Goal: Task Accomplishment & Management: Manage account settings

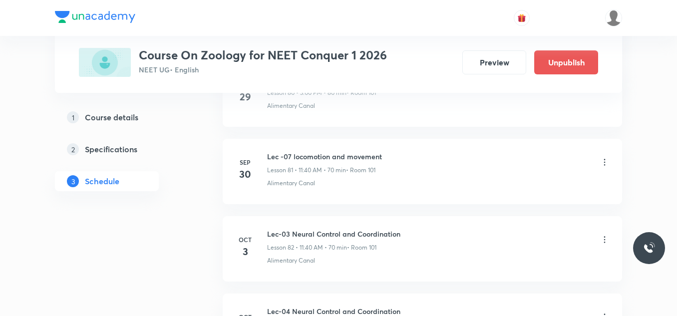
scroll to position [6907, 0]
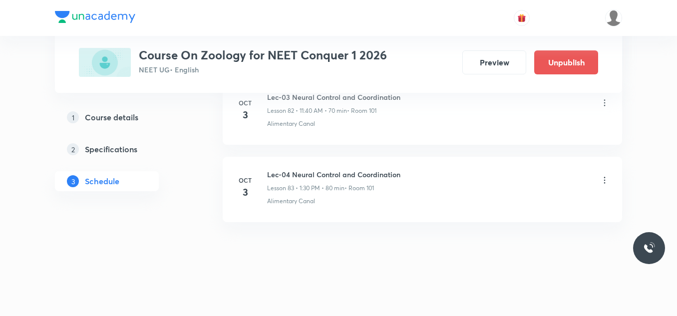
click at [341, 179] on h6 "Lec-04 Neural Control and Coordination" at bounding box center [333, 174] width 133 height 10
click at [342, 177] on h6 "Lec-04 Neural Control and Coordination" at bounding box center [333, 174] width 133 height 10
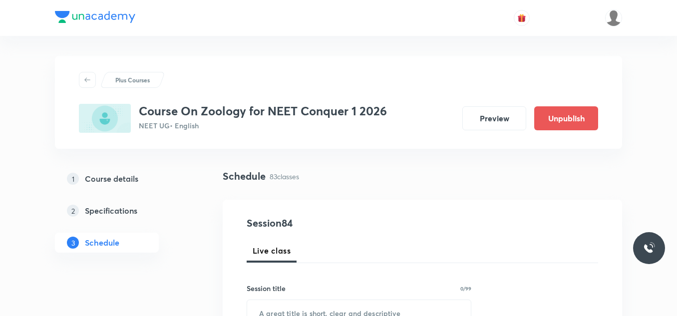
scroll to position [100, 0]
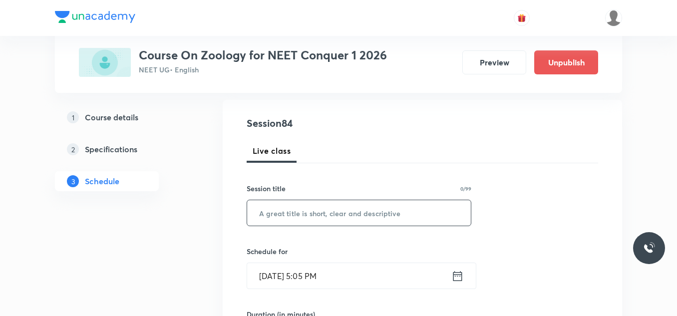
click at [308, 206] on input "text" at bounding box center [359, 212] width 224 height 25
paste input "Lec-04 Neural Control and Coordination"
click at [285, 213] on input "Lec-04 Neural Control and Coordination" at bounding box center [359, 212] width 224 height 25
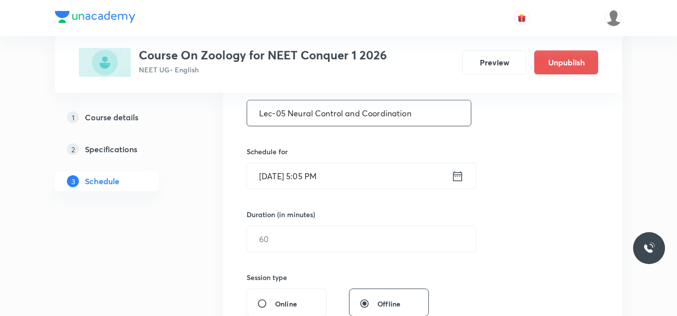
type input "Lec-05 Neural Control and Coordination"
click at [455, 174] on icon at bounding box center [457, 176] width 9 height 10
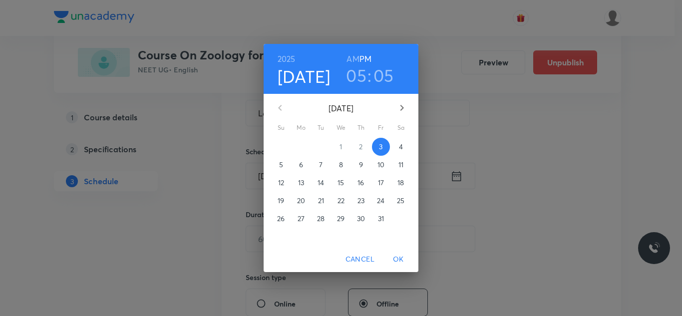
click at [313, 73] on h4 "[DATE]" at bounding box center [304, 76] width 53 height 21
click at [401, 146] on p "4" at bounding box center [401, 147] width 4 height 10
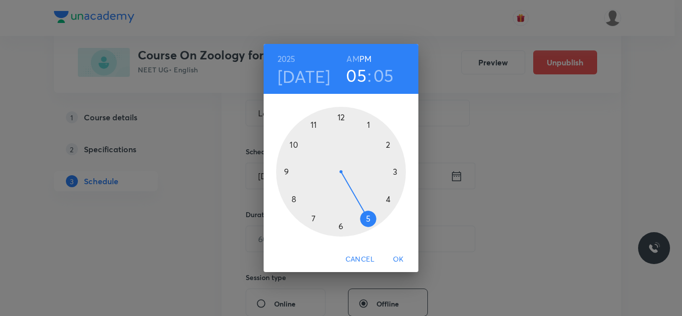
click at [394, 169] on div at bounding box center [341, 172] width 130 height 130
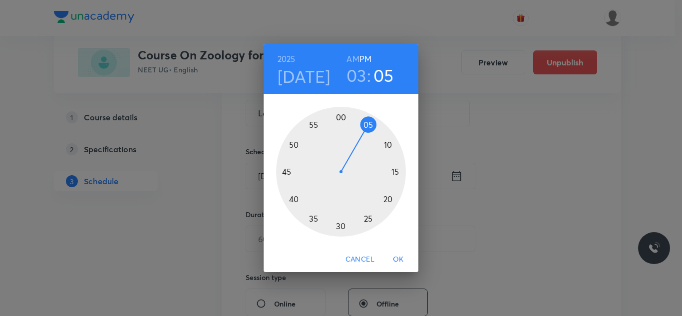
click at [342, 118] on div at bounding box center [341, 172] width 130 height 130
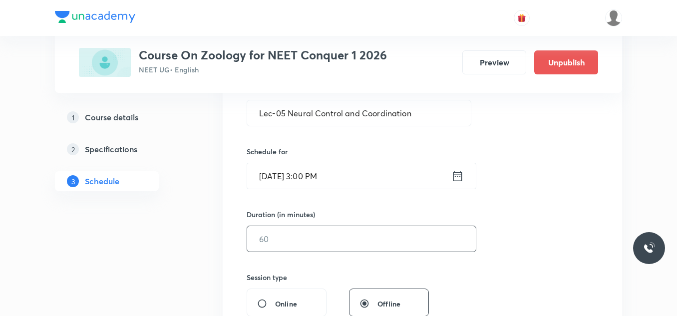
click at [327, 236] on input "text" at bounding box center [361, 238] width 229 height 25
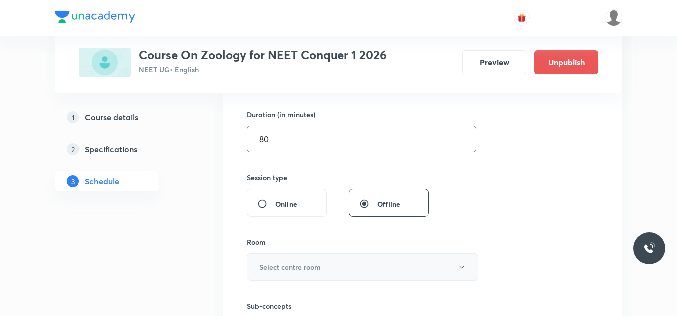
scroll to position [399, 0]
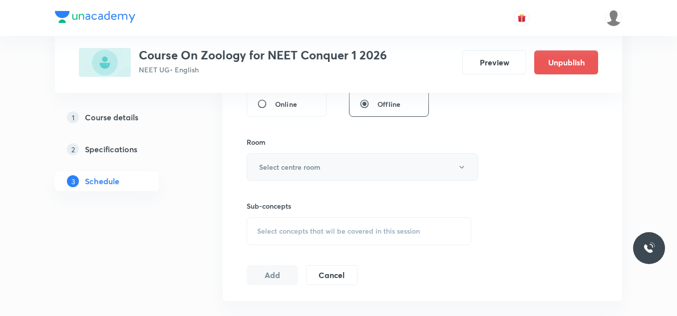
type input "80"
click at [322, 176] on button "Select centre room" at bounding box center [363, 166] width 232 height 27
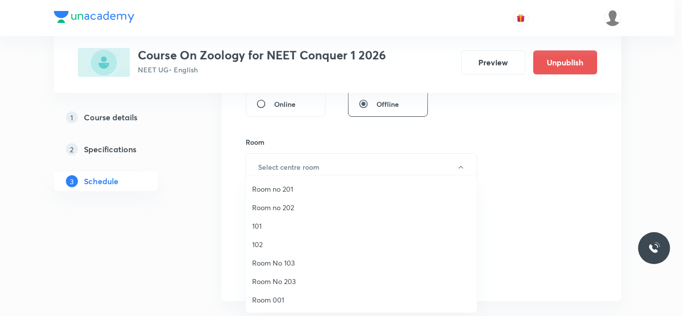
click at [273, 227] on span "101" at bounding box center [361, 226] width 219 height 10
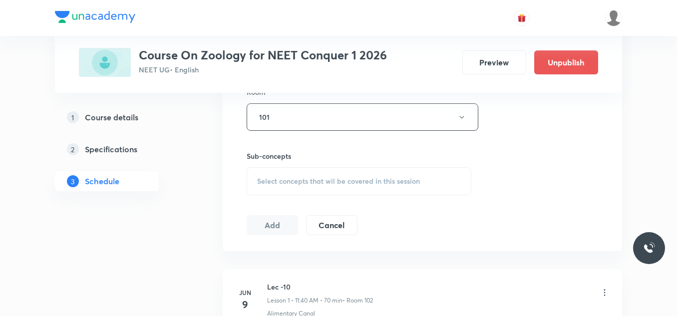
scroll to position [499, 0]
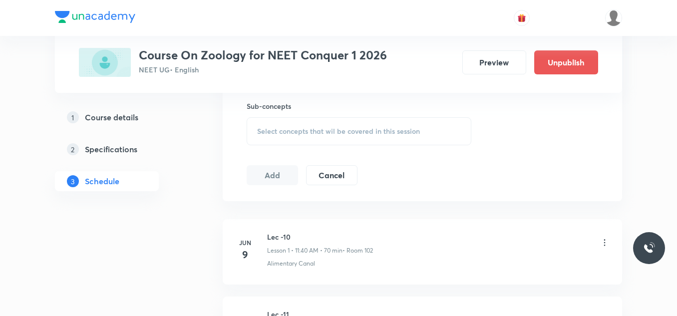
click at [309, 130] on span "Select concepts that wil be covered in this session" at bounding box center [338, 131] width 163 height 8
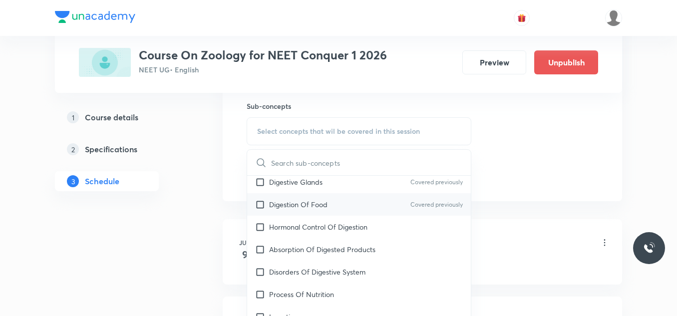
scroll to position [0, 0]
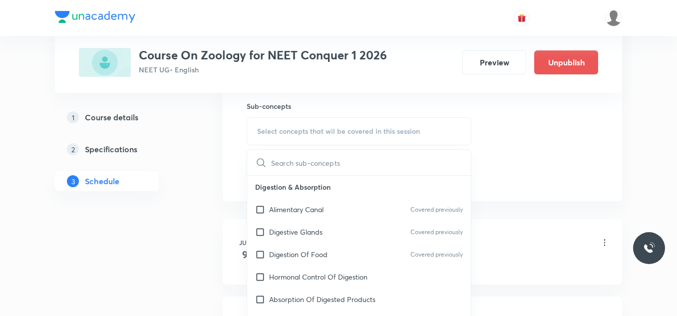
click at [256, 208] on input "checkbox" at bounding box center [262, 209] width 14 height 10
checkbox input "true"
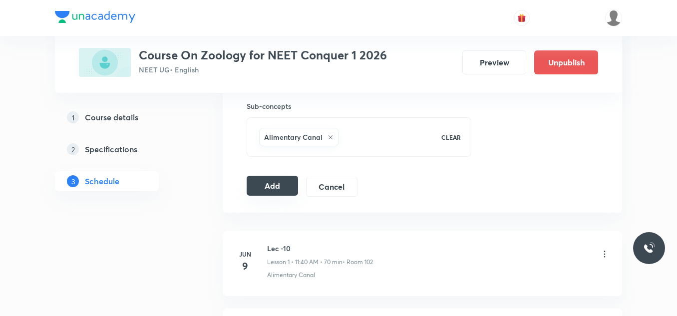
click at [278, 190] on button "Add" at bounding box center [272, 186] width 51 height 20
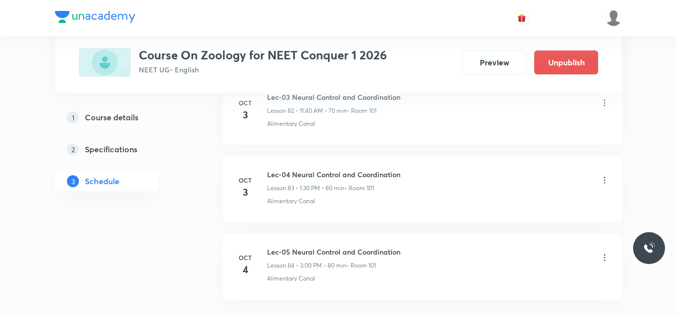
scroll to position [6526, 0]
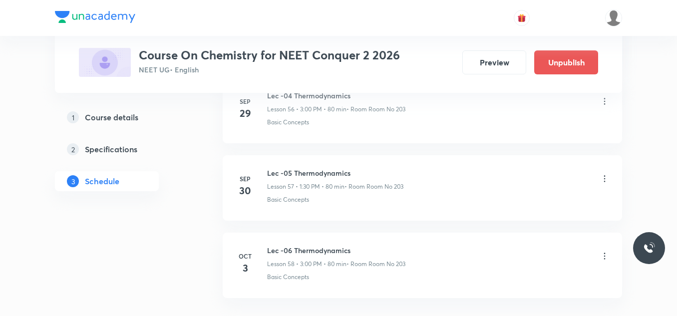
scroll to position [5036, 0]
click at [306, 171] on h6 "Lec -06 Thermodynamics" at bounding box center [336, 174] width 138 height 10
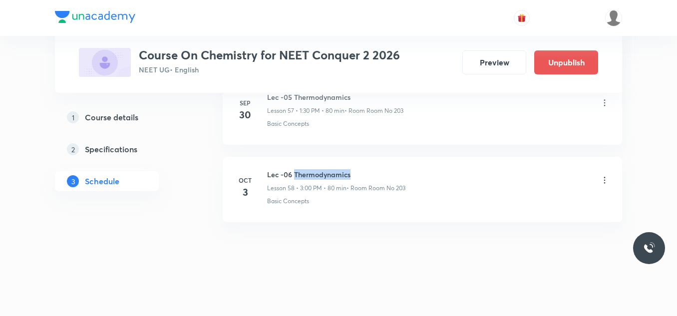
click at [306, 171] on h6 "Lec -06 Thermodynamics" at bounding box center [336, 174] width 138 height 10
copy h6 "Lec -06 Thermodynamics"
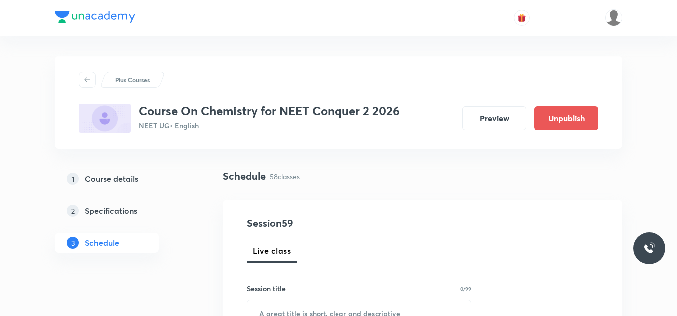
scroll to position [100, 0]
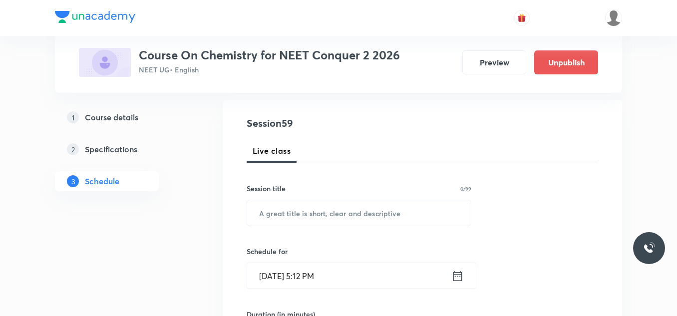
click at [293, 214] on input "text" at bounding box center [359, 212] width 224 height 25
paste input "Lec -06 Thermodynamics"
click at [288, 213] on input "Lec -06 Thermodynamics" at bounding box center [359, 212] width 224 height 25
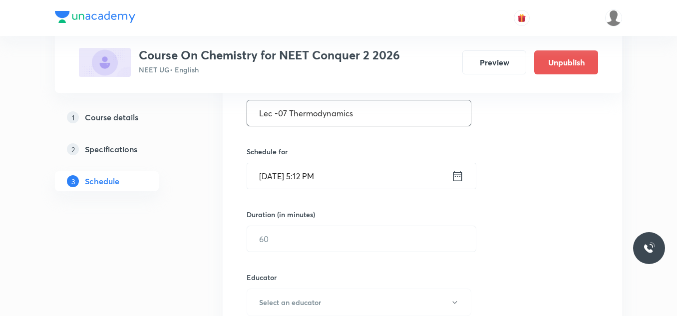
type input "Lec -07 Thermodynamics"
click at [453, 180] on icon at bounding box center [457, 176] width 12 height 14
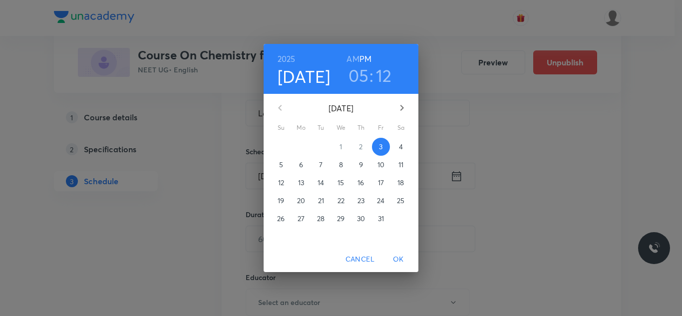
click at [364, 81] on h3 "05" at bounding box center [358, 75] width 20 height 21
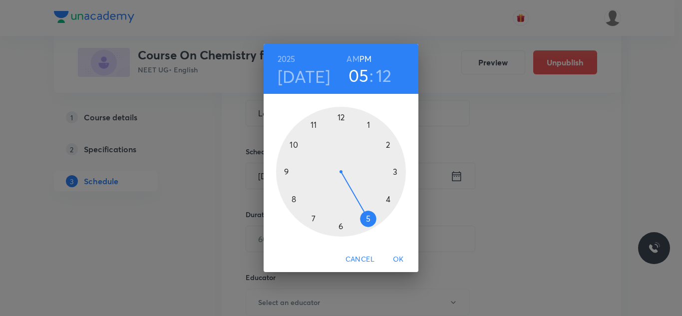
click at [361, 261] on span "Cancel" at bounding box center [359, 259] width 29 height 12
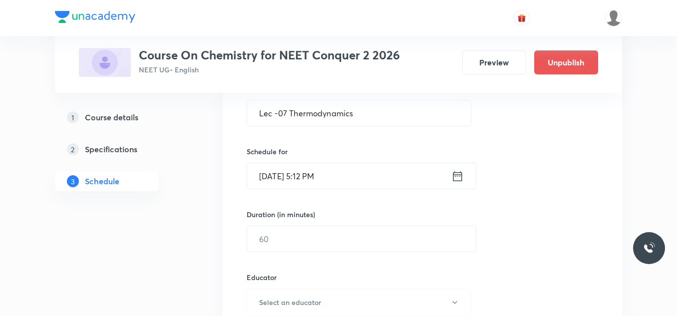
click at [460, 180] on icon at bounding box center [457, 176] width 12 height 14
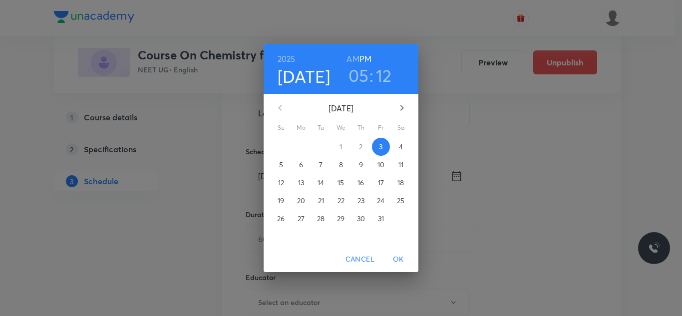
click at [401, 145] on p "4" at bounding box center [401, 147] width 4 height 10
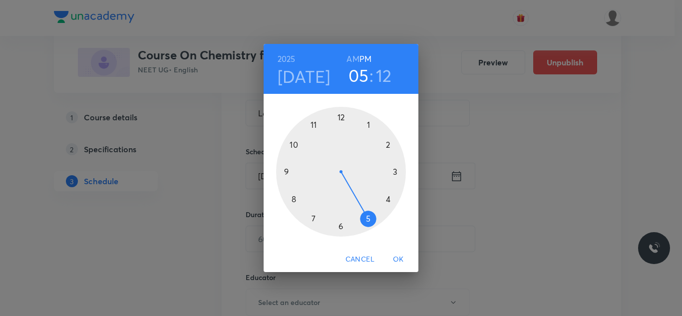
click at [395, 170] on div at bounding box center [341, 172] width 130 height 130
click at [344, 117] on div at bounding box center [341, 172] width 130 height 130
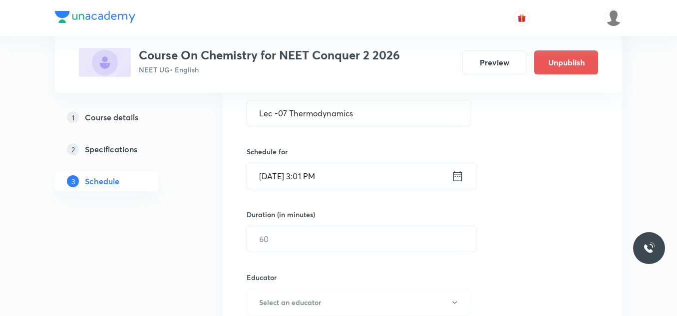
click at [453, 178] on icon at bounding box center [457, 176] width 12 height 14
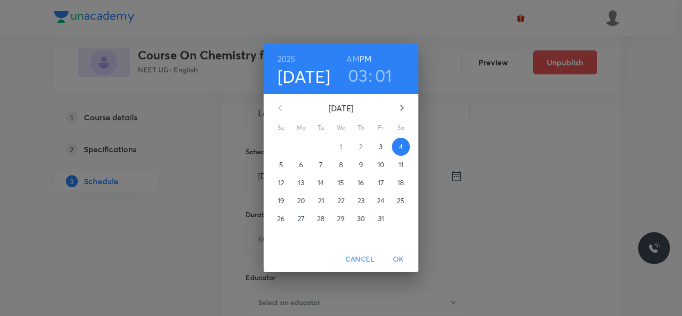
click at [377, 77] on h3 "01" at bounding box center [383, 75] width 17 height 21
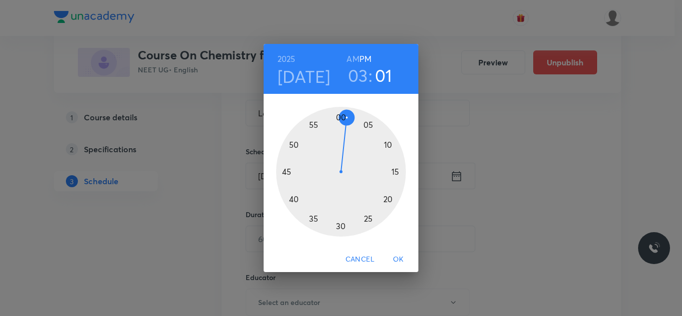
click at [339, 116] on div at bounding box center [341, 172] width 130 height 130
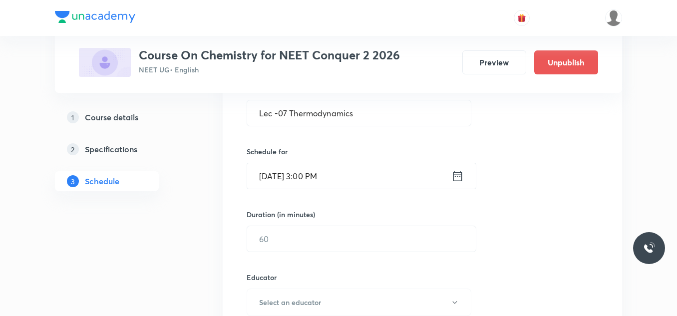
click at [328, 219] on div "Duration (in minutes)" at bounding box center [338, 214] width 182 height 10
click at [329, 229] on input "text" at bounding box center [361, 238] width 229 height 25
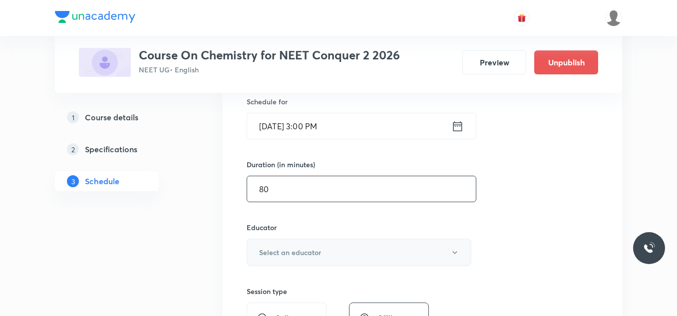
type input "80"
click at [324, 253] on button "Select an educator" at bounding box center [359, 252] width 225 height 27
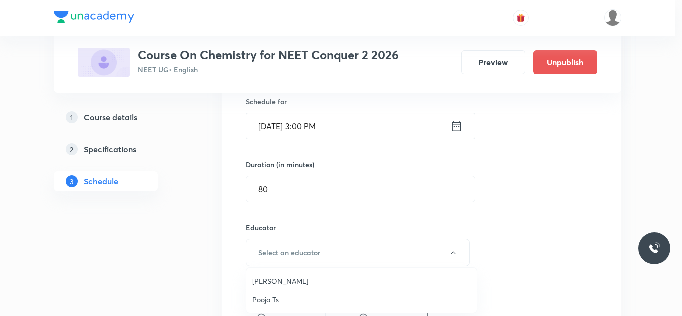
click at [275, 295] on span "Pooja Ts" at bounding box center [361, 299] width 219 height 10
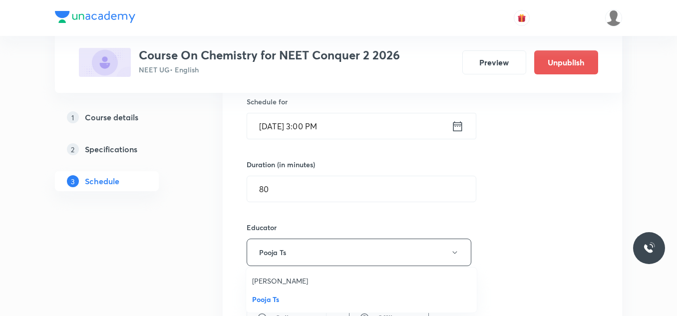
click at [226, 289] on div "Session 59 Live class Session title 22/99 Lec -07 Thermodynamics ​ Schedule for…" at bounding box center [422, 232] width 399 height 565
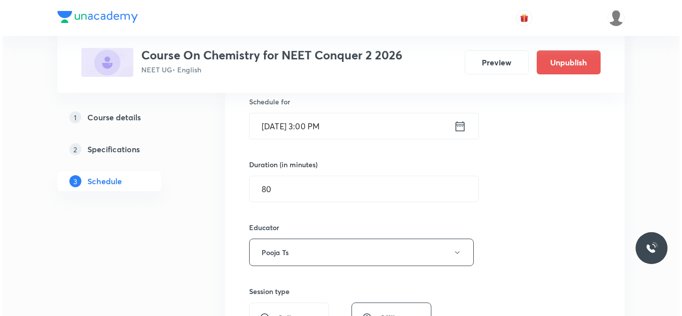
scroll to position [349, 0]
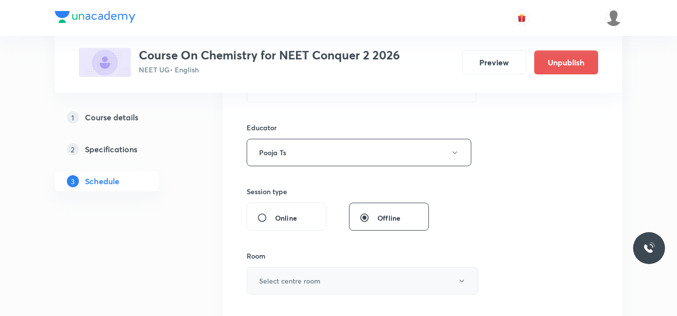
click at [299, 278] on h6 "Select centre room" at bounding box center [289, 281] width 61 height 10
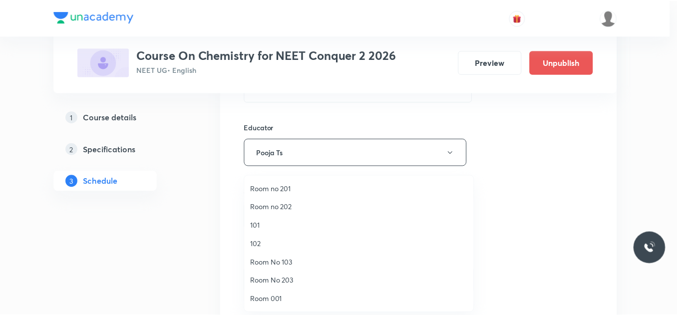
scroll to position [37, 0]
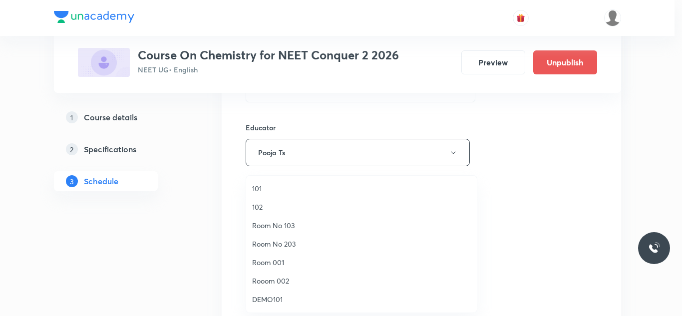
click at [300, 243] on span "Room No 203" at bounding box center [361, 244] width 219 height 10
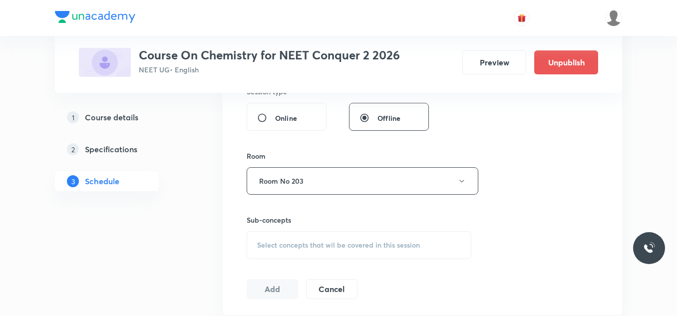
scroll to position [499, 0]
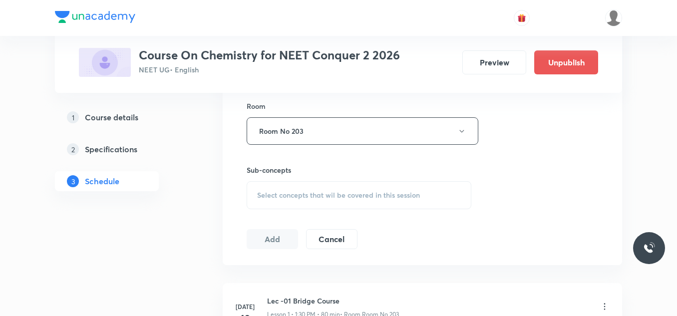
click at [318, 185] on div "Select concepts that wil be covered in this session" at bounding box center [359, 195] width 225 height 28
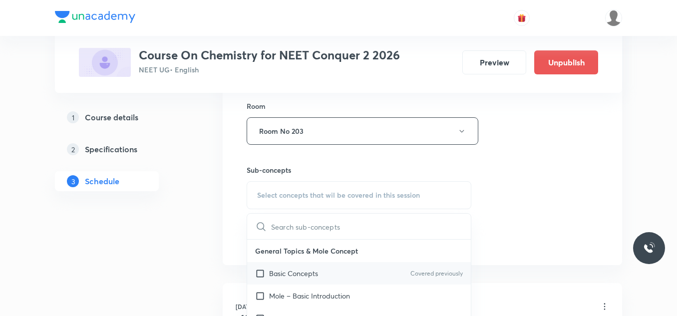
click at [285, 266] on div "Basic Concepts Covered previously" at bounding box center [359, 273] width 224 height 22
checkbox input "true"
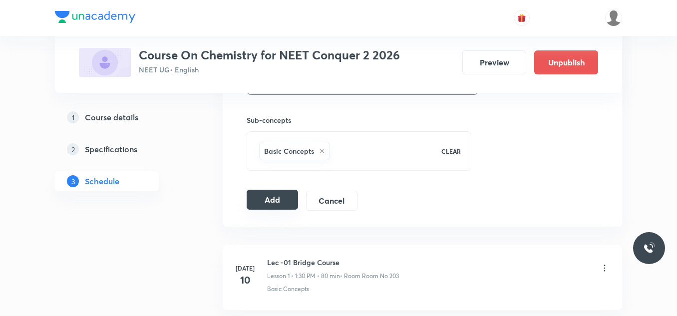
click at [283, 195] on button "Add" at bounding box center [272, 200] width 51 height 20
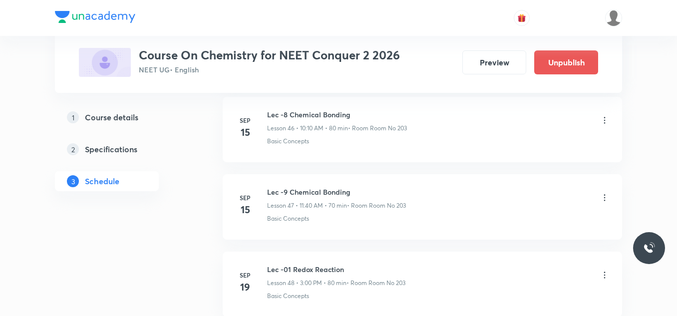
scroll to position [4591, 0]
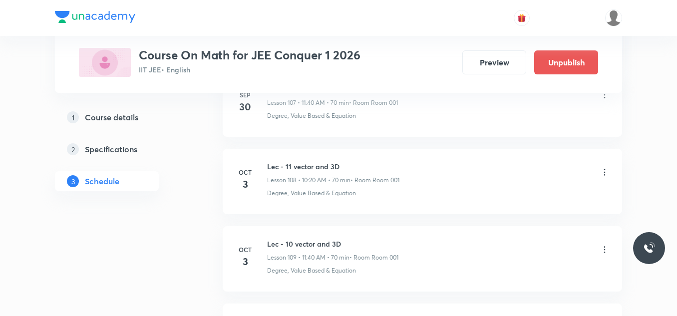
scroll to position [8996, 0]
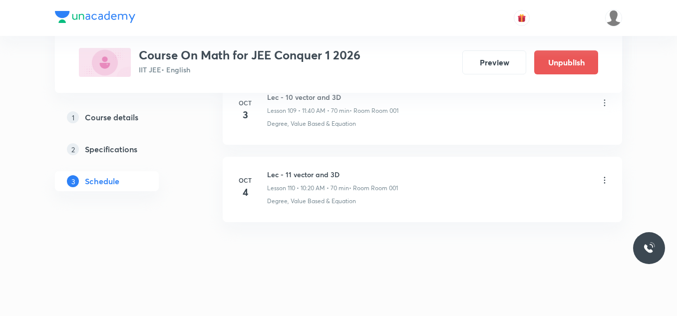
click at [311, 169] on h6 "Lec - 11 vector and 3D" at bounding box center [332, 174] width 131 height 10
click at [312, 174] on h6 "Lec - 11 vector and 3D" at bounding box center [332, 174] width 131 height 10
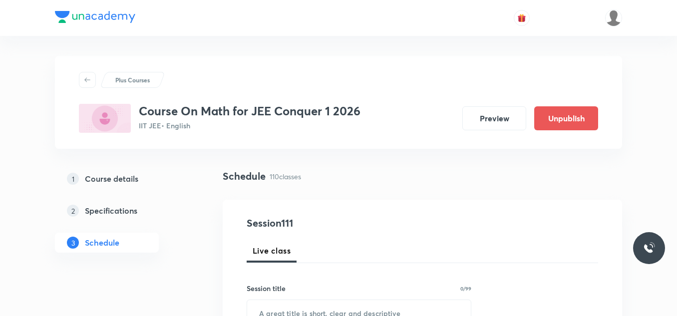
scroll to position [100, 0]
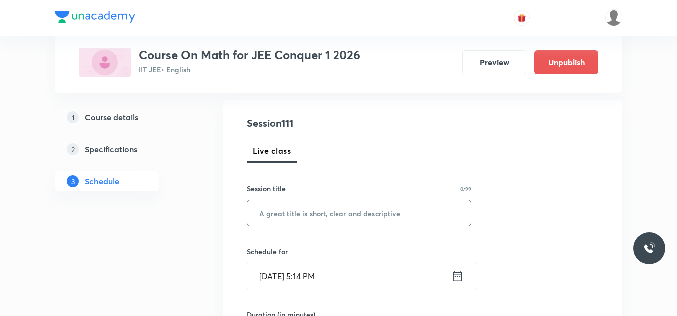
click at [317, 210] on input "text" at bounding box center [359, 212] width 224 height 25
paste input "Lec - 11 vector and 3D"
click at [286, 211] on input "Lec - 11 vector and 3D" at bounding box center [359, 212] width 224 height 25
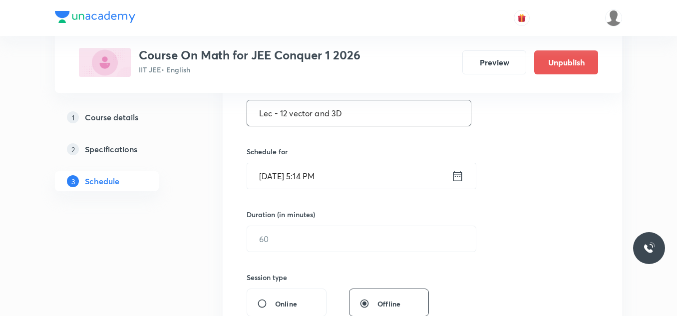
type input "Lec - 12 vector and 3D"
click at [461, 174] on icon at bounding box center [457, 176] width 9 height 10
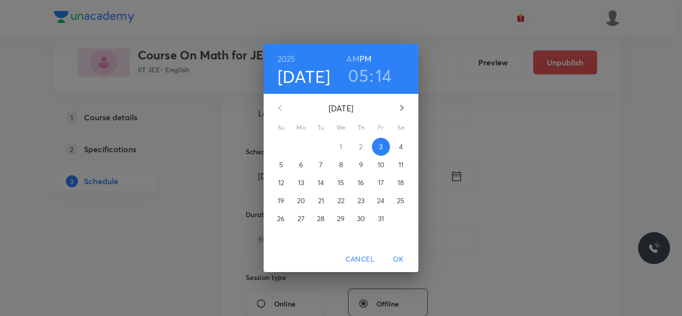
click at [400, 146] on p "4" at bounding box center [401, 147] width 4 height 10
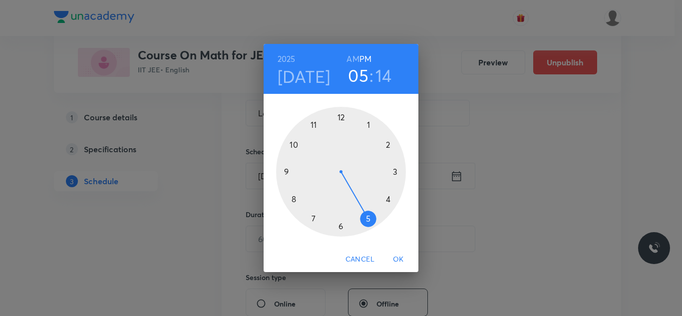
click at [396, 172] on div at bounding box center [341, 172] width 130 height 130
click at [341, 120] on div at bounding box center [341, 172] width 130 height 130
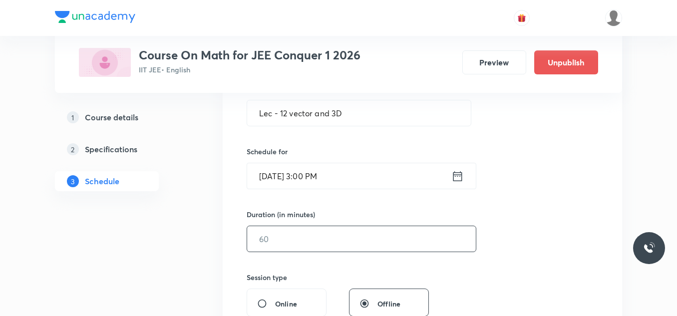
click at [329, 230] on input "text" at bounding box center [361, 238] width 229 height 25
click at [309, 245] on input "text" at bounding box center [361, 238] width 229 height 25
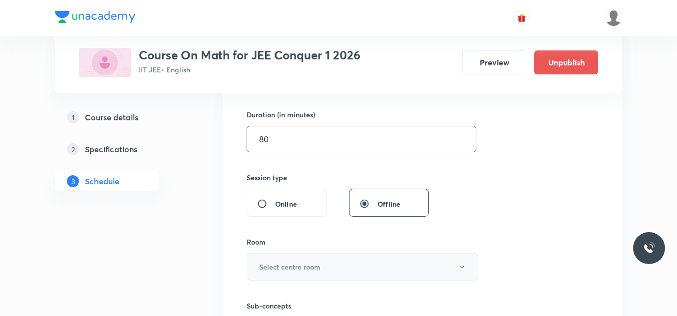
scroll to position [399, 0]
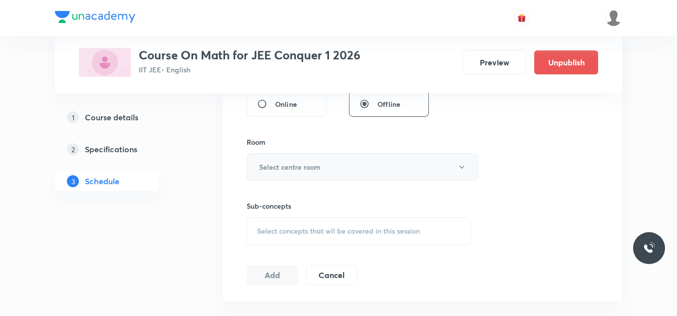
type input "80"
click at [305, 174] on button "Select centre room" at bounding box center [363, 166] width 232 height 27
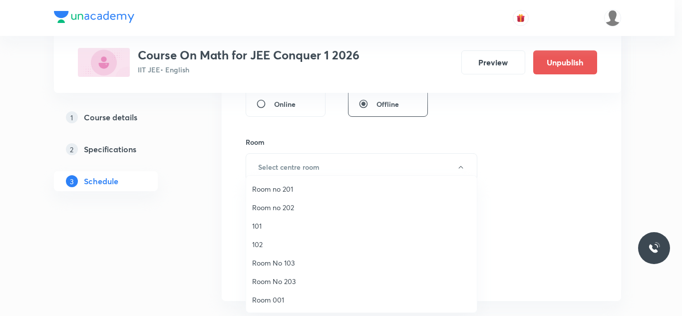
click at [283, 302] on span "Room 001" at bounding box center [361, 300] width 219 height 10
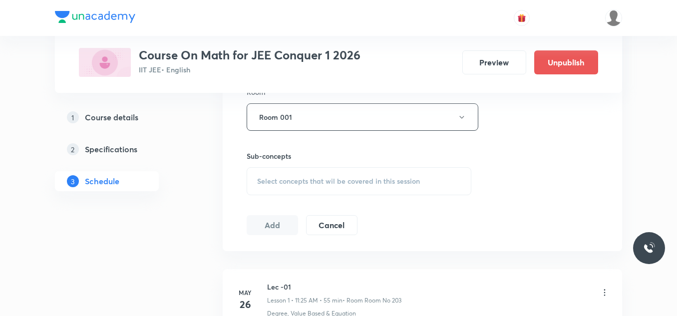
click at [306, 190] on div "Select concepts that wil be covered in this session" at bounding box center [359, 181] width 225 height 28
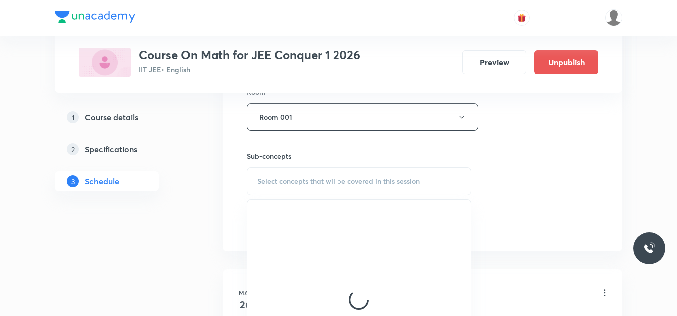
scroll to position [499, 0]
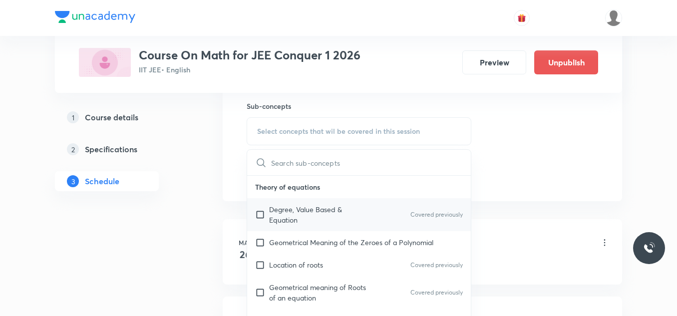
click at [263, 213] on input "checkbox" at bounding box center [262, 214] width 14 height 21
checkbox input "true"
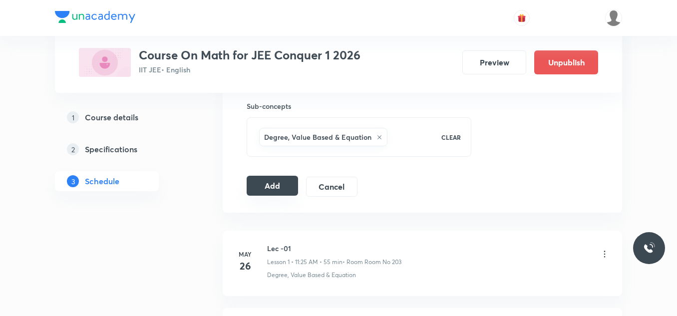
click at [272, 194] on button "Add" at bounding box center [272, 186] width 51 height 20
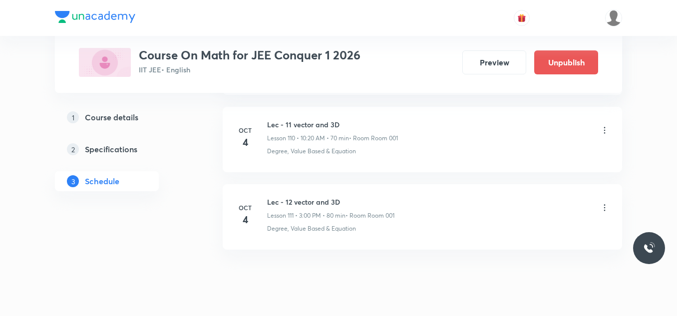
scroll to position [8615, 0]
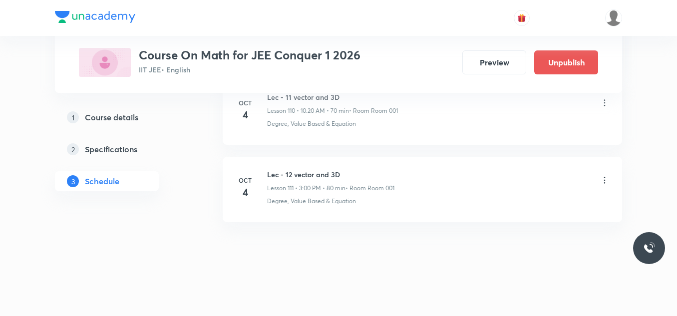
click at [295, 172] on h6 "Lec - 12 vector and 3D" at bounding box center [330, 174] width 127 height 10
click at [316, 188] on p "Lesson 111 • 3:00 PM • 80 min" at bounding box center [306, 188] width 78 height 9
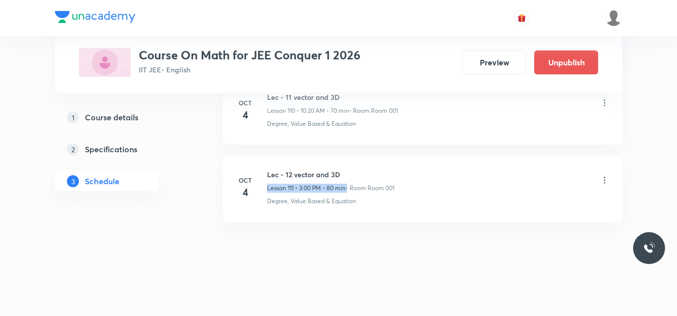
click at [316, 188] on p "Lesson 111 • 3:00 PM • 80 min" at bounding box center [306, 188] width 78 height 9
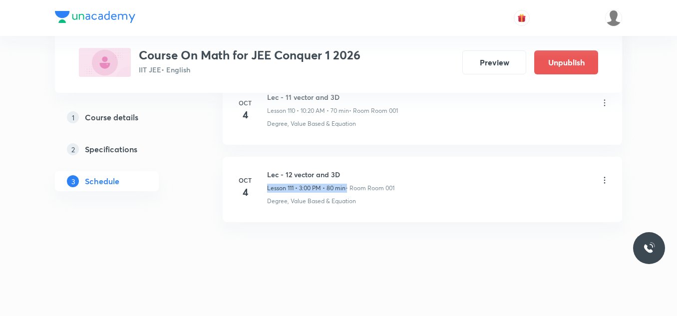
click at [316, 188] on p "Lesson 111 • 3:00 PM • 80 min" at bounding box center [306, 188] width 78 height 9
drag, startPoint x: 331, startPoint y: 204, endPoint x: 274, endPoint y: 177, distance: 63.0
click at [274, 177] on div "Lec - 12 vector and 3D Lesson 111 • 3:00 PM • 80 min • Room Room 001 Degree, Va…" at bounding box center [438, 187] width 342 height 36
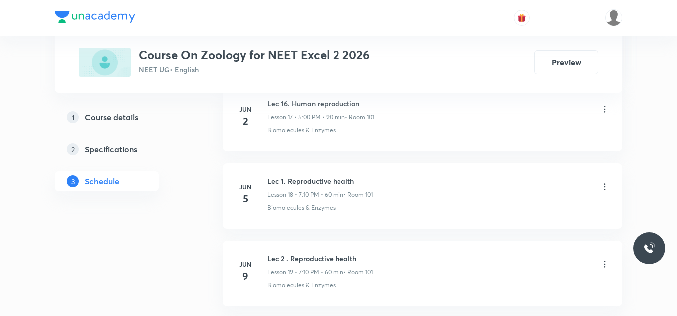
scroll to position [5669, 0]
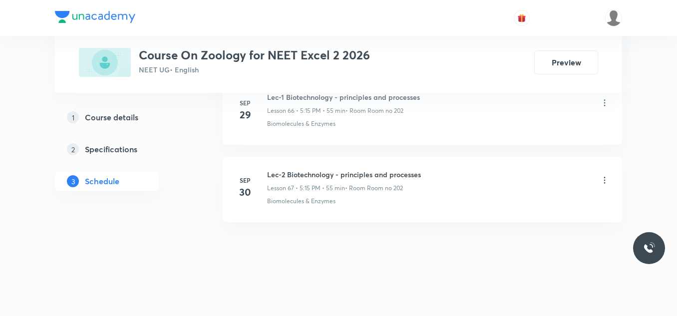
click at [385, 175] on h6 "Lec-2 Biotechnology - principles and processes" at bounding box center [344, 174] width 154 height 10
copy h6 "Lec-2 Biotechnology - principles and processes"
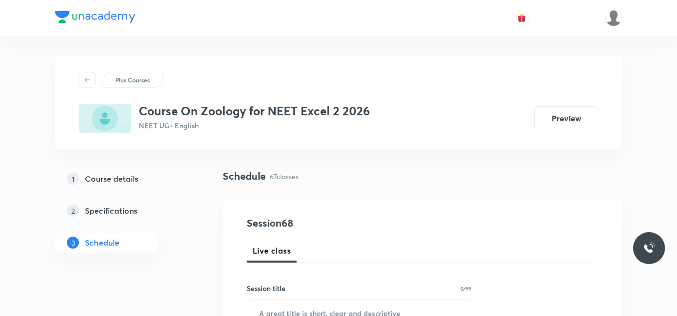
scroll to position [100, 0]
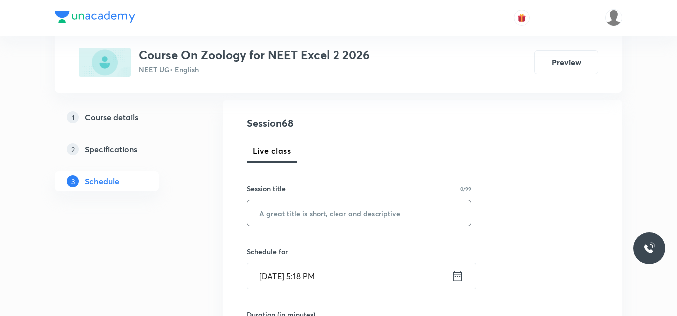
click at [326, 215] on input "text" at bounding box center [359, 212] width 224 height 25
paste input "Lec-2 Biotechnology - principles and processes"
click at [279, 214] on input "Lec-2 Biotechnology - principles and processes" at bounding box center [359, 212] width 224 height 25
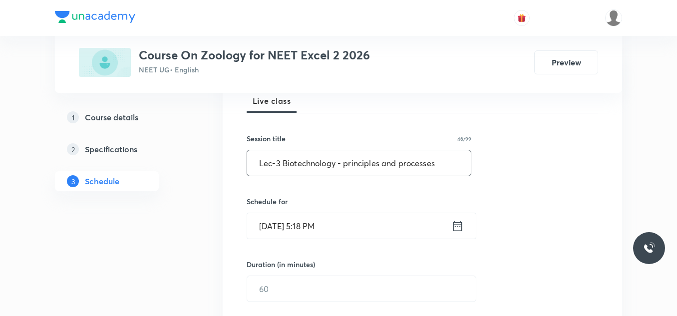
scroll to position [200, 0]
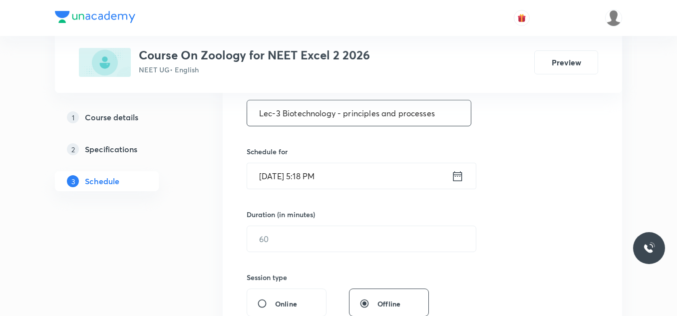
type input "Lec-3 Biotechnology - principles and processes"
click at [454, 176] on icon at bounding box center [457, 176] width 12 height 14
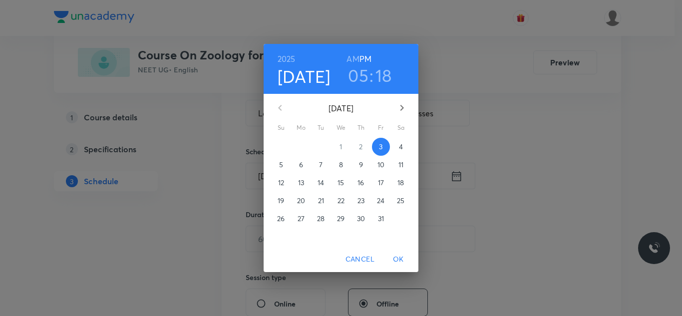
click at [399, 142] on p "4" at bounding box center [401, 147] width 4 height 10
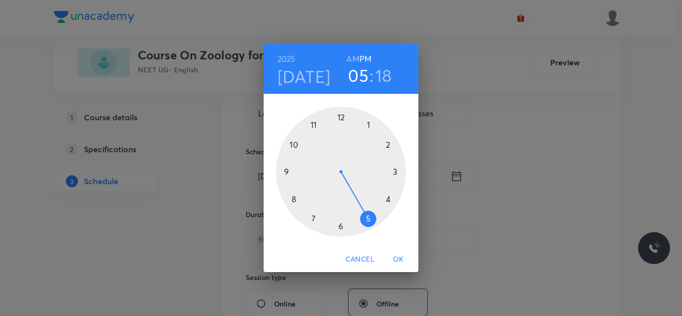
click at [397, 172] on div at bounding box center [341, 172] width 130 height 130
click at [396, 172] on div at bounding box center [341, 172] width 130 height 130
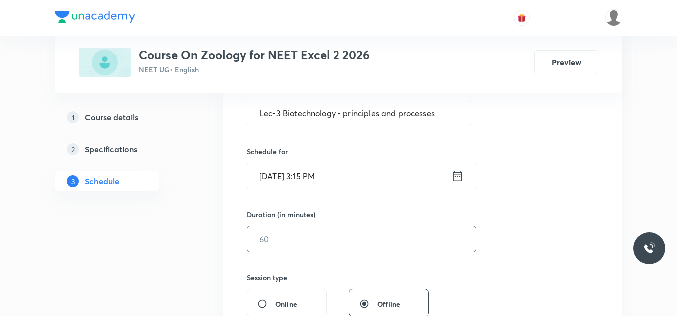
click at [342, 246] on input "text" at bounding box center [361, 238] width 229 height 25
click at [455, 176] on icon at bounding box center [457, 176] width 9 height 10
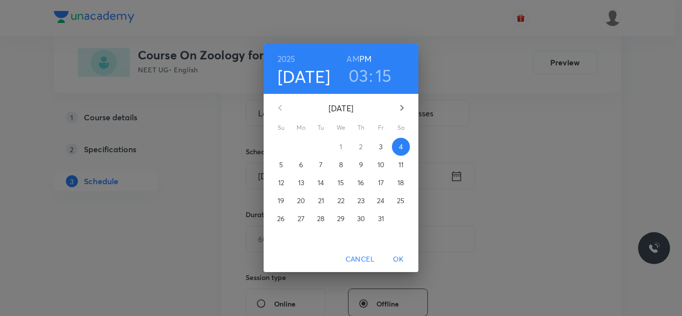
click at [361, 77] on h3 "03" at bounding box center [358, 75] width 20 height 21
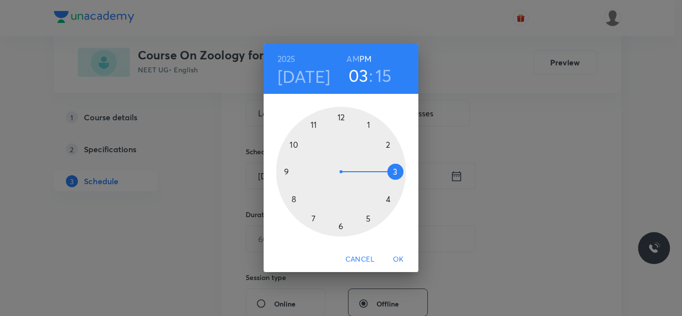
click at [369, 219] on div at bounding box center [341, 172] width 130 height 130
click at [404, 258] on span "OK" at bounding box center [398, 259] width 24 height 12
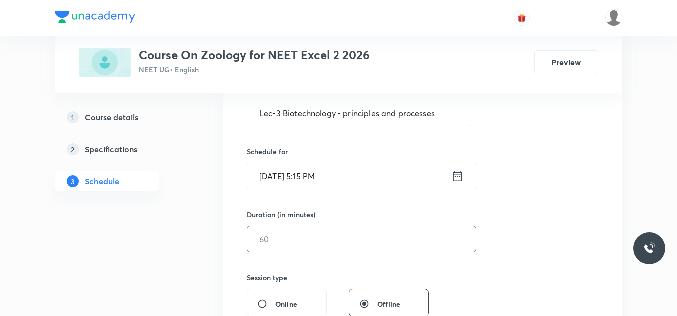
click at [351, 232] on input "text" at bounding box center [361, 238] width 229 height 25
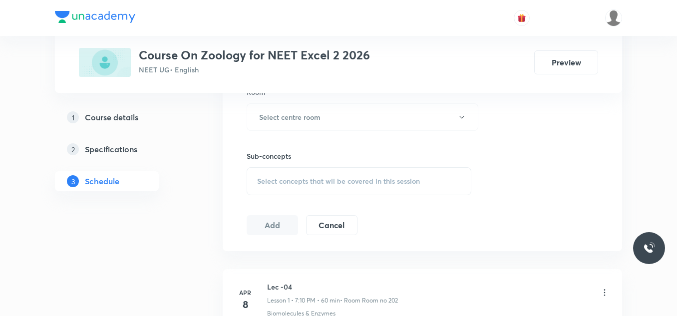
scroll to position [399, 0]
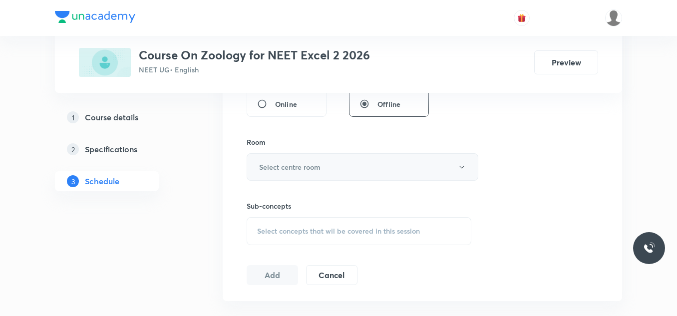
type input "55"
click at [352, 164] on button "Select centre room" at bounding box center [363, 166] width 232 height 27
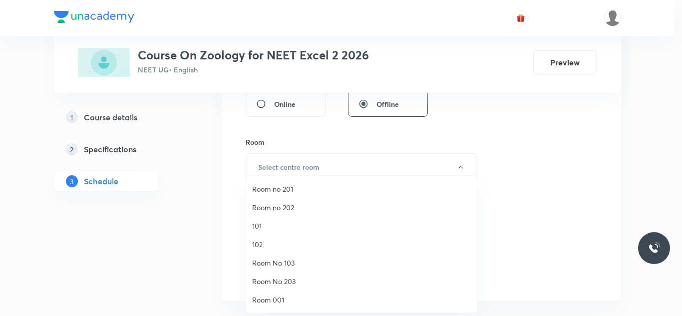
click at [297, 204] on span "Room no 202" at bounding box center [361, 207] width 219 height 10
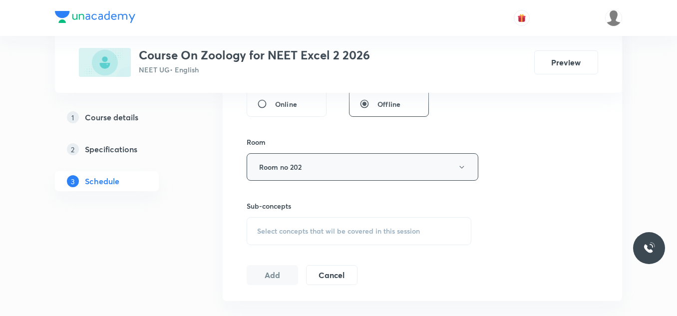
scroll to position [349, 0]
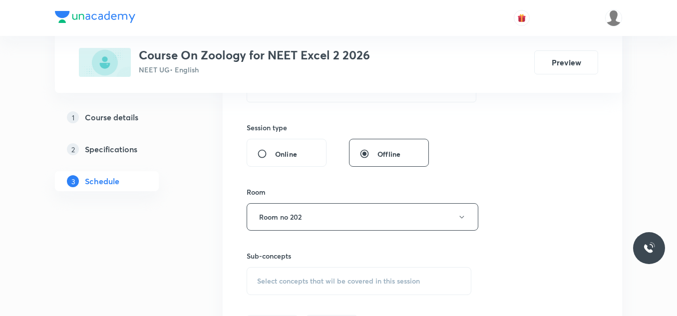
click at [290, 278] on span "Select concepts that wil be covered in this session" at bounding box center [338, 281] width 163 height 8
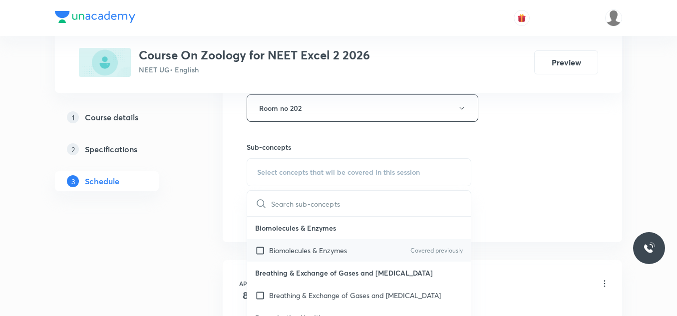
click at [283, 249] on p "Biomolecules & Enzymes" at bounding box center [308, 250] width 78 height 10
checkbox input "true"
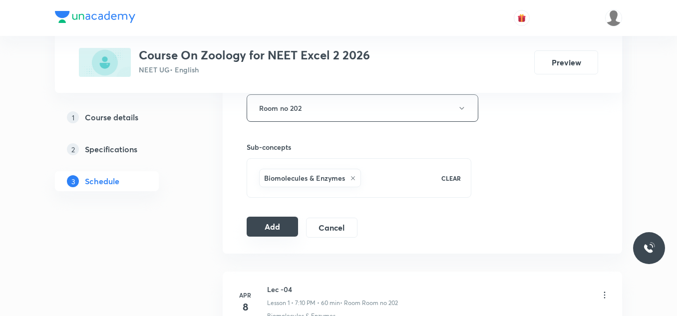
click at [270, 230] on button "Add" at bounding box center [272, 227] width 51 height 20
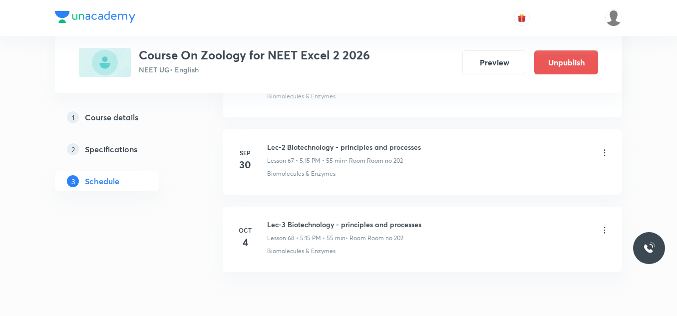
scroll to position [5287, 0]
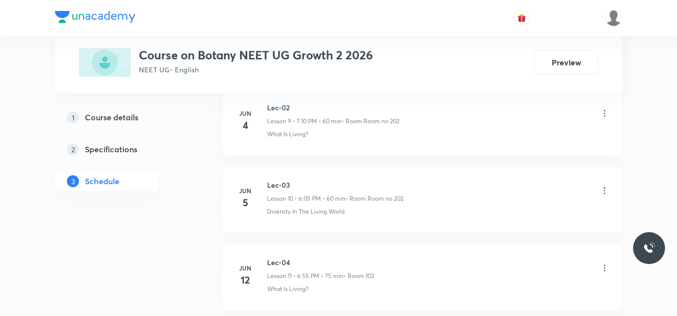
scroll to position [4199, 0]
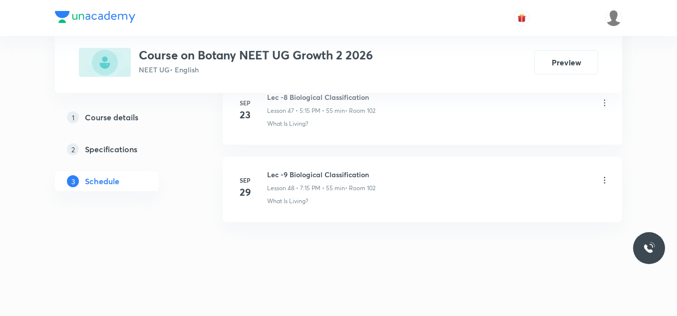
click at [342, 172] on h6 "Lec -9 Biological Classification" at bounding box center [321, 174] width 108 height 10
copy h6 "Lec -9 Biological Classification"
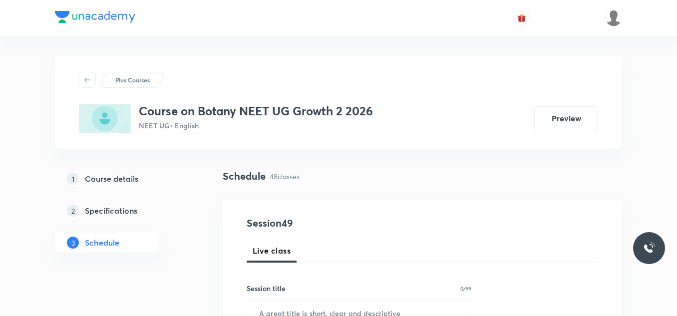
scroll to position [100, 0]
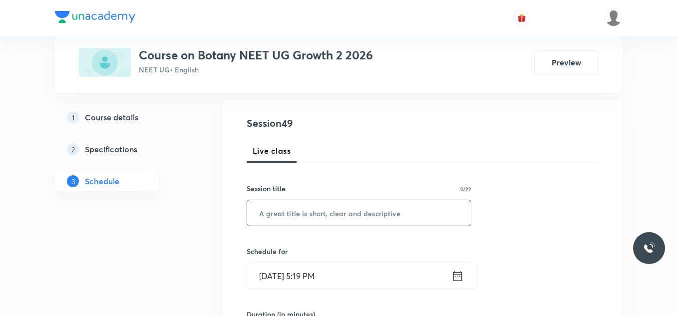
click at [294, 214] on input "text" at bounding box center [359, 212] width 224 height 25
paste input "Lec -9 Biological Classification"
click at [283, 211] on input "Lec -9 Biological Classification" at bounding box center [359, 212] width 224 height 25
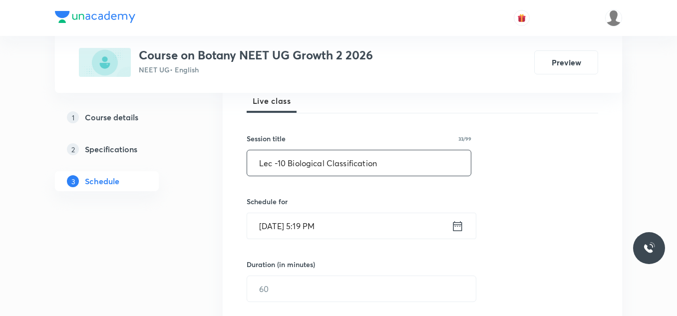
type input "Lec -10 Biological Classification"
click at [459, 226] on icon at bounding box center [457, 226] width 12 height 14
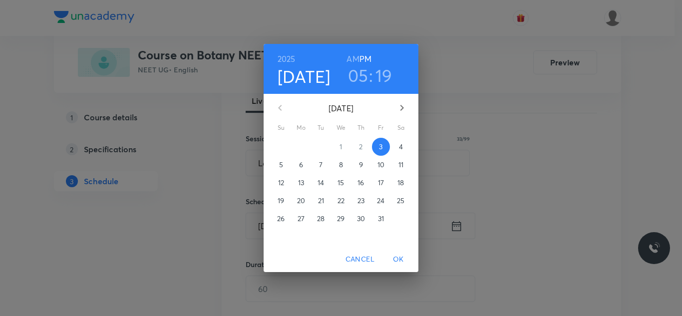
click at [399, 149] on p "4" at bounding box center [401, 147] width 4 height 10
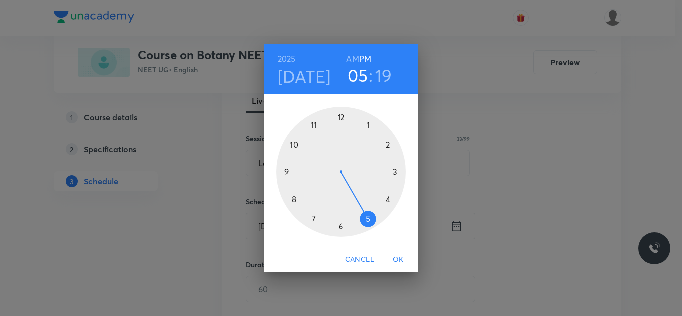
click at [396, 173] on div at bounding box center [341, 172] width 130 height 130
click at [367, 128] on div at bounding box center [341, 172] width 130 height 130
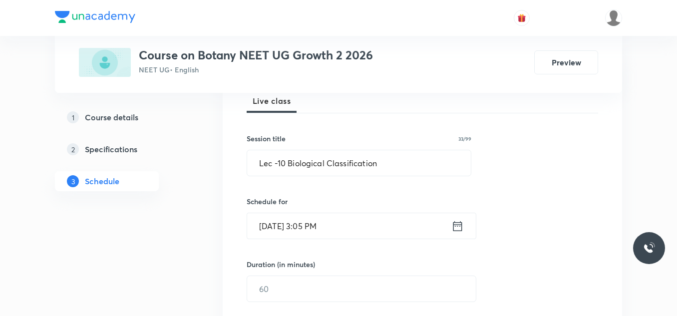
click at [460, 225] on icon at bounding box center [457, 226] width 9 height 10
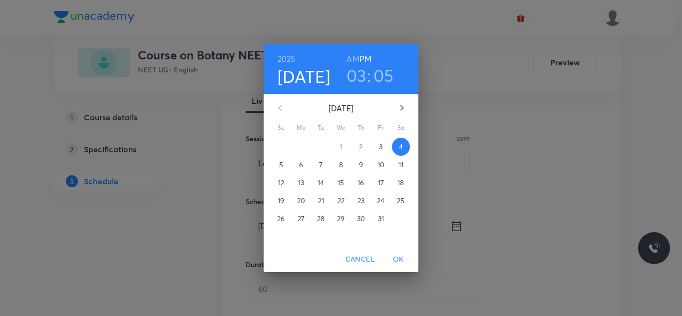
click at [359, 72] on h3 "03" at bounding box center [356, 75] width 20 height 21
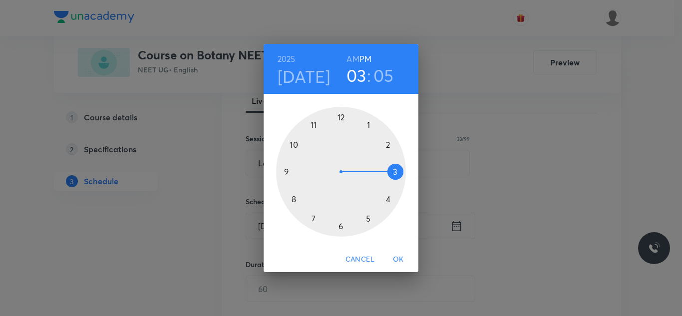
click at [368, 218] on div at bounding box center [341, 172] width 130 height 130
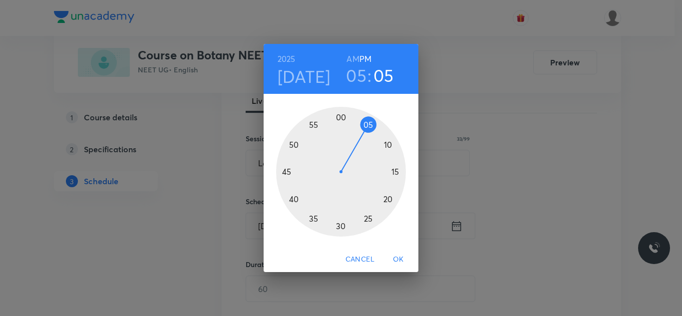
click at [397, 173] on div at bounding box center [341, 172] width 130 height 130
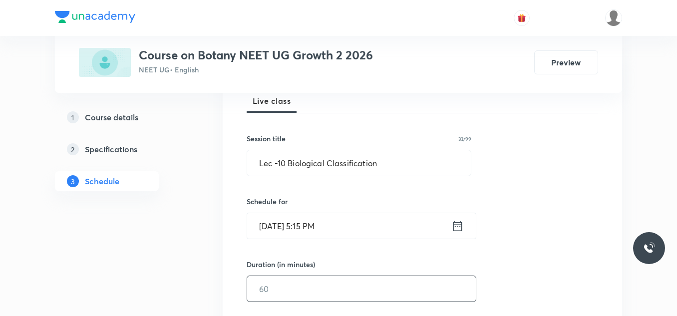
scroll to position [200, 0]
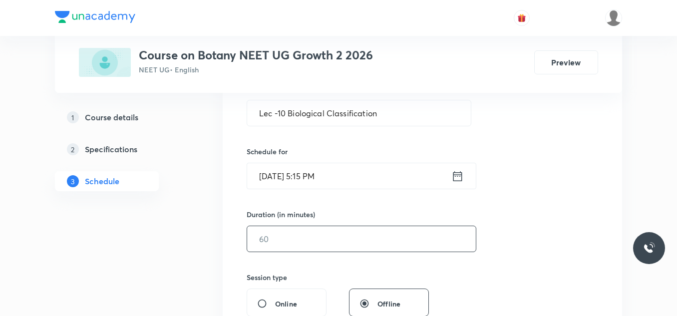
click at [346, 240] on input "text" at bounding box center [361, 238] width 229 height 25
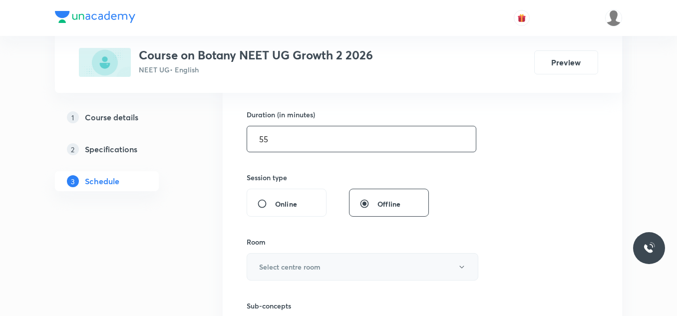
type input "55"
click at [320, 268] on h6 "Select centre room" at bounding box center [289, 267] width 61 height 10
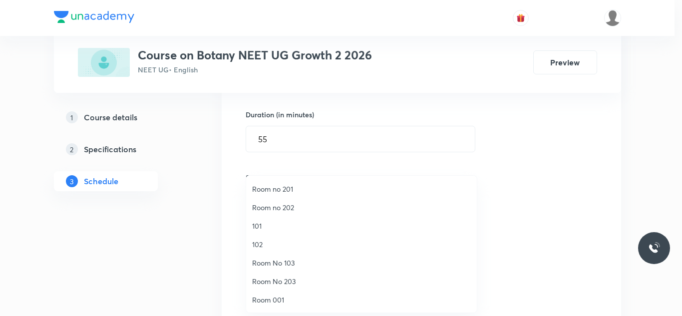
click at [284, 240] on span "102" at bounding box center [361, 244] width 219 height 10
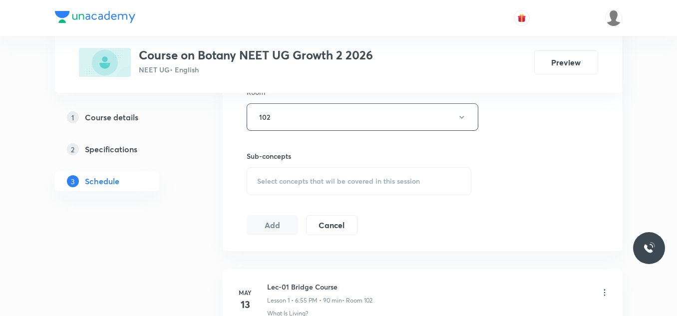
click at [319, 183] on span "Select concepts that wil be covered in this session" at bounding box center [338, 181] width 163 height 8
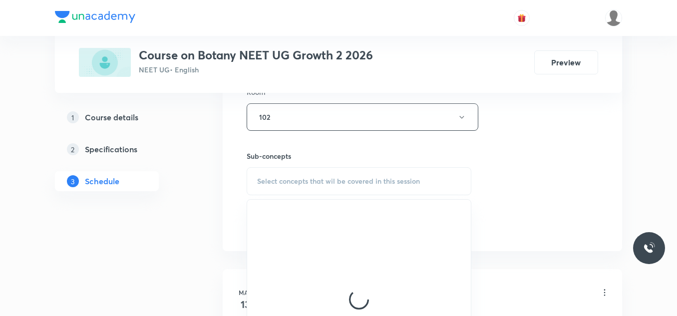
scroll to position [499, 0]
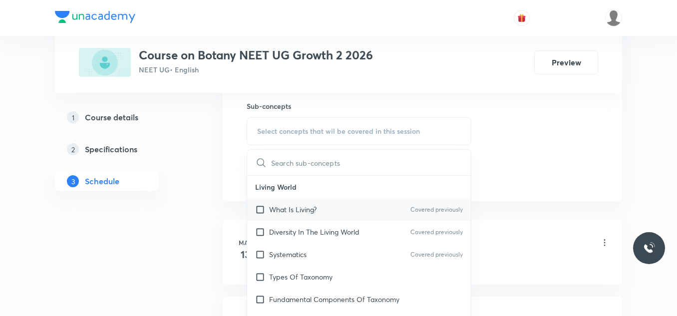
click at [337, 210] on div "What Is Living? Covered previously" at bounding box center [359, 209] width 224 height 22
checkbox input "true"
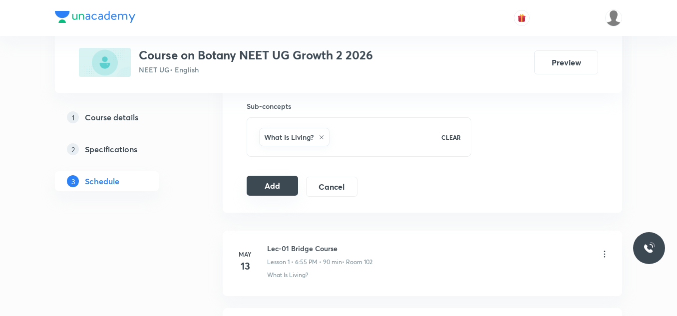
click at [283, 189] on button "Add" at bounding box center [272, 186] width 51 height 20
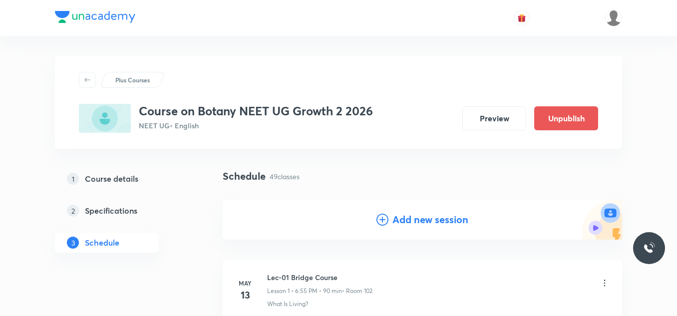
scroll to position [50, 0]
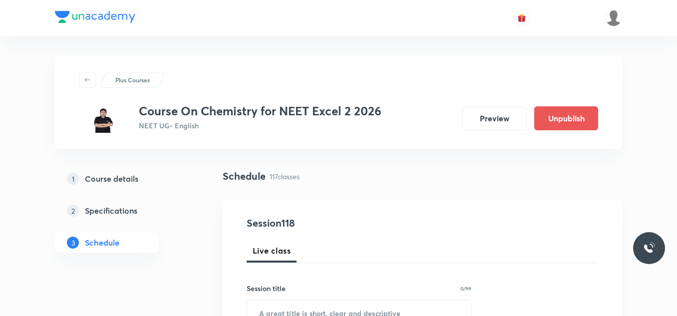
scroll to position [100, 0]
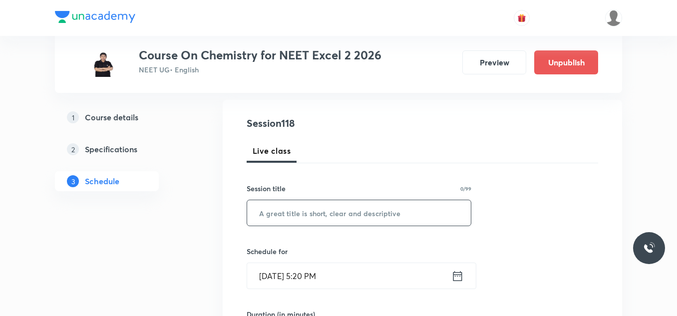
click at [338, 213] on input "text" at bounding box center [359, 212] width 224 height 25
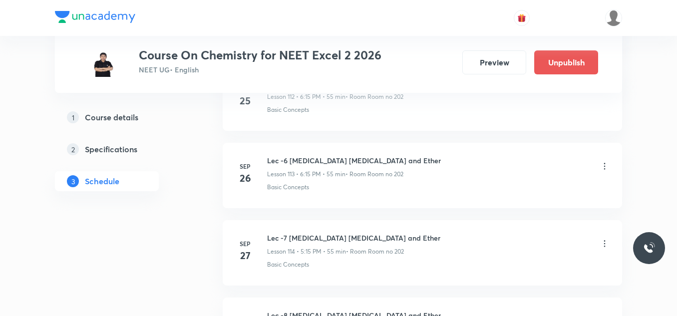
scroll to position [9538, 0]
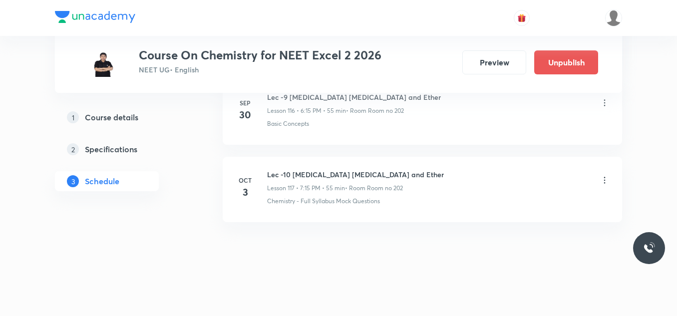
click at [312, 172] on h6 "Lec -10 [MEDICAL_DATA] [MEDICAL_DATA] and Ether" at bounding box center [355, 174] width 177 height 10
copy h6 "Lec -10 [MEDICAL_DATA] [MEDICAL_DATA] and Ether"
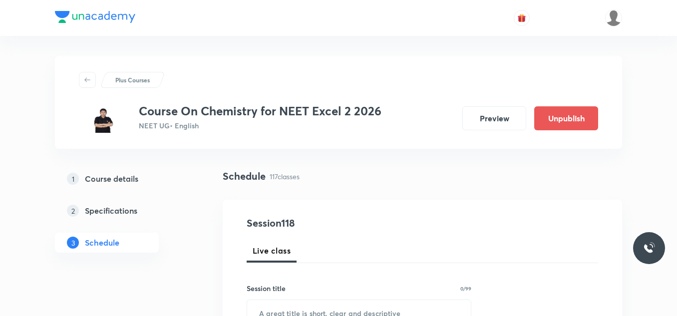
scroll to position [100, 0]
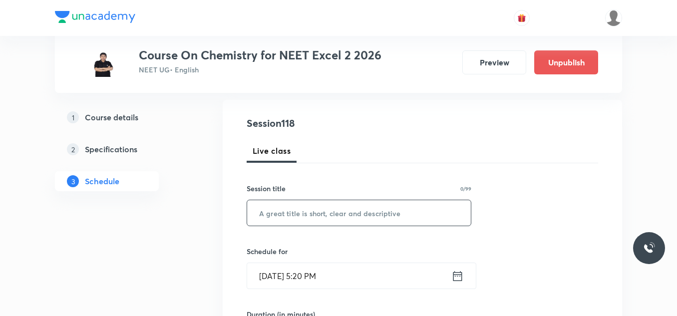
click at [293, 216] on input "text" at bounding box center [359, 212] width 224 height 25
paste input "Lec -10 [MEDICAL_DATA] [MEDICAL_DATA] and Ether"
click at [284, 215] on input "Lec -10 [MEDICAL_DATA] [MEDICAL_DATA] and Ether" at bounding box center [359, 212] width 224 height 25
type input "Lec -11 [MEDICAL_DATA] [MEDICAL_DATA] and Ether"
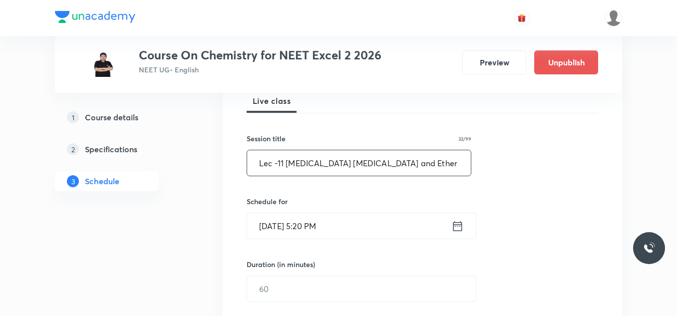
click at [459, 228] on icon at bounding box center [457, 226] width 12 height 14
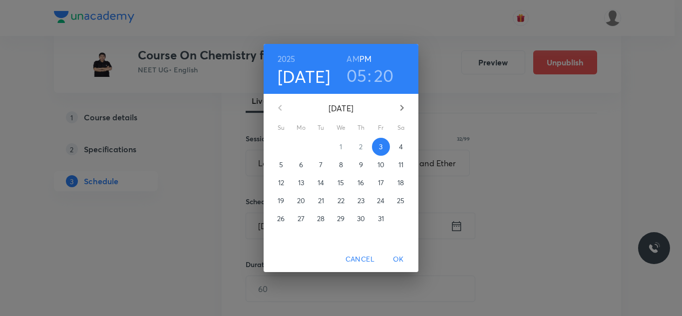
click at [358, 73] on h3 "05" at bounding box center [356, 75] width 20 height 21
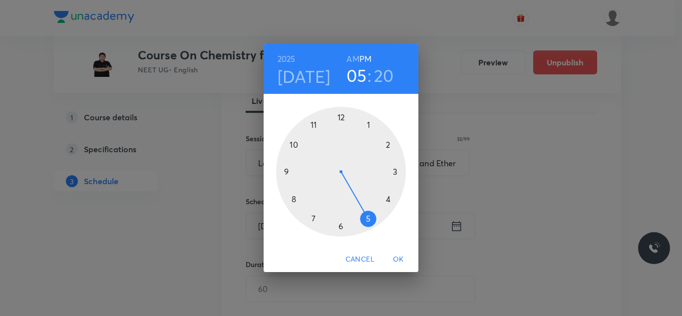
click at [370, 262] on span "Cancel" at bounding box center [359, 259] width 29 height 12
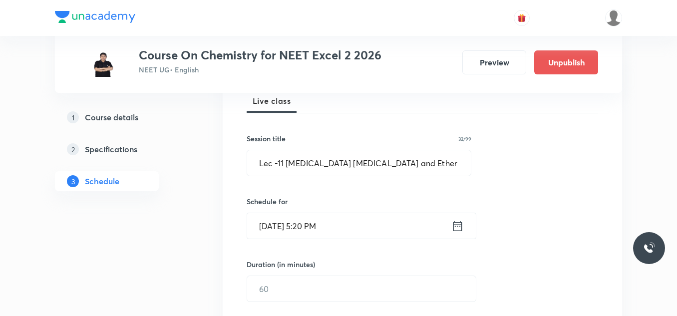
click at [454, 230] on icon at bounding box center [457, 226] width 12 height 14
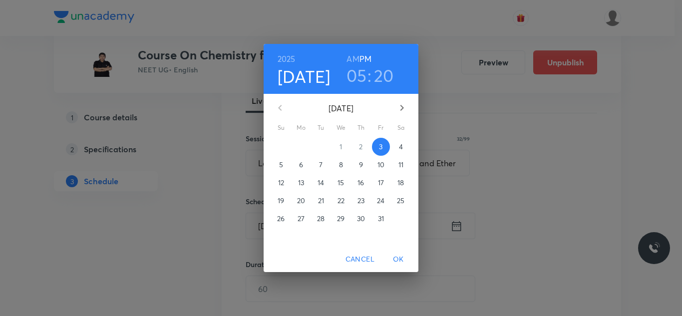
click at [397, 148] on span "4" at bounding box center [401, 147] width 18 height 10
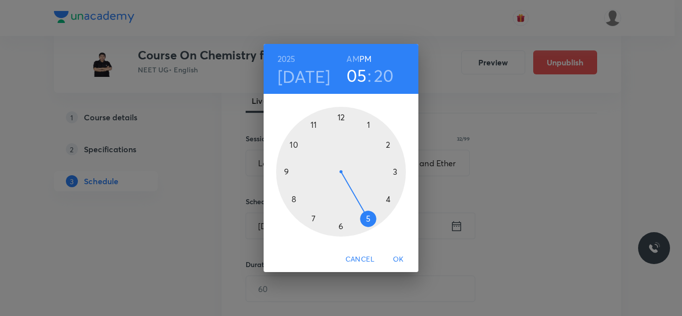
click at [341, 225] on div at bounding box center [341, 172] width 130 height 130
click at [397, 173] on div at bounding box center [341, 172] width 130 height 130
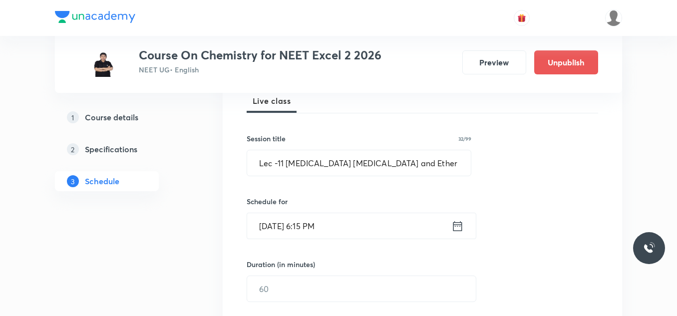
scroll to position [200, 0]
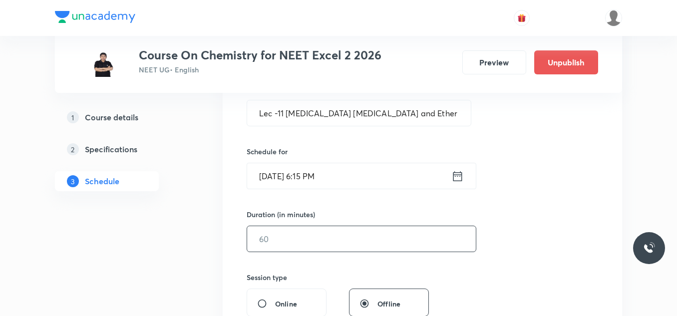
click at [328, 238] on input "text" at bounding box center [361, 238] width 229 height 25
type input "55"
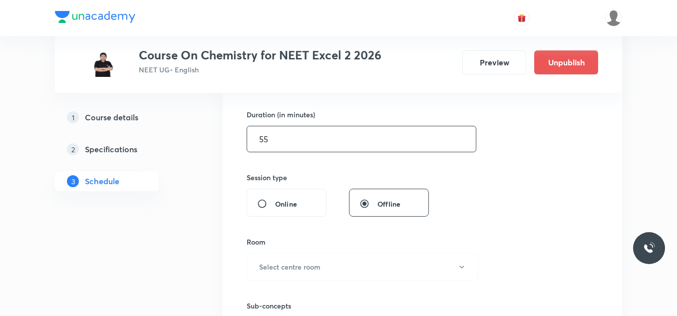
scroll to position [349, 0]
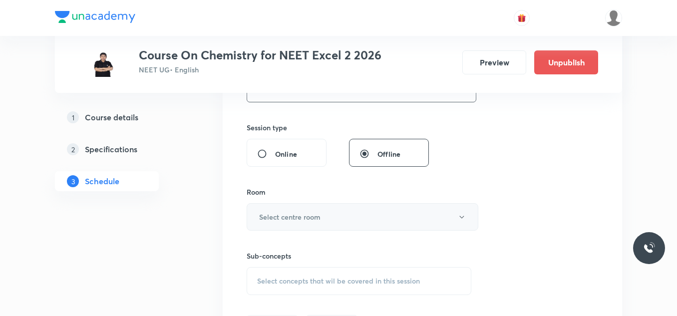
click at [310, 219] on h6 "Select centre room" at bounding box center [289, 217] width 61 height 10
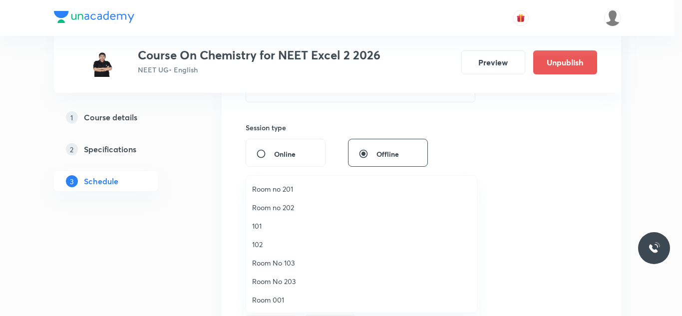
click at [292, 202] on span "Room no 202" at bounding box center [361, 207] width 219 height 10
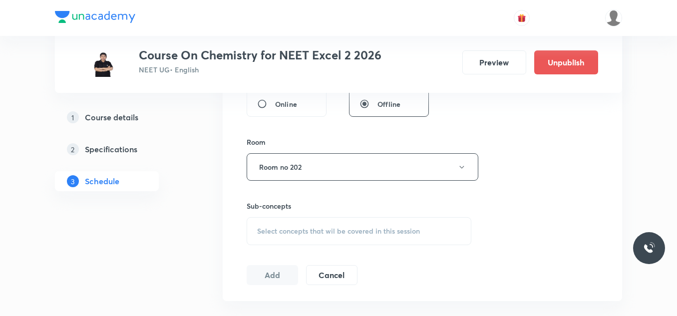
click at [318, 229] on span "Select concepts that wil be covered in this session" at bounding box center [338, 231] width 163 height 8
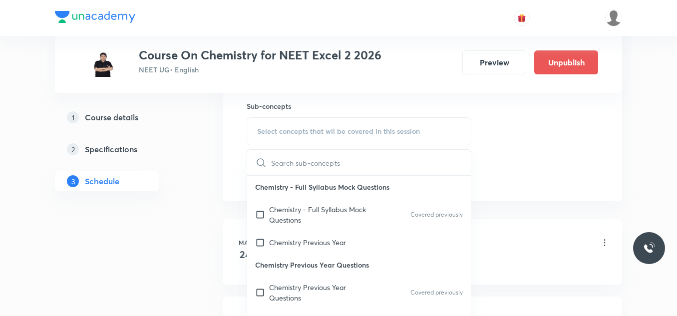
scroll to position [50, 0]
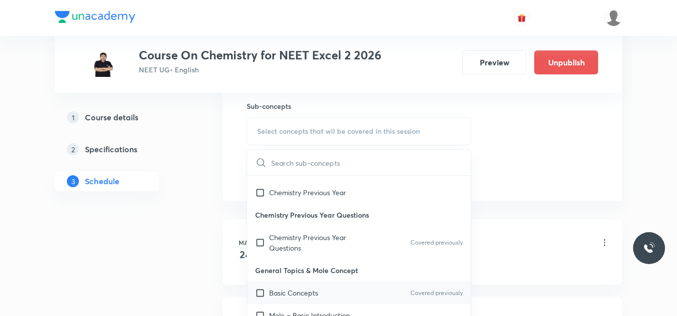
click at [262, 286] on div "Basic Concepts Covered previously" at bounding box center [359, 293] width 224 height 22
checkbox input "true"
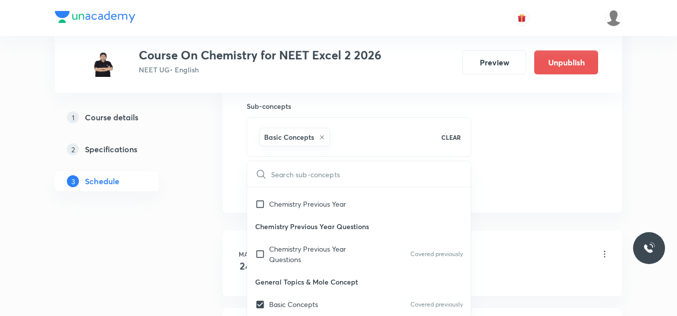
click at [225, 268] on li "Mar 24 Lec -01 Lesson 1 • 5:30 PM • 60 min • Room Room no 202 Basic Concepts" at bounding box center [422, 263] width 399 height 65
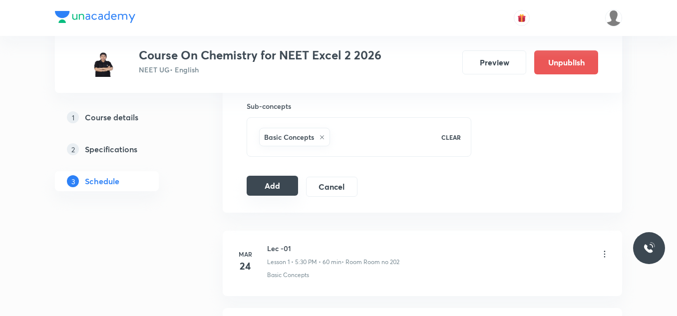
click at [286, 185] on button "Add" at bounding box center [272, 186] width 51 height 20
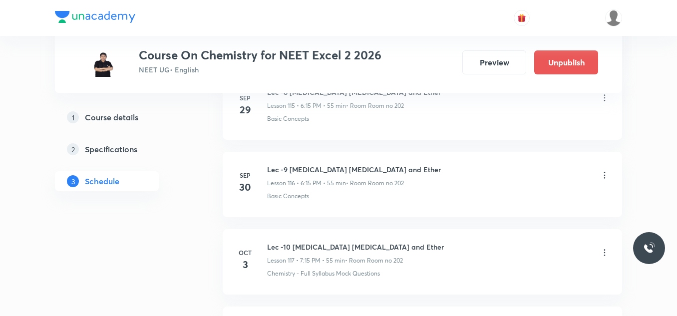
scroll to position [8957, 0]
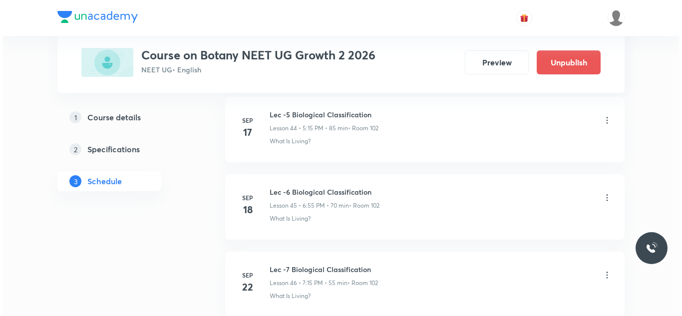
scroll to position [4276, 0]
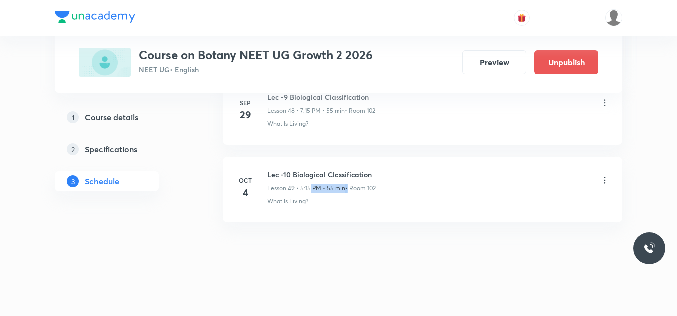
drag, startPoint x: 309, startPoint y: 189, endPoint x: 346, endPoint y: 192, distance: 37.5
click at [346, 192] on div "Lesson 49 • 5:15 PM • 55 min • Room 102" at bounding box center [321, 188] width 109 height 9
click at [606, 180] on icon at bounding box center [605, 180] width 10 height 10
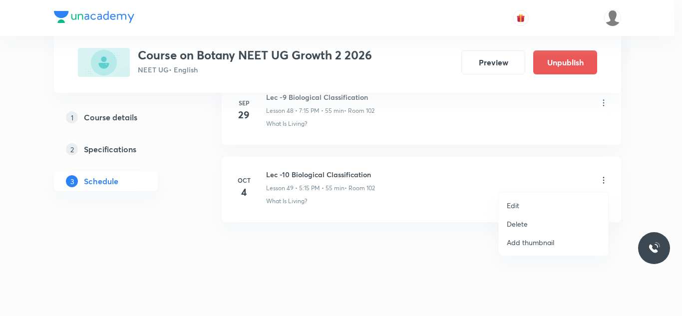
click at [527, 203] on li "Edit" at bounding box center [553, 205] width 109 height 18
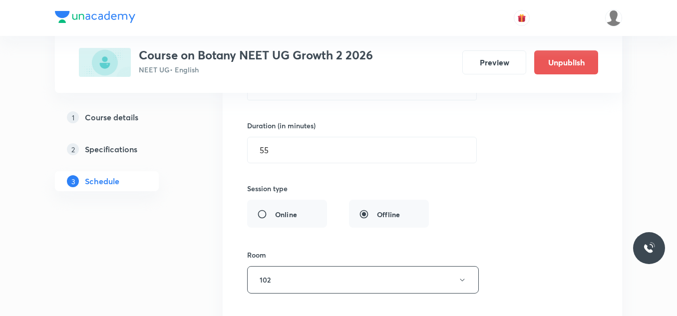
scroll to position [3951, 0]
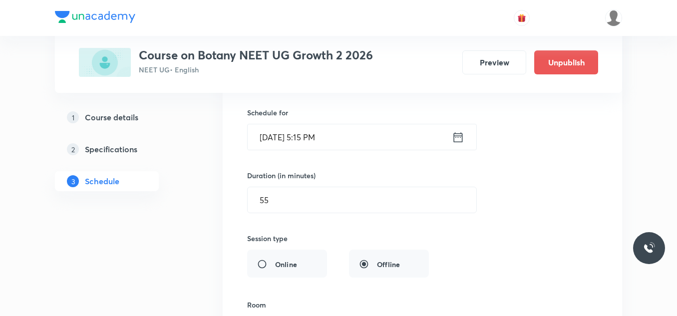
click at [460, 138] on icon at bounding box center [458, 137] width 12 height 14
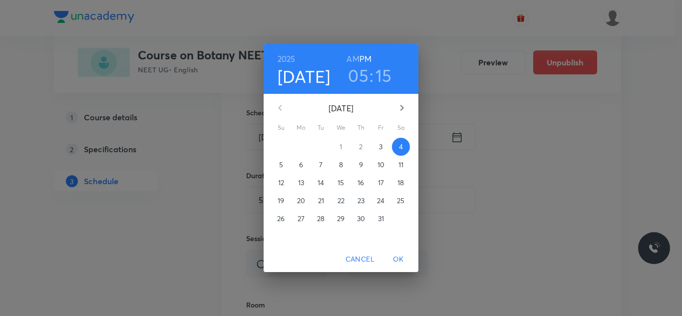
click at [364, 80] on h3 "05" at bounding box center [358, 75] width 20 height 21
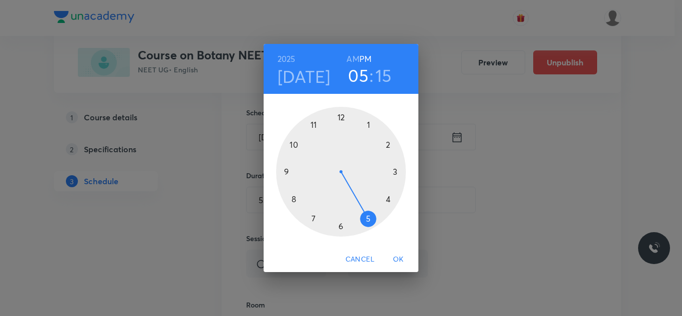
click at [386, 199] on div at bounding box center [341, 172] width 130 height 130
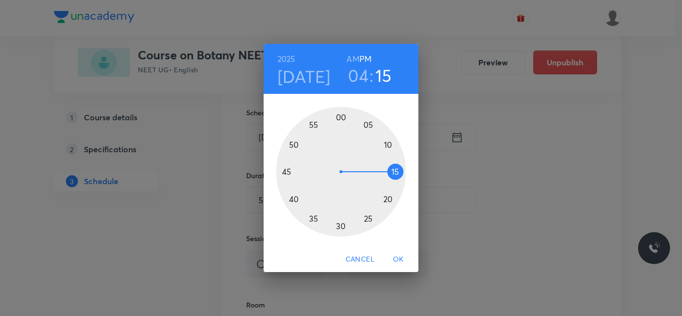
click at [337, 225] on div at bounding box center [341, 172] width 130 height 130
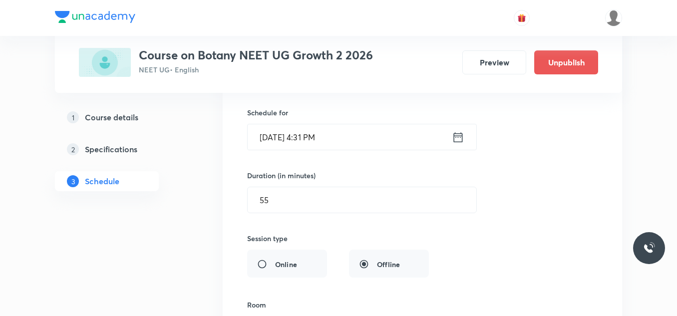
click at [455, 138] on icon at bounding box center [458, 137] width 12 height 14
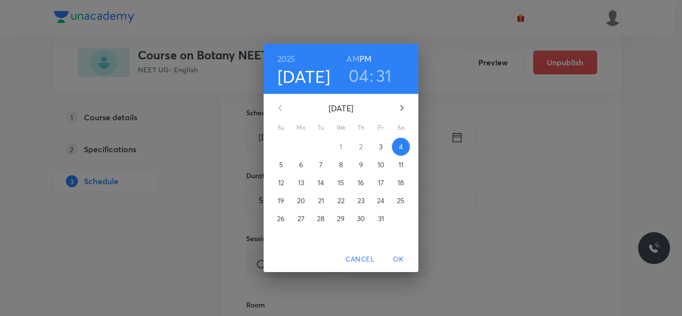
click at [380, 77] on h3 "31" at bounding box center [384, 75] width 16 height 21
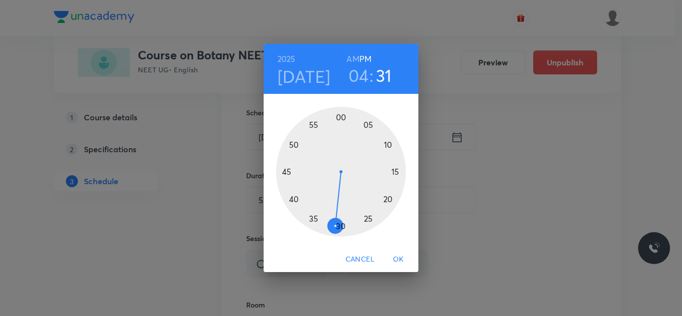
click at [341, 226] on div at bounding box center [341, 172] width 130 height 130
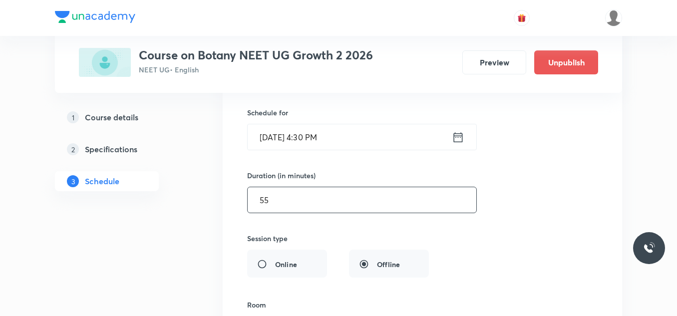
drag, startPoint x: 330, startPoint y: 206, endPoint x: 246, endPoint y: 208, distance: 84.4
click at [246, 208] on div "Lec -10 Biological Classification Lesson 49 • Room 102 What Is Living? Session …" at bounding box center [422, 219] width 374 height 480
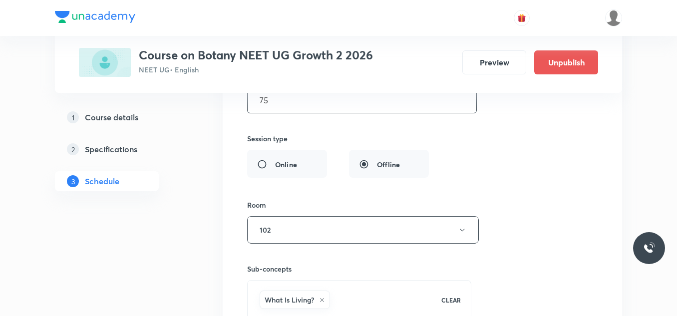
scroll to position [4151, 0]
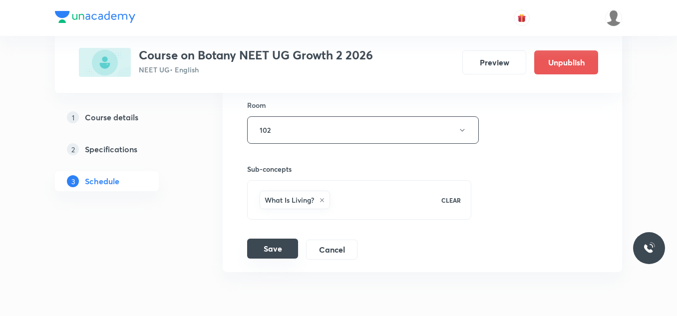
type input "75"
click at [263, 246] on button "Save" at bounding box center [272, 249] width 51 height 20
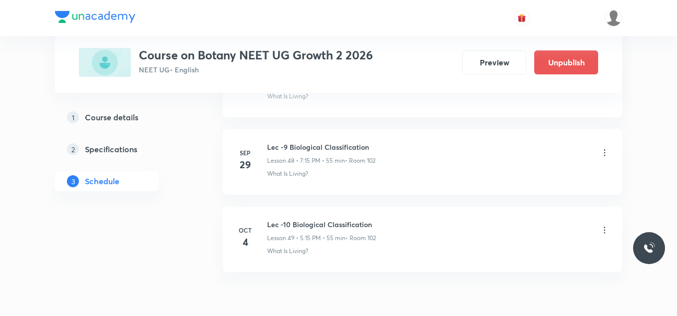
scroll to position [3817, 0]
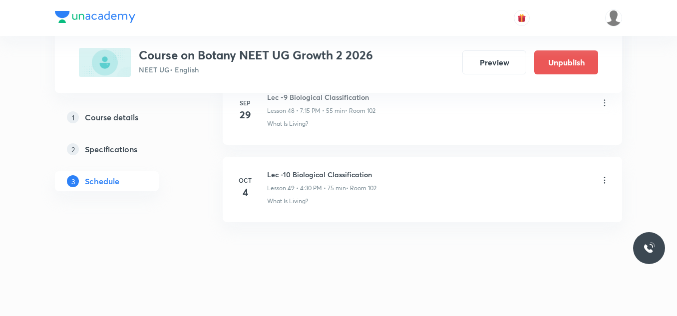
drag, startPoint x: 311, startPoint y: 189, endPoint x: 377, endPoint y: 190, distance: 66.9
click at [376, 190] on div "Lesson 49 • 4:30 PM • 75 min • Room 102" at bounding box center [321, 188] width 109 height 9
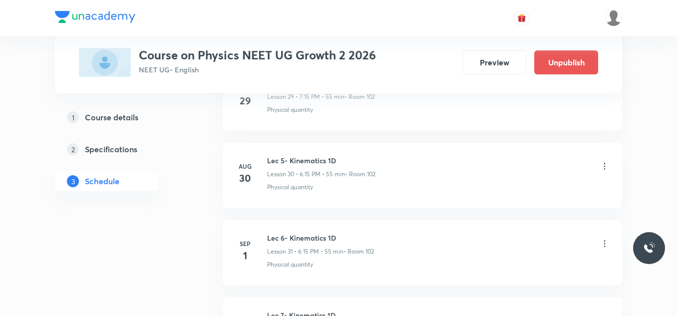
scroll to position [4586, 0]
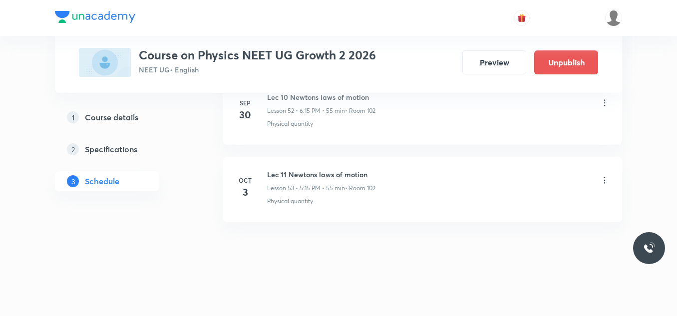
click at [344, 177] on h6 "Lec 11 Newtons laws of motion" at bounding box center [321, 174] width 108 height 10
copy h6 "Lec 11 Newtons laws of motion"
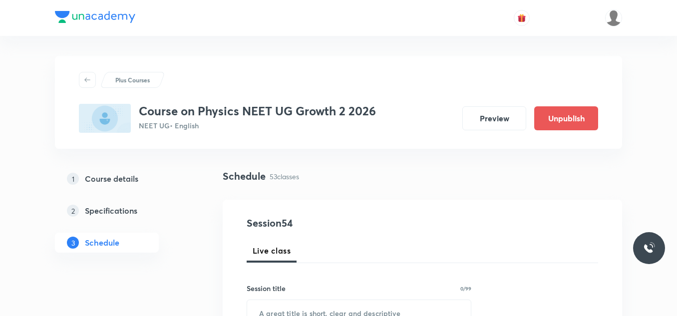
scroll to position [100, 0]
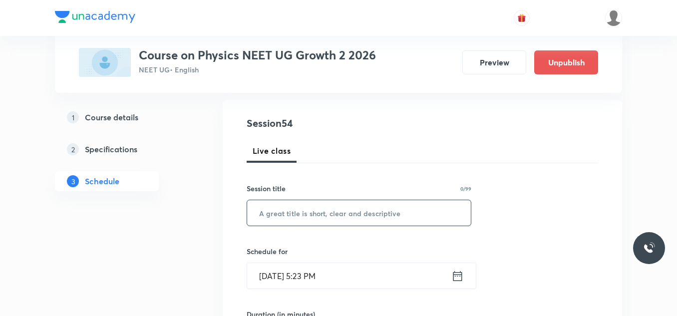
click at [306, 204] on input "text" at bounding box center [359, 212] width 224 height 25
paste input "Lec 11 Newtons laws of motion"
click at [281, 211] on input "Lec 11 Newtons laws of motion" at bounding box center [359, 212] width 224 height 25
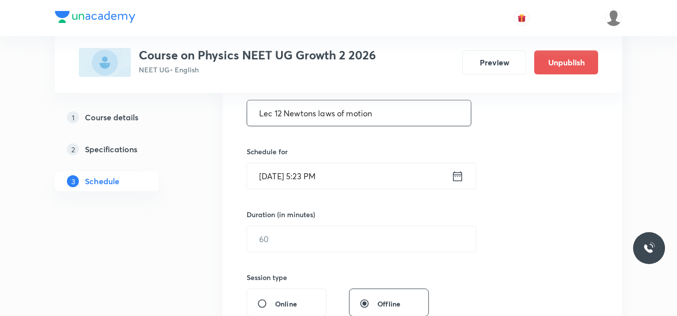
type input "Lec 12 Newtons laws of motion"
click at [461, 172] on icon at bounding box center [457, 176] width 12 height 14
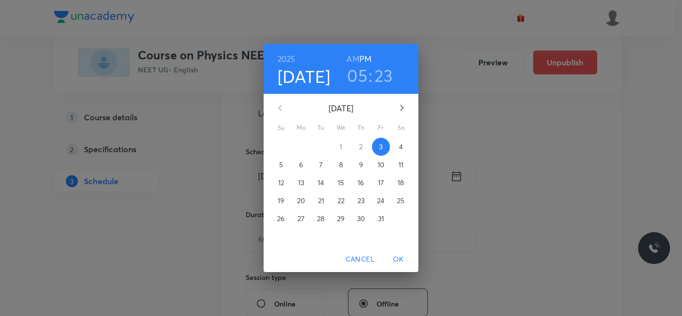
click at [400, 149] on p "4" at bounding box center [401, 147] width 4 height 10
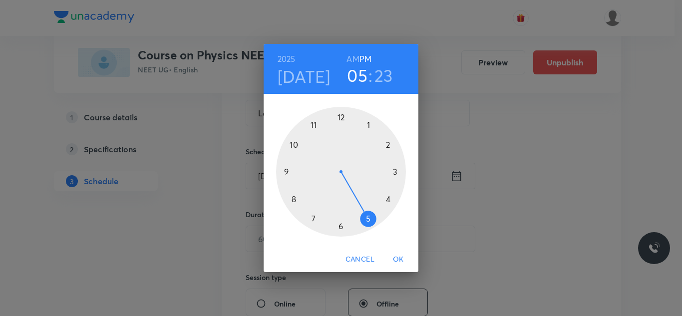
click at [381, 78] on h3 "23" at bounding box center [383, 75] width 18 height 21
click at [295, 142] on div at bounding box center [341, 172] width 130 height 130
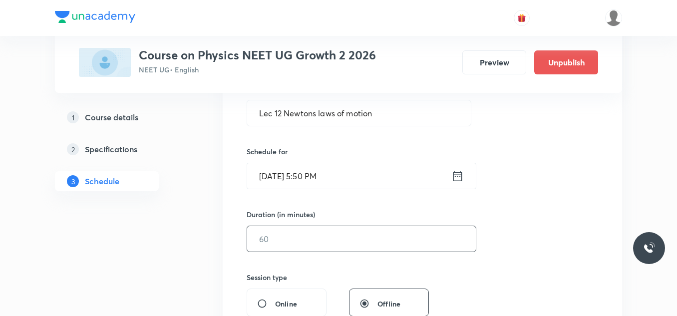
click at [322, 233] on input "text" at bounding box center [361, 238] width 229 height 25
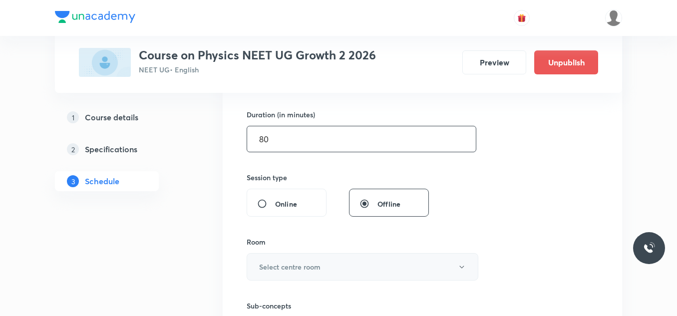
type input "80"
click at [315, 265] on h6 "Select centre room" at bounding box center [289, 267] width 61 height 10
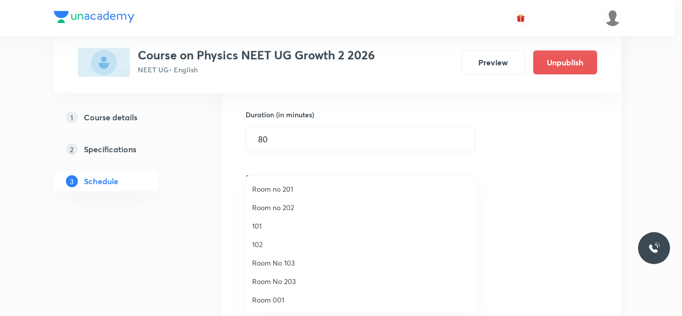
click at [273, 244] on span "102" at bounding box center [361, 244] width 219 height 10
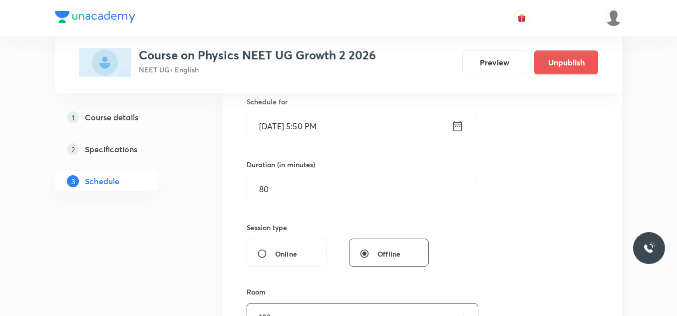
scroll to position [399, 0]
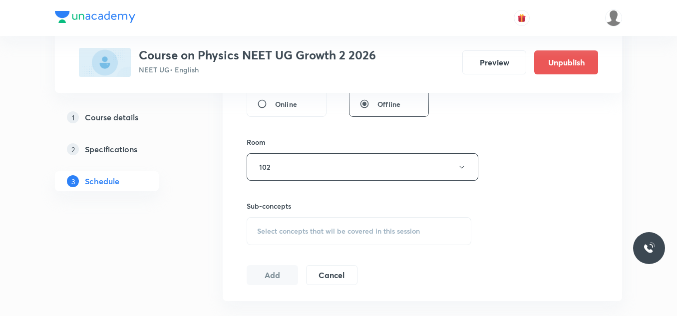
click at [321, 227] on span "Select concepts that wil be covered in this session" at bounding box center [338, 231] width 163 height 8
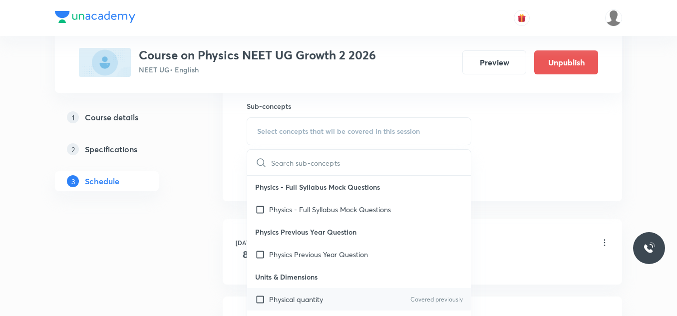
scroll to position [50, 0]
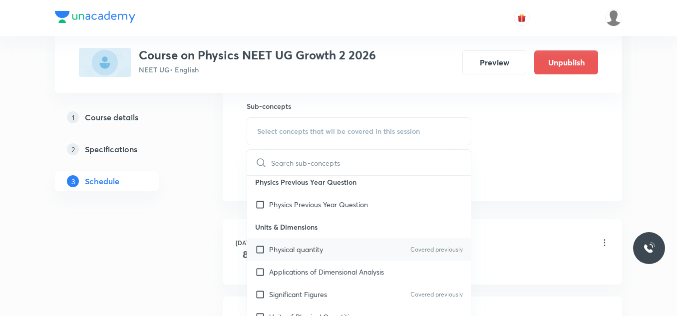
click at [268, 251] on input "checkbox" at bounding box center [262, 249] width 14 height 10
checkbox input "true"
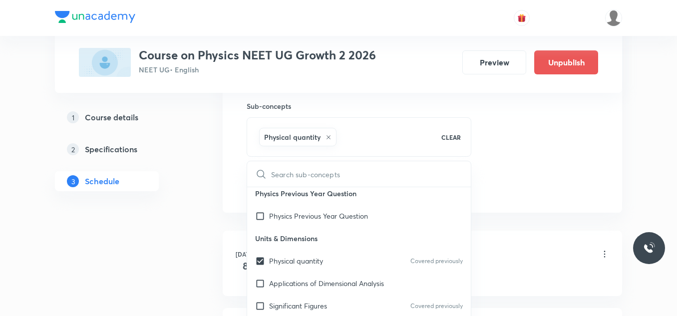
click at [229, 245] on li "Jul 8 Lec -01 Lesson 1 • 5:15 PM • 55 min • Room 102 Physical quantity" at bounding box center [422, 263] width 399 height 65
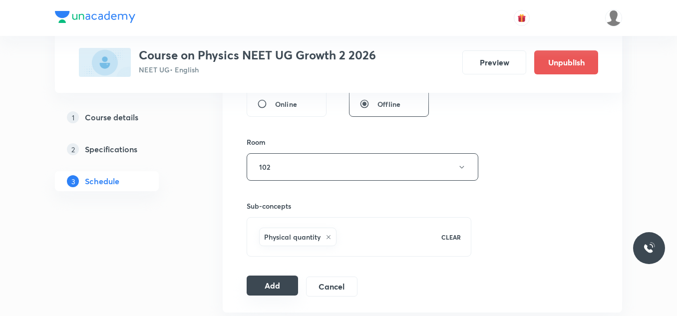
click at [267, 286] on button "Add" at bounding box center [272, 286] width 51 height 20
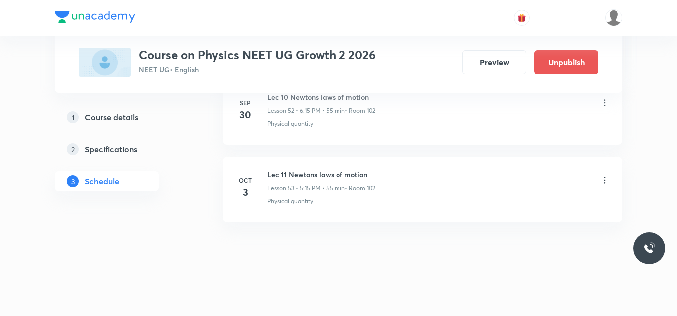
scroll to position [4204, 0]
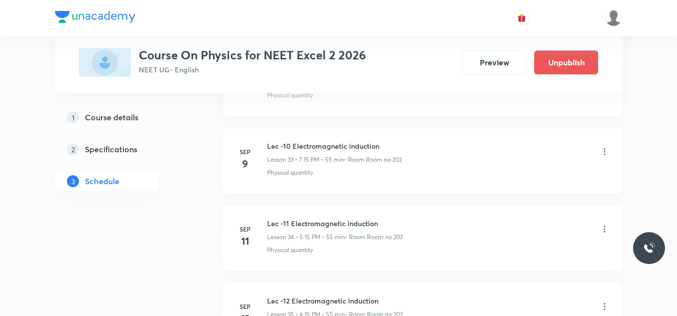
scroll to position [3966, 0]
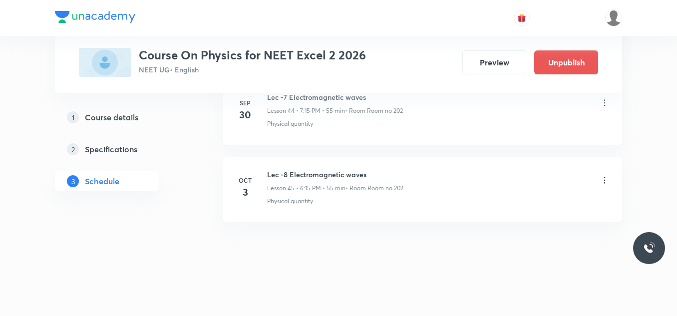
click at [330, 175] on h6 "Lec -8 Electromagnetic waves" at bounding box center [335, 174] width 136 height 10
copy h6 "Lec -8 Electromagnetic waves"
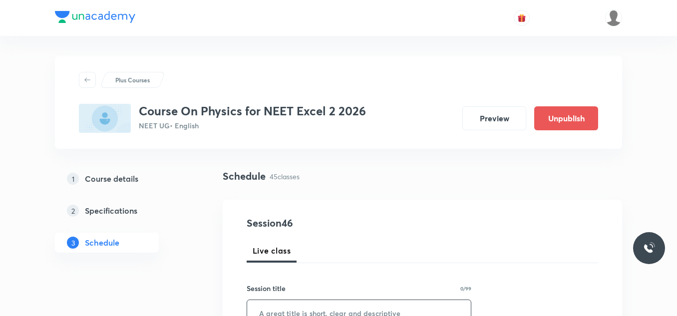
scroll to position [150, 0]
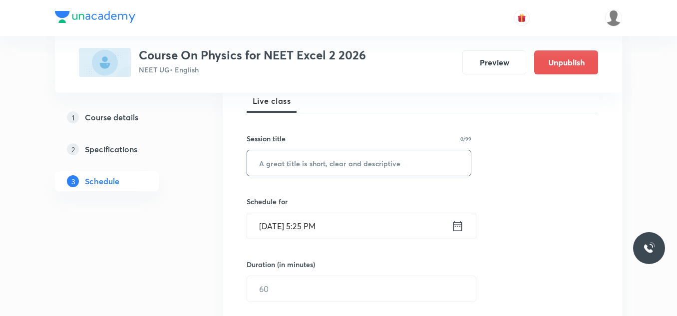
click at [300, 166] on input "text" at bounding box center [359, 162] width 224 height 25
paste input "Lec -8 Electromagnetic waves"
click at [281, 163] on input "Lec -8 Electromagnetic waves" at bounding box center [359, 162] width 224 height 25
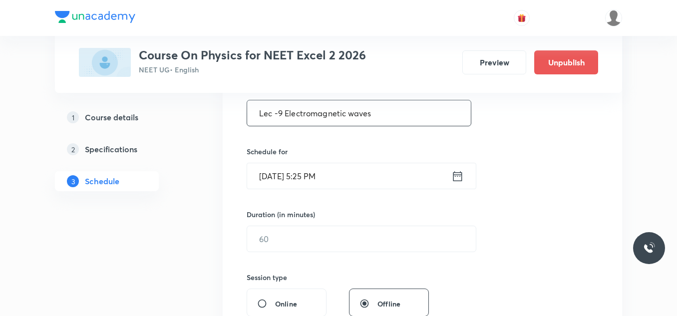
type input "Lec -9 Electromagnetic waves"
click at [449, 180] on input "[DATE] 5:25 PM" at bounding box center [349, 175] width 204 height 25
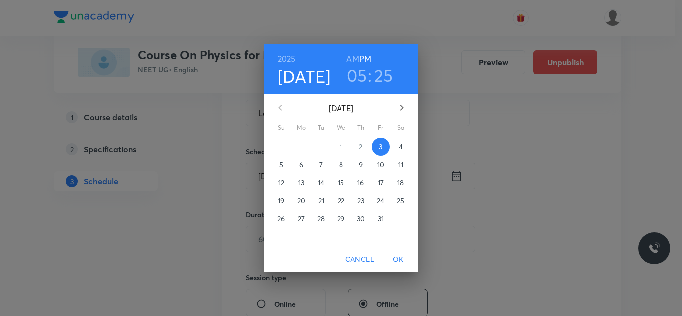
click at [456, 178] on div "[DATE] 05 : 25 AM PM [DATE] Su Mo Tu We Th Fr Sa 28 29 30 1 2 3 4 5 6 7 8 9 10 …" at bounding box center [341, 158] width 682 height 316
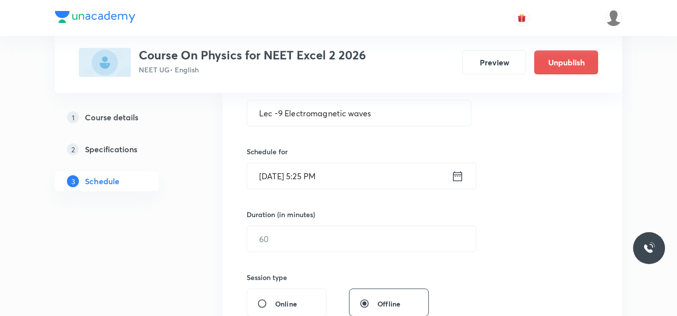
click at [466, 174] on div "[DATE] 5:25 PM ​" at bounding box center [362, 176] width 230 height 26
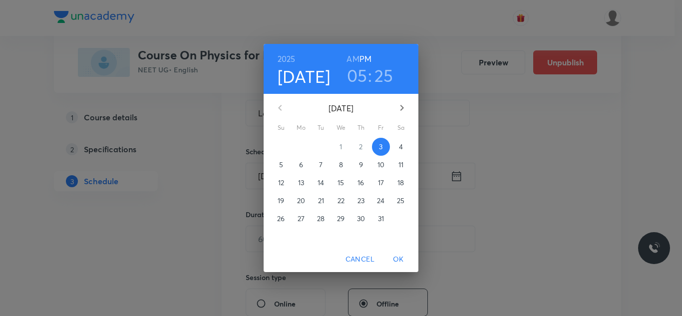
click at [455, 180] on div "[DATE] 05 : 25 AM PM [DATE] Su Mo Tu We Th Fr Sa 28 29 30 1 2 3 4 5 6 7 8 9 10 …" at bounding box center [341, 158] width 682 height 316
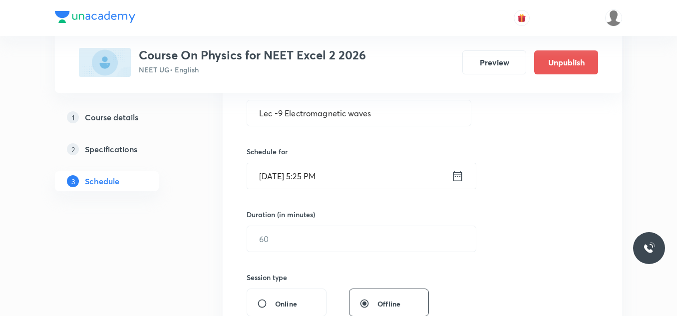
click at [461, 176] on icon at bounding box center [457, 176] width 12 height 14
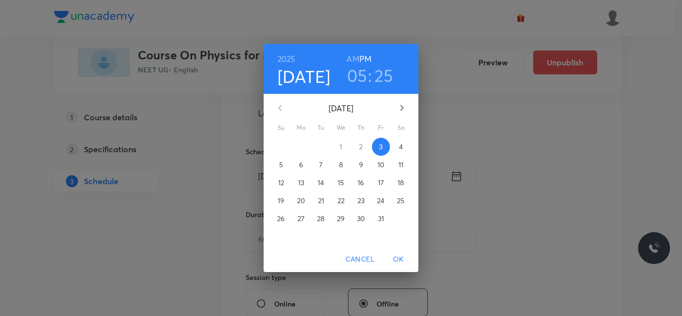
click at [398, 147] on span "4" at bounding box center [401, 147] width 18 height 10
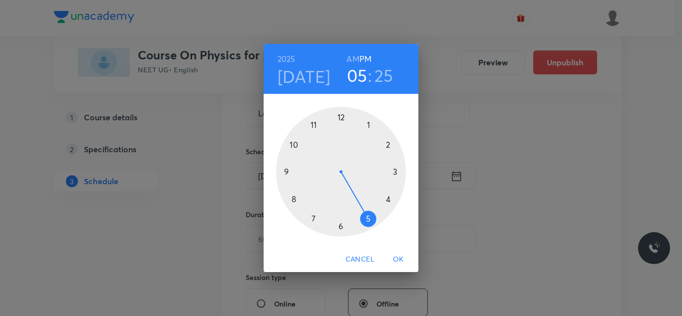
click at [396, 173] on div at bounding box center [341, 172] width 130 height 130
click at [360, 80] on h3 "03" at bounding box center [357, 75] width 20 height 21
click at [368, 217] on div at bounding box center [341, 172] width 130 height 130
click at [398, 171] on div at bounding box center [341, 172] width 130 height 130
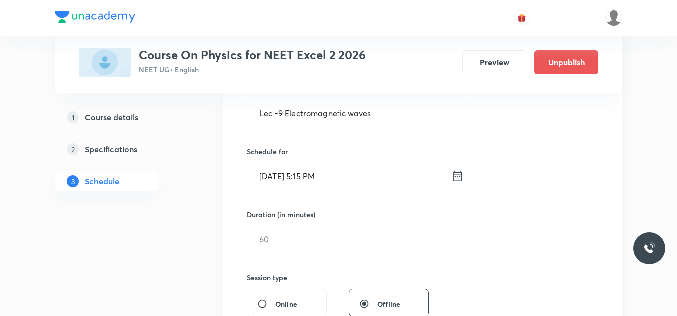
click at [457, 181] on icon at bounding box center [457, 176] width 12 height 14
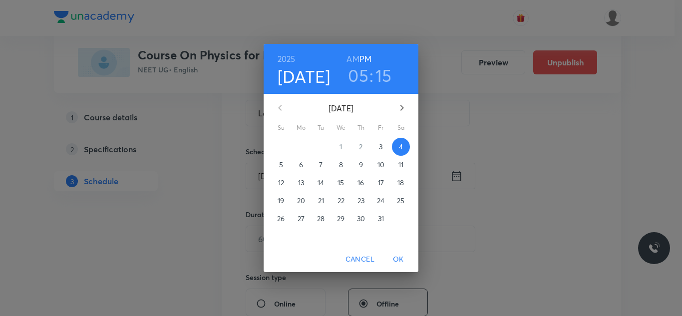
click at [368, 80] on div "05 : 15" at bounding box center [369, 75] width 69 height 21
click at [367, 78] on h3 "05" at bounding box center [358, 75] width 20 height 21
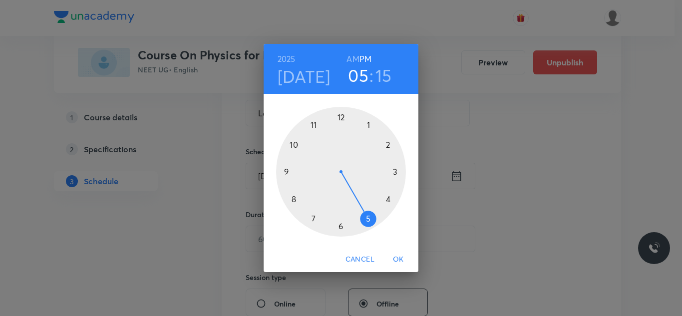
click at [315, 217] on div at bounding box center [341, 172] width 130 height 130
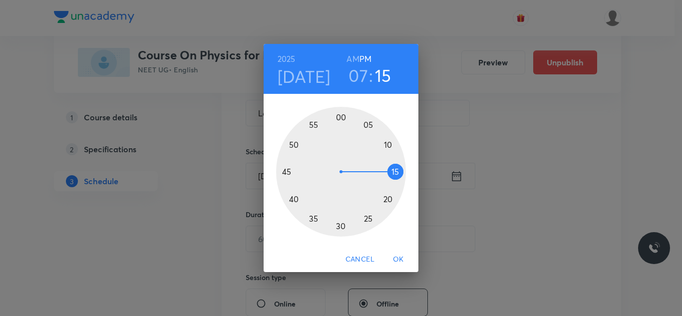
click at [397, 171] on div at bounding box center [341, 172] width 130 height 130
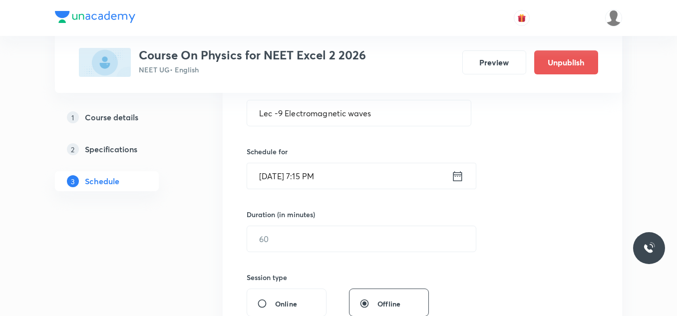
scroll to position [250, 0]
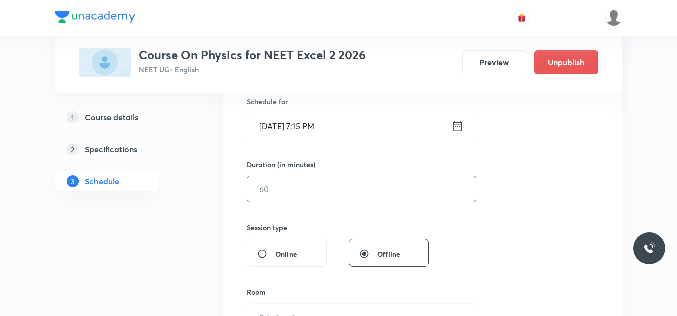
click at [313, 191] on input "text" at bounding box center [361, 188] width 229 height 25
type input "55"
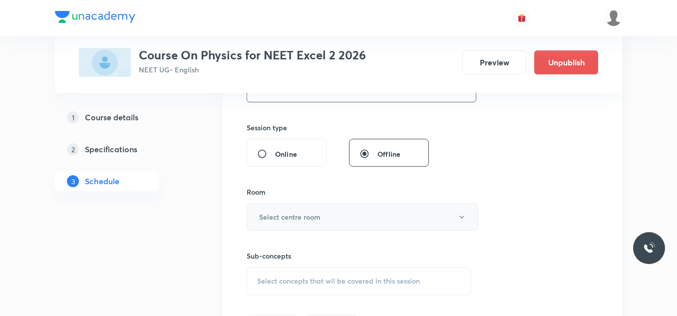
click at [301, 224] on button "Select centre room" at bounding box center [363, 216] width 232 height 27
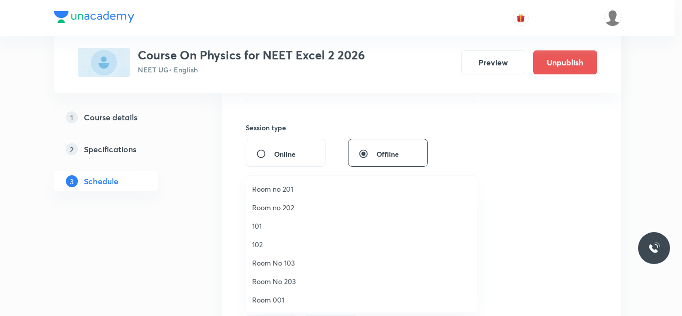
click at [288, 211] on span "Room no 202" at bounding box center [361, 207] width 219 height 10
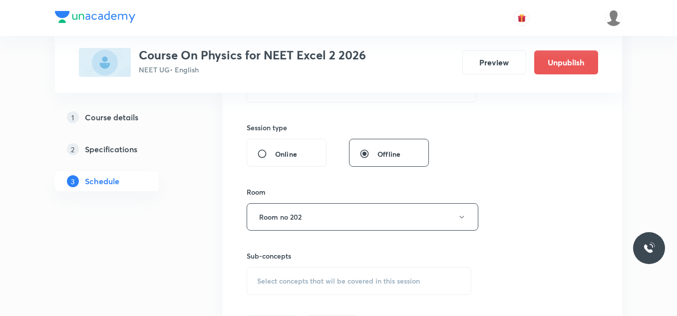
click at [225, 229] on div "Session 46 Live class Session title 28/99 Lec -9 Electromagnetic waves ​ Schedu…" at bounding box center [422, 100] width 399 height 501
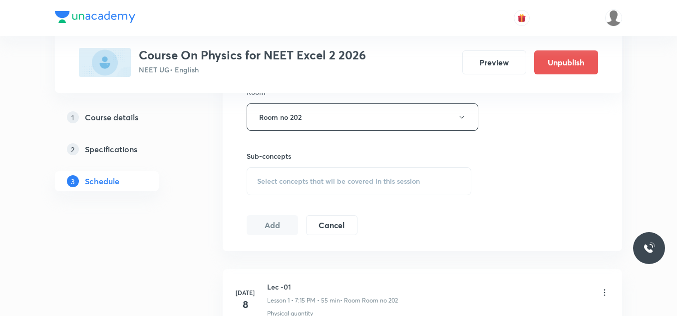
click at [334, 189] on div "Select concepts that wil be covered in this session" at bounding box center [359, 181] width 225 height 28
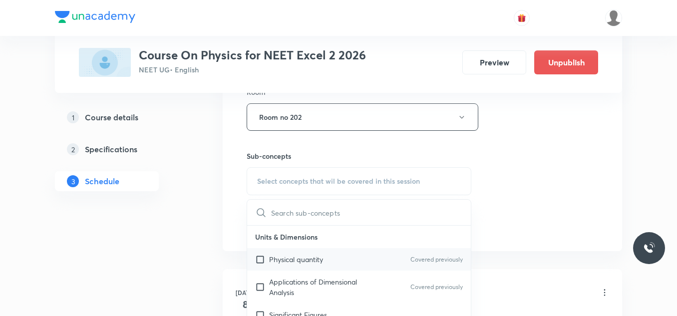
click at [304, 256] on p "Physical quantity" at bounding box center [296, 259] width 54 height 10
checkbox input "true"
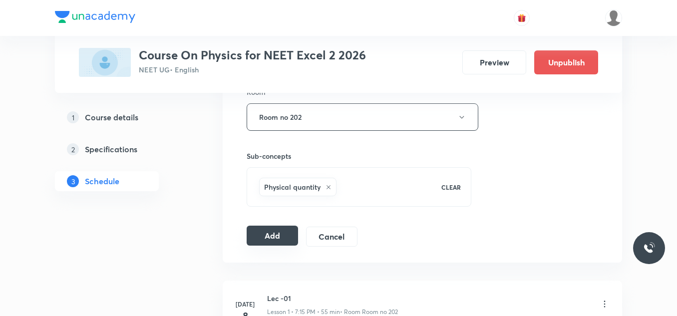
click at [272, 233] on button "Add" at bounding box center [272, 236] width 51 height 20
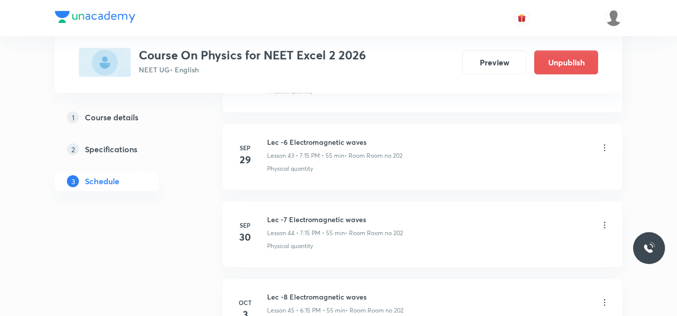
scroll to position [3236, 0]
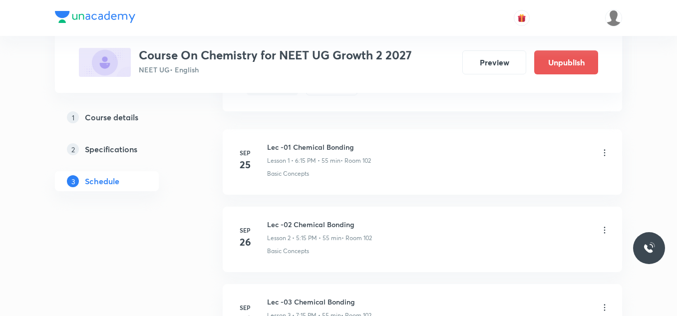
scroll to position [1181, 0]
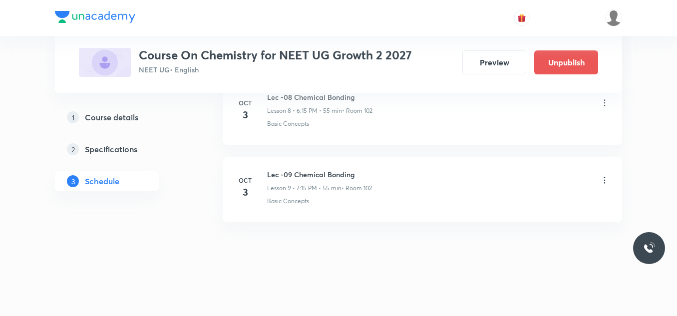
click at [345, 170] on h6 "Lec -09 Chemical Bonding" at bounding box center [319, 174] width 105 height 10
copy h6 "Lec -09 Chemical Bonding"
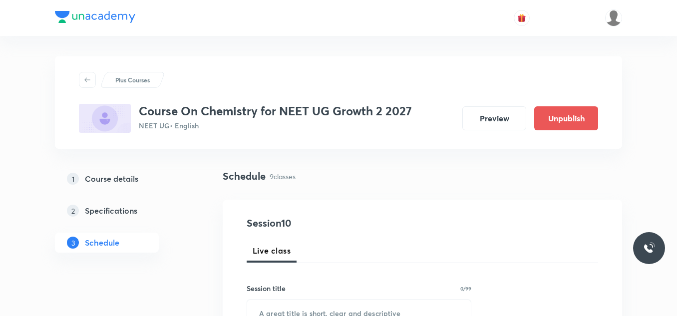
scroll to position [50, 0]
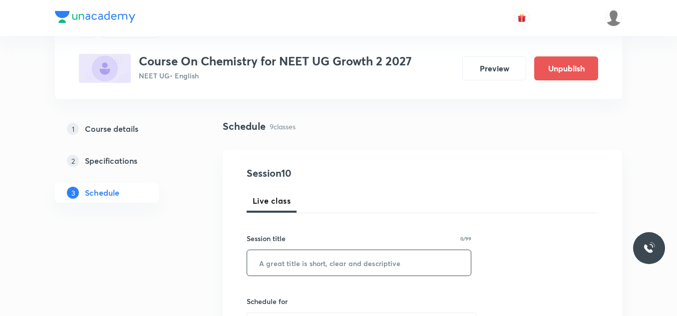
click at [284, 257] on input "text" at bounding box center [359, 262] width 224 height 25
paste input "Lec -09 Chemical Bonding"
click at [288, 264] on input "Lec -09 Chemical Bonding" at bounding box center [359, 262] width 224 height 25
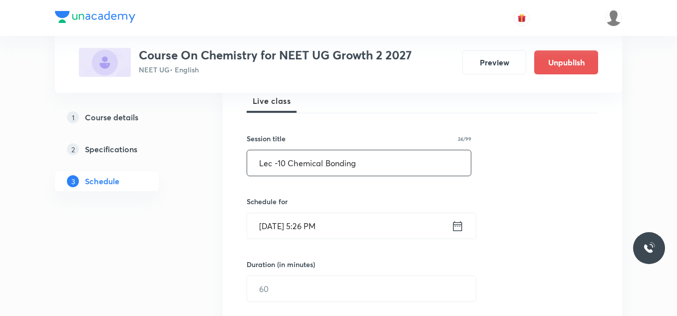
type input "Lec -10 Chemical Bonding"
click at [463, 229] on icon at bounding box center [457, 226] width 12 height 14
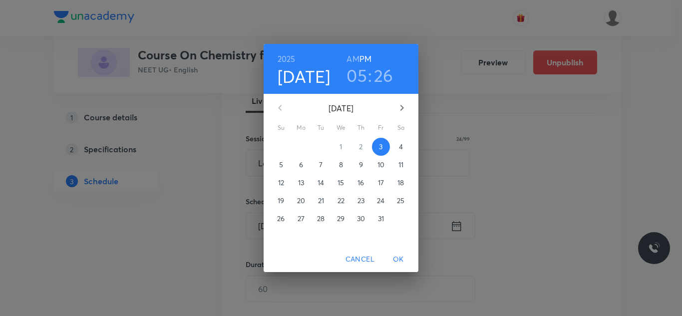
click at [360, 79] on h3 "05" at bounding box center [356, 75] width 20 height 21
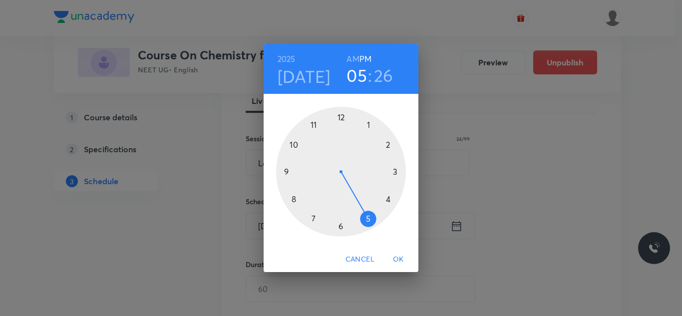
click at [313, 218] on div at bounding box center [341, 172] width 130 height 130
click at [398, 173] on div at bounding box center [341, 172] width 130 height 130
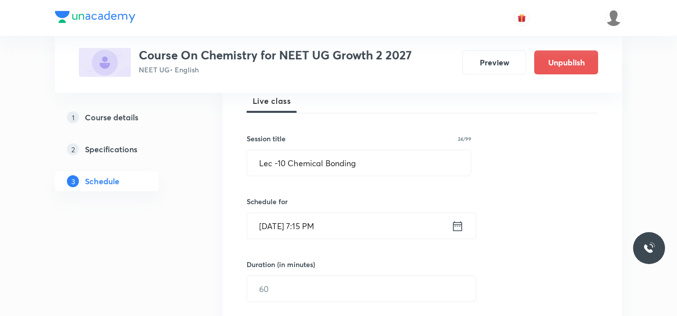
scroll to position [250, 0]
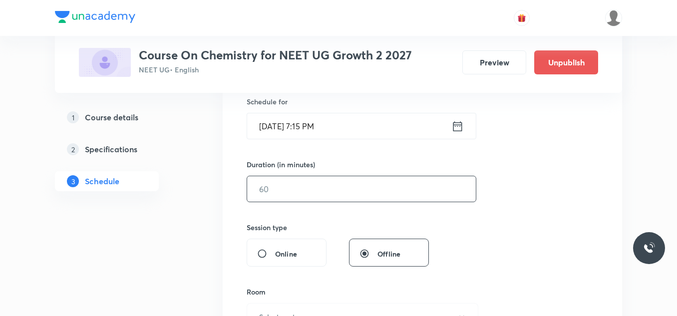
click at [300, 194] on input "text" at bounding box center [361, 188] width 229 height 25
type input "55"
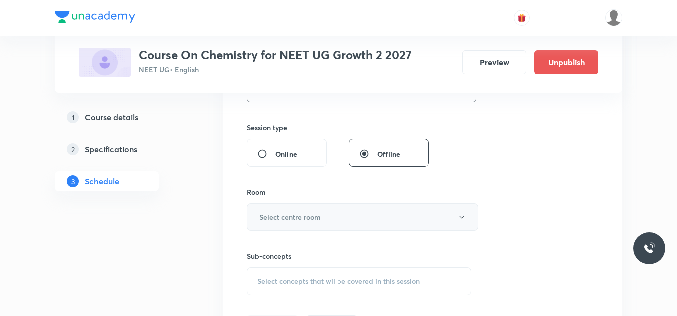
click at [319, 218] on h6 "Select centre room" at bounding box center [289, 217] width 61 height 10
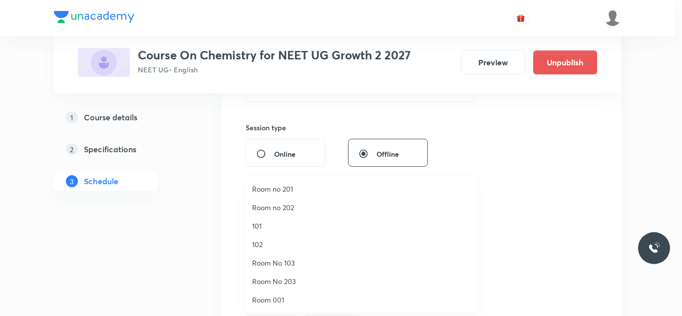
click at [263, 242] on span "102" at bounding box center [361, 244] width 219 height 10
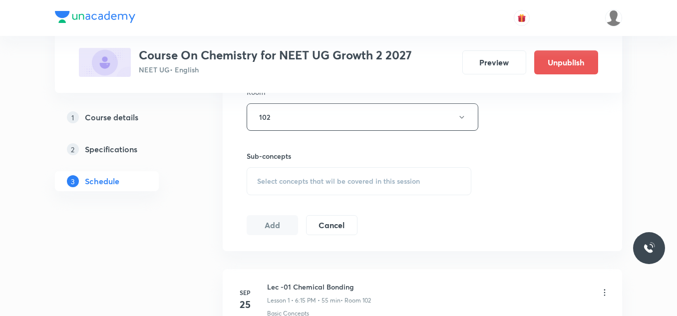
click at [314, 191] on div "Select concepts that wil be covered in this session" at bounding box center [359, 181] width 225 height 28
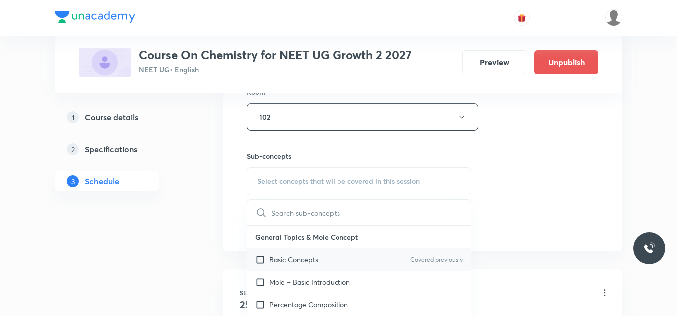
click at [300, 255] on p "Basic Concepts" at bounding box center [293, 259] width 49 height 10
checkbox input "true"
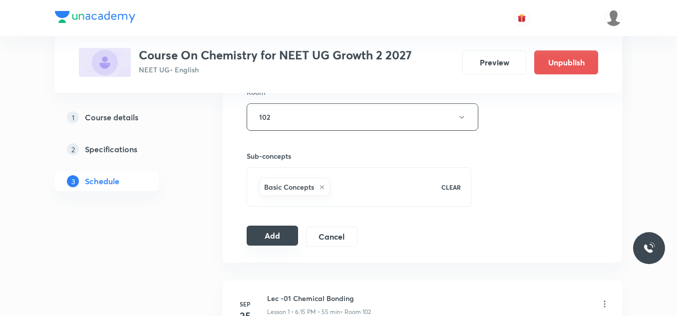
click at [278, 234] on button "Add" at bounding box center [272, 236] width 51 height 20
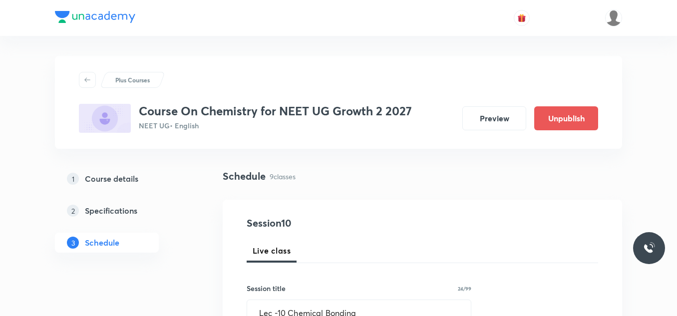
scroll to position [150, 0]
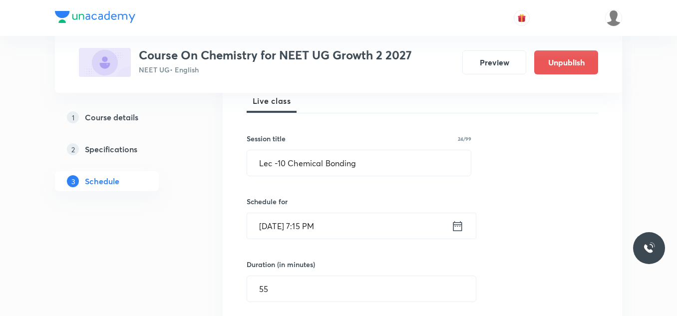
click at [461, 227] on icon at bounding box center [457, 226] width 12 height 14
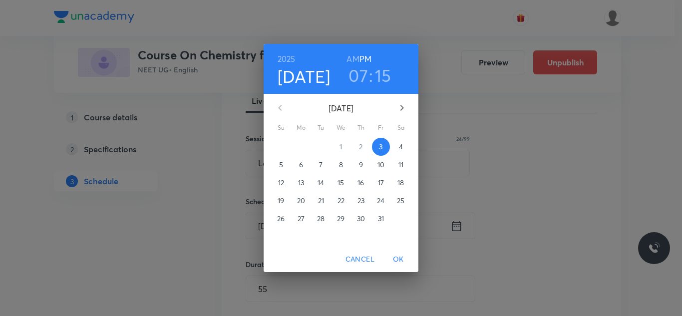
click at [395, 147] on span "4" at bounding box center [401, 147] width 18 height 10
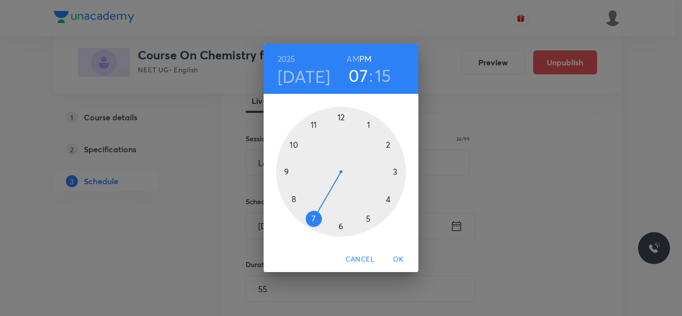
click at [402, 260] on span "OK" at bounding box center [398, 259] width 24 height 12
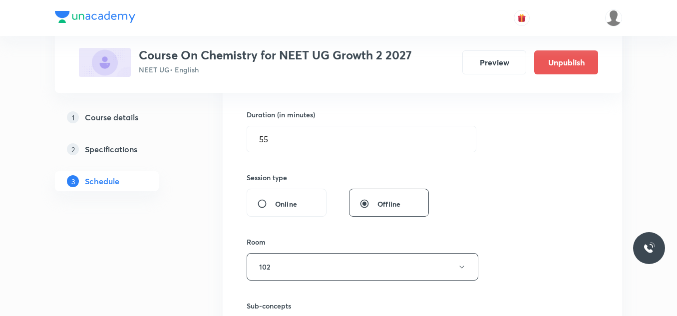
scroll to position [399, 0]
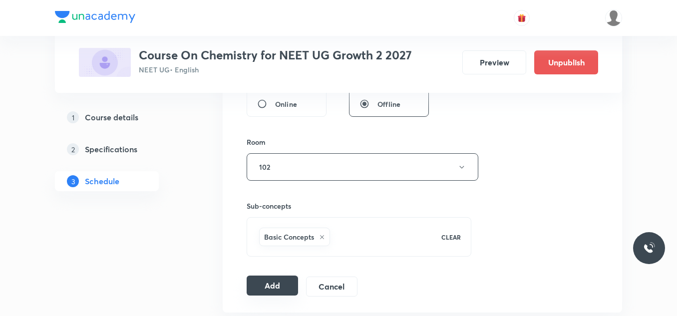
click at [277, 288] on button "Add" at bounding box center [272, 286] width 51 height 20
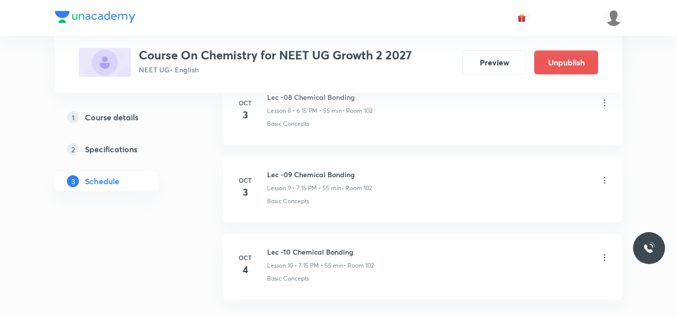
scroll to position [799, 0]
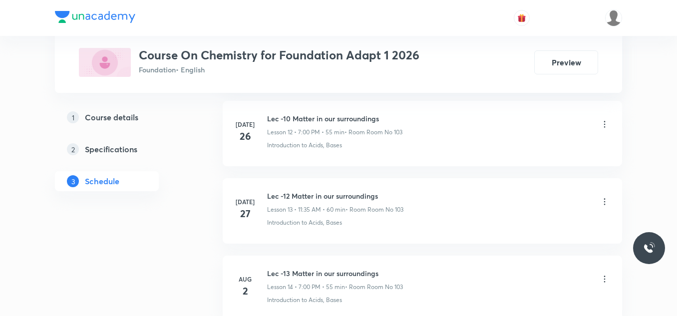
scroll to position [2419, 0]
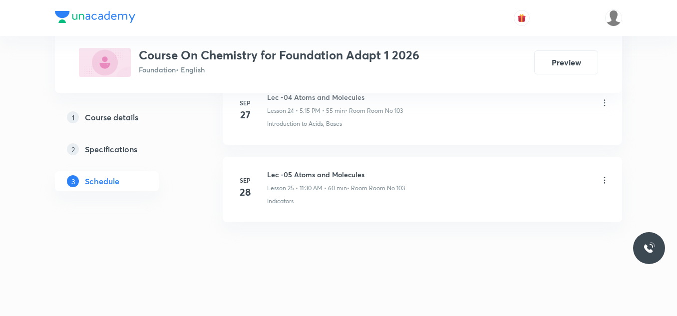
click at [343, 173] on h6 "Lec -05 Atoms and Molecules" at bounding box center [336, 174] width 138 height 10
copy h6 "Lec -05 Atoms and Molecules"
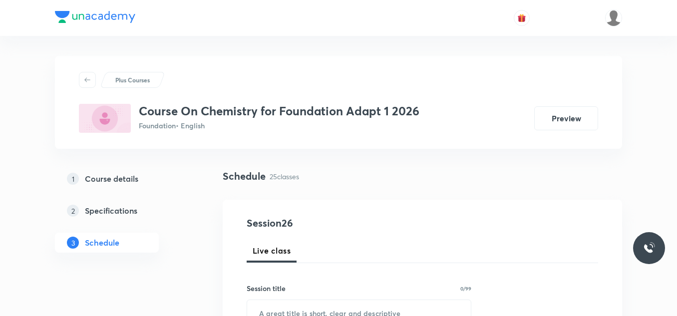
scroll to position [150, 0]
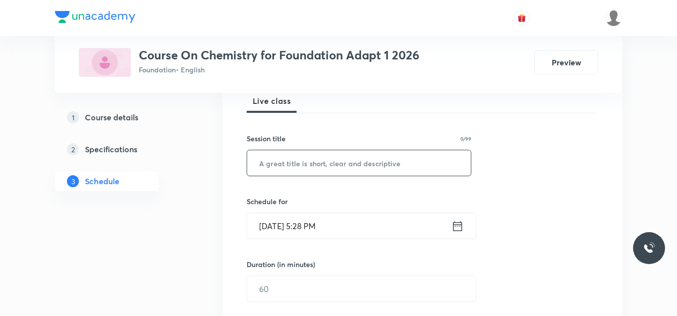
click at [340, 171] on input "text" at bounding box center [359, 162] width 224 height 25
paste input "Lec -05 Atoms and Molecules"
click at [286, 161] on input "Lec -05 Atoms and Molecules" at bounding box center [359, 162] width 224 height 25
type input "Lec -06 Atoms and Molecules"
click at [457, 224] on icon at bounding box center [457, 226] width 12 height 14
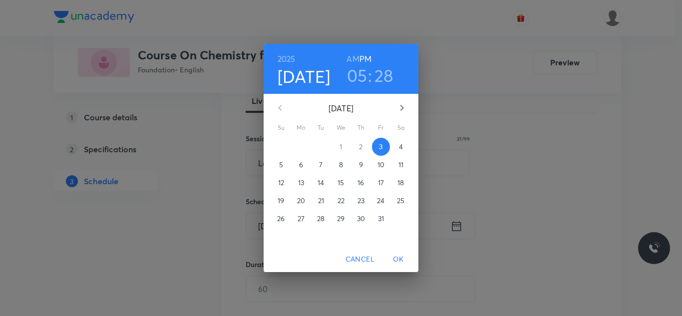
click at [395, 143] on span "4" at bounding box center [401, 147] width 18 height 10
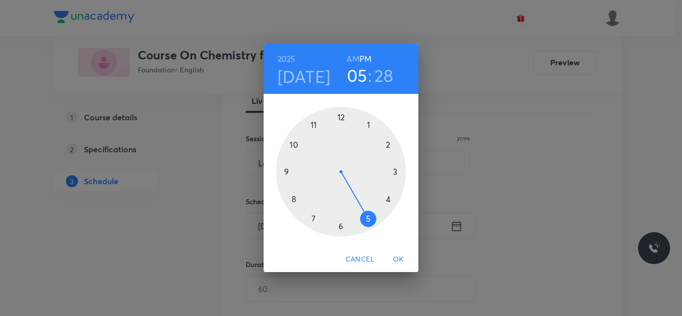
click at [368, 216] on div at bounding box center [341, 172] width 130 height 130
click at [396, 171] on div at bounding box center [341, 172] width 130 height 130
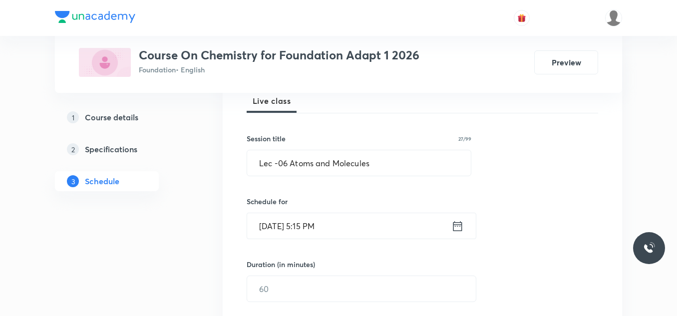
click at [453, 223] on icon at bounding box center [457, 226] width 12 height 14
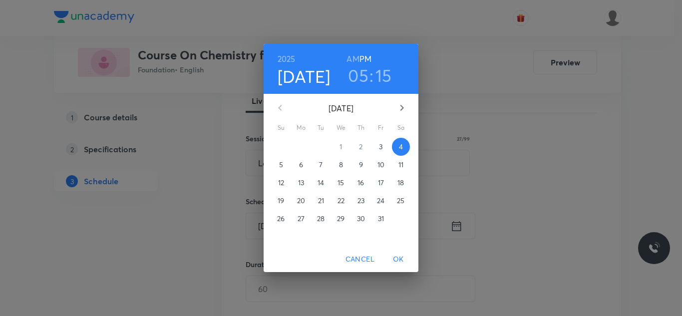
click at [383, 81] on h3 "15" at bounding box center [383, 75] width 16 height 21
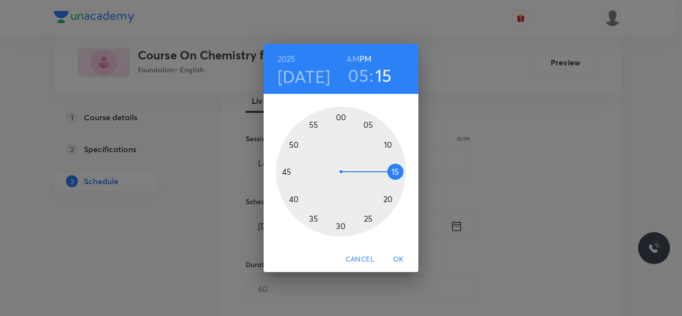
click at [342, 120] on div at bounding box center [341, 172] width 130 height 130
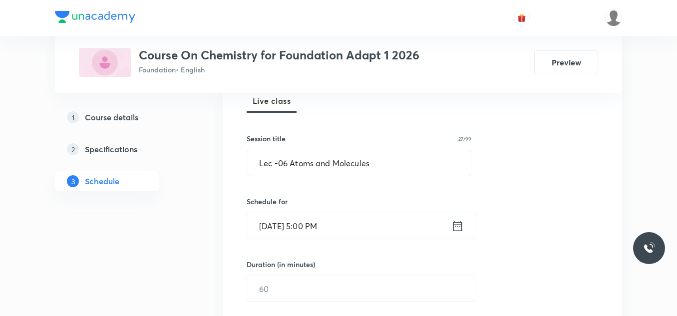
scroll to position [250, 0]
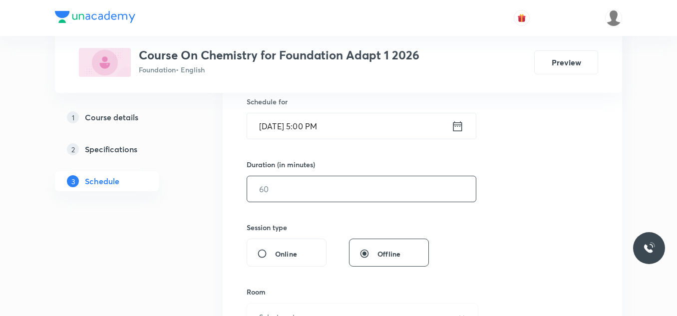
click at [325, 188] on input "text" at bounding box center [361, 188] width 229 height 25
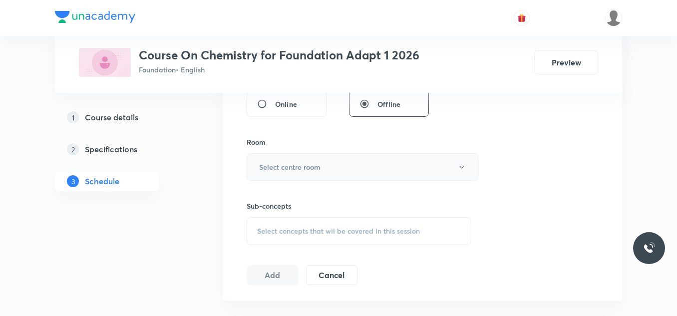
type input "55"
click at [315, 162] on h6 "Select centre room" at bounding box center [289, 167] width 61 height 10
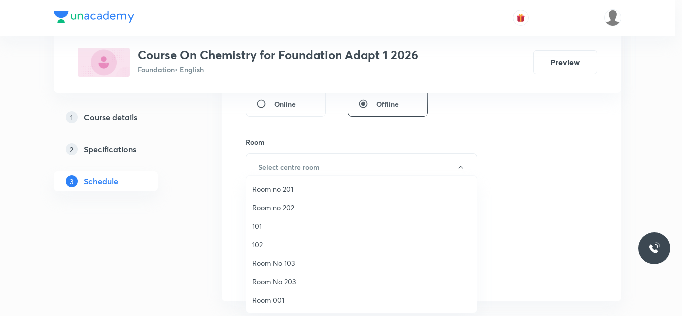
click at [297, 281] on span "Room No 203" at bounding box center [361, 281] width 219 height 10
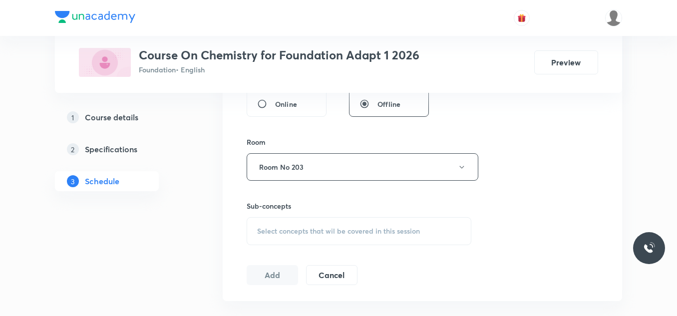
click at [318, 160] on button "Room No 203" at bounding box center [363, 166] width 232 height 27
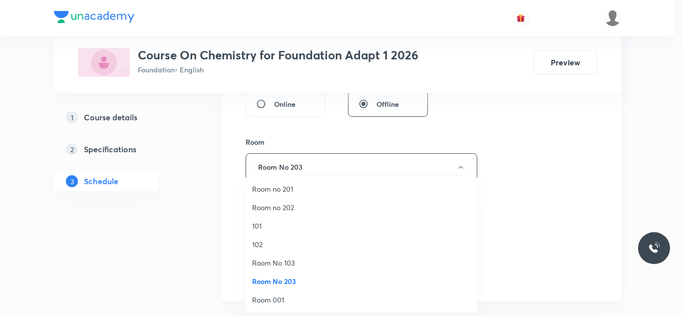
drag, startPoint x: 285, startPoint y: 262, endPoint x: 275, endPoint y: 254, distance: 13.2
click at [286, 262] on span "Room No 103" at bounding box center [361, 263] width 219 height 10
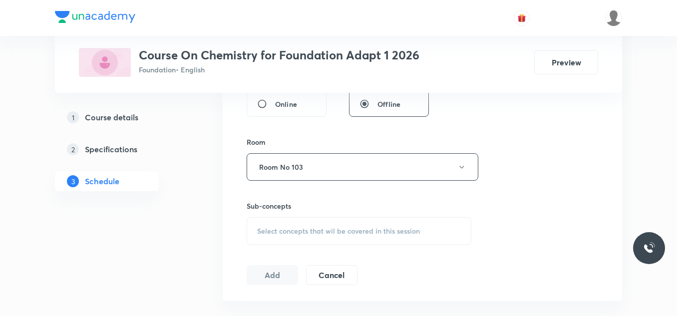
click at [280, 230] on span "Select concepts that wil be covered in this session" at bounding box center [338, 231] width 163 height 8
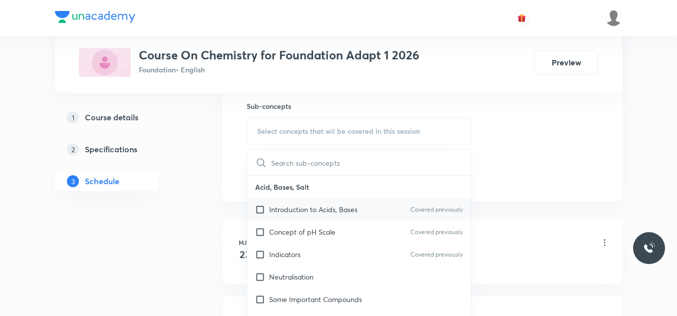
drag, startPoint x: 313, startPoint y: 212, endPoint x: 272, endPoint y: 212, distance: 41.4
click at [313, 212] on p "Introduction to Acids, Bases" at bounding box center [313, 209] width 88 height 10
checkbox input "true"
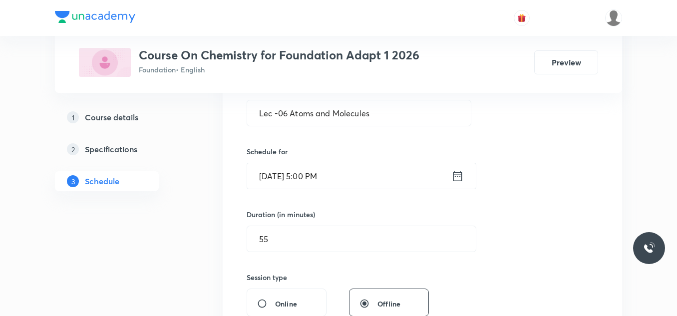
scroll to position [399, 0]
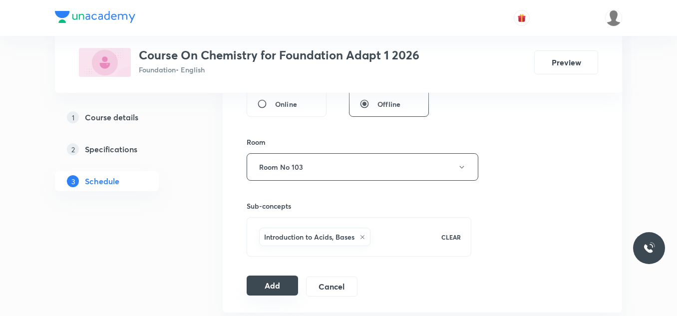
click at [280, 278] on button "Add" at bounding box center [272, 286] width 51 height 20
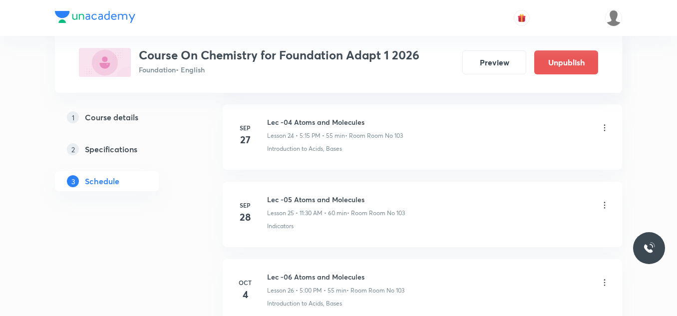
scroll to position [2037, 0]
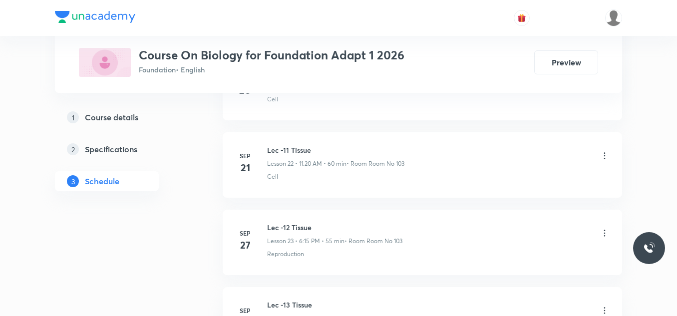
scroll to position [2341, 0]
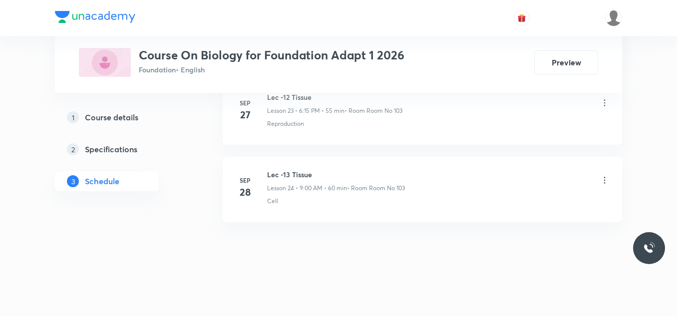
click at [306, 178] on h6 "Lec -13 Tissue" at bounding box center [336, 174] width 138 height 10
copy h6 "Lec -13 Tissue"
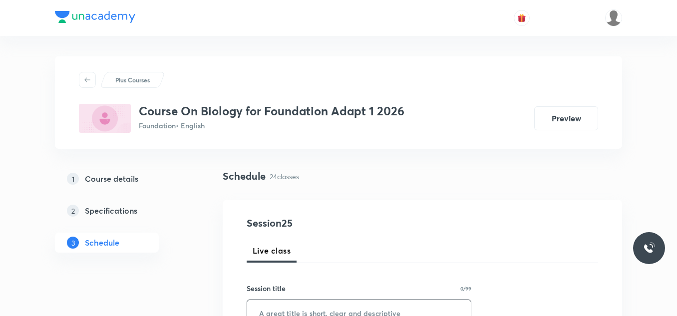
scroll to position [100, 0]
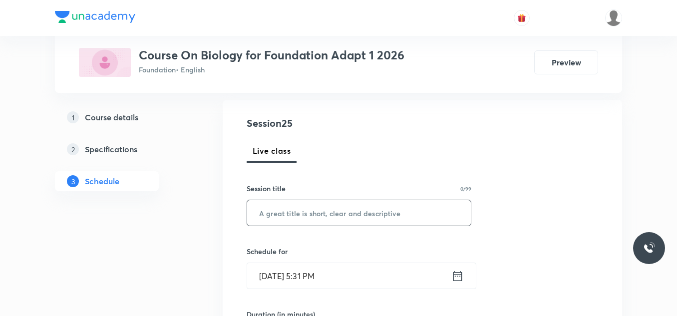
click at [342, 225] on input "text" at bounding box center [359, 212] width 224 height 25
paste input "Lec -13 Tissue"
click at [285, 214] on input "Lec -13 Tissue" at bounding box center [359, 212] width 224 height 25
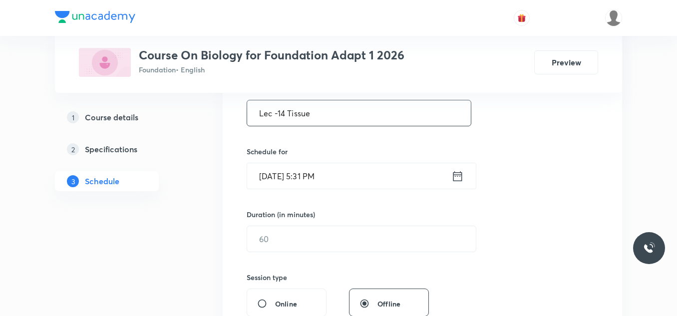
type input "Lec -14 Tissue"
click at [466, 176] on div "Oct 3, 2025, 5:31 PM ​" at bounding box center [362, 176] width 230 height 26
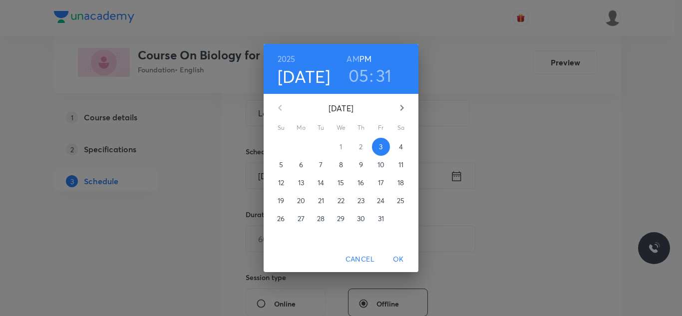
click at [461, 175] on div "2025 Oct 3 05 : 31 AM PM October 2025 Su Mo Tu We Th Fr Sa 28 29 30 1 2 3 4 5 6…" at bounding box center [341, 158] width 682 height 316
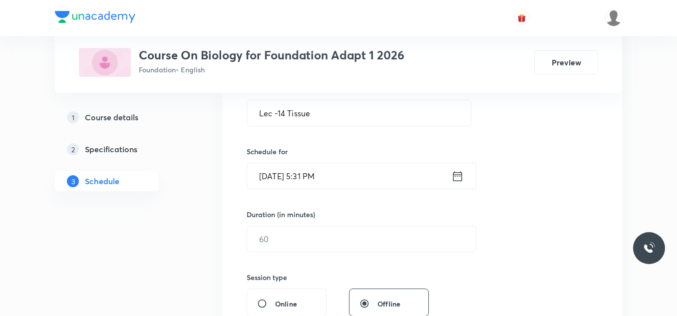
click at [459, 178] on icon at bounding box center [457, 176] width 12 height 14
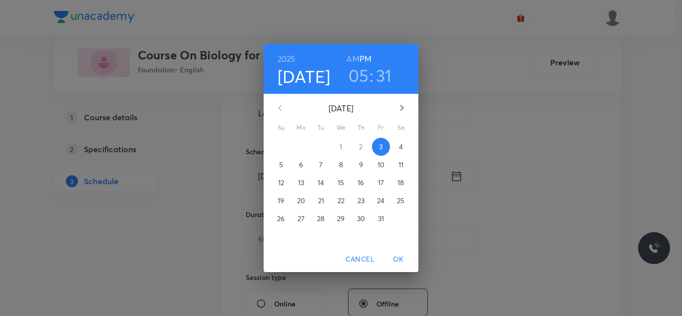
click at [399, 141] on button "4" at bounding box center [401, 147] width 18 height 18
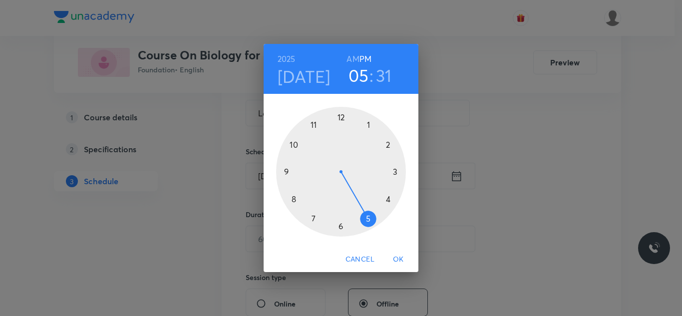
click at [342, 225] on div at bounding box center [341, 172] width 130 height 130
click at [343, 121] on div at bounding box center [341, 172] width 130 height 130
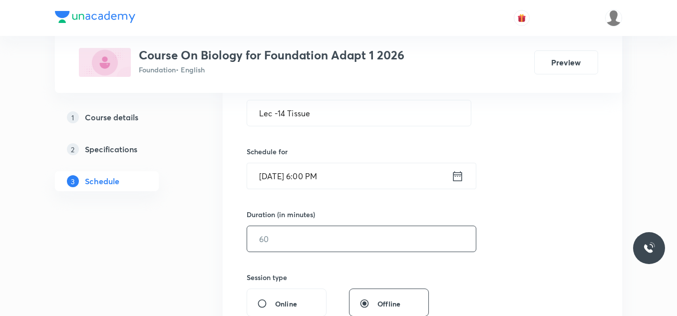
click at [314, 239] on input "text" at bounding box center [361, 238] width 229 height 25
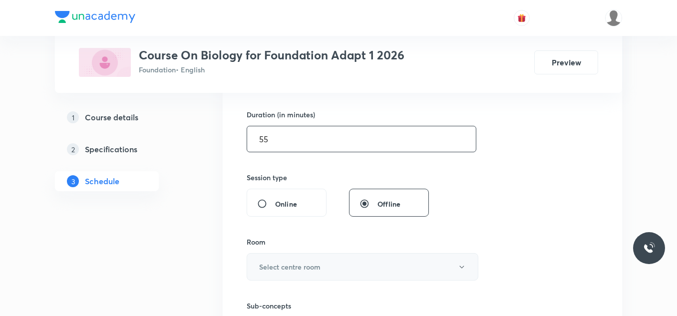
type input "55"
click at [316, 260] on button "Select centre room" at bounding box center [363, 266] width 232 height 27
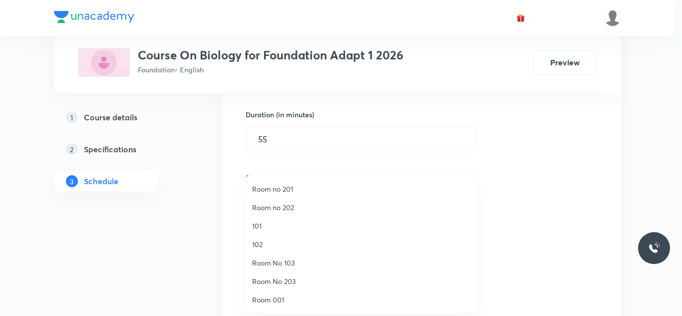
click at [278, 261] on span "Room No 103" at bounding box center [361, 263] width 219 height 10
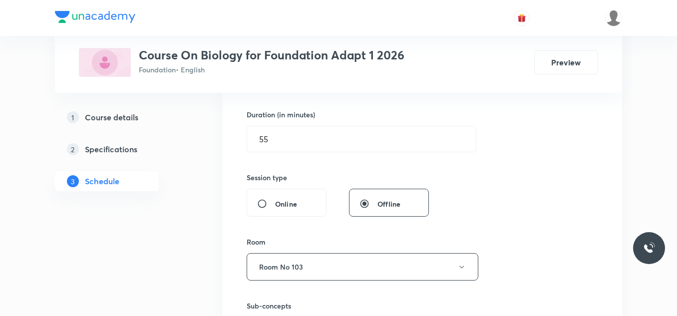
scroll to position [399, 0]
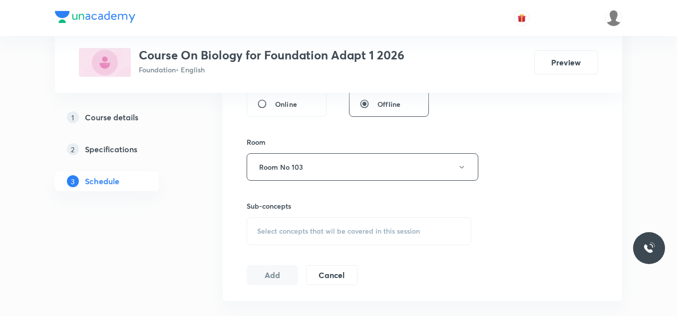
click at [296, 231] on span "Select concepts that wil be covered in this session" at bounding box center [338, 231] width 163 height 8
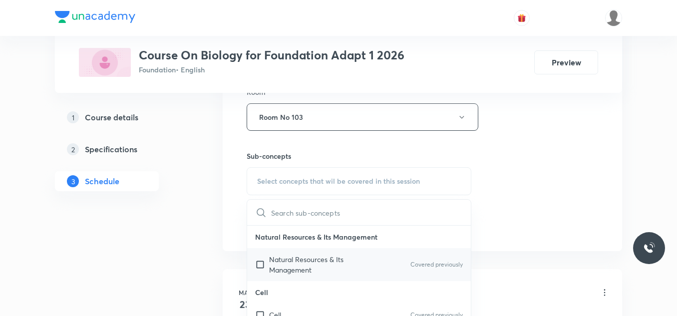
click at [261, 262] on input "checkbox" at bounding box center [262, 264] width 14 height 21
checkbox input "true"
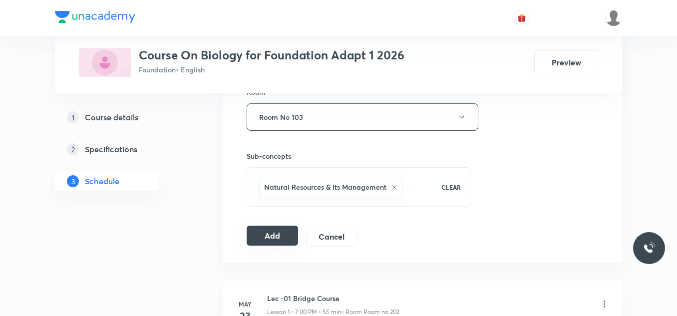
click at [271, 241] on button "Add" at bounding box center [272, 236] width 51 height 20
click at [255, 241] on button "Add" at bounding box center [272, 236] width 51 height 20
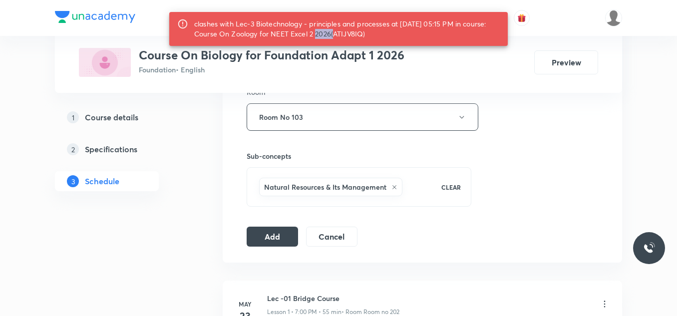
drag, startPoint x: 322, startPoint y: 33, endPoint x: 339, endPoint y: 37, distance: 17.4
click at [339, 37] on div "clashes with Lec-3 Biotechnology - principles and processes at 04 Oct 2025 05:1…" at bounding box center [347, 29] width 306 height 28
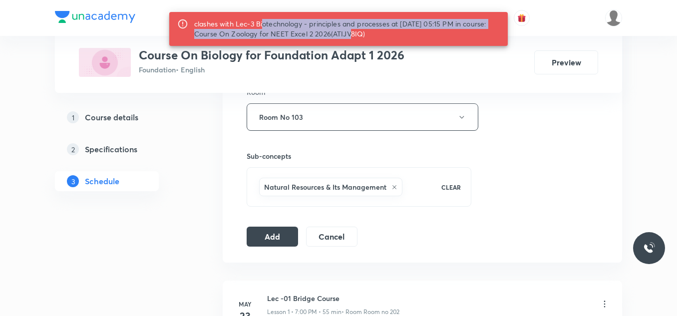
drag, startPoint x: 262, startPoint y: 25, endPoint x: 355, endPoint y: 31, distance: 93.5
click at [355, 31] on div "clashes with Lec-3 Biotechnology - principles and processes at 04 Oct 2025 05:1…" at bounding box center [347, 29] width 306 height 28
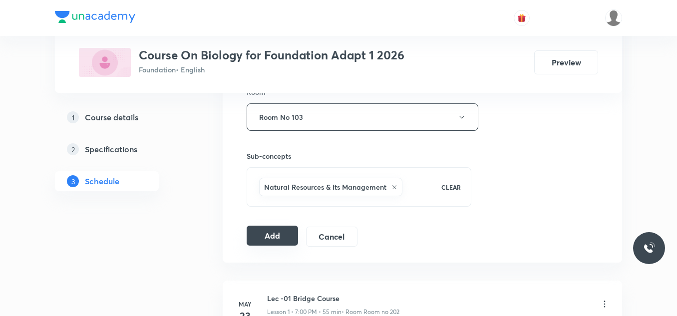
click at [270, 234] on button "Add" at bounding box center [272, 236] width 51 height 20
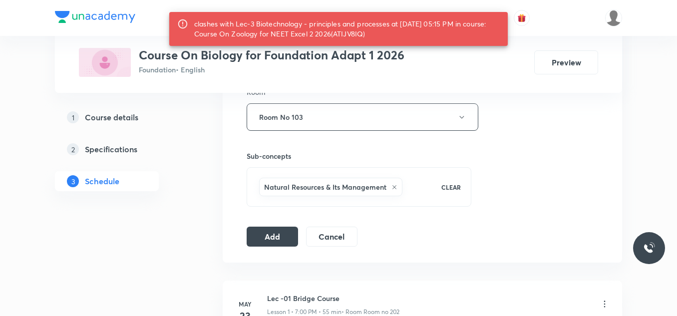
drag, startPoint x: 372, startPoint y: 23, endPoint x: 377, endPoint y: 30, distance: 8.9
click at [377, 30] on div "clashes with Lec-3 Biotechnology - principles and processes at 04 Oct 2025 05:1…" at bounding box center [347, 29] width 306 height 28
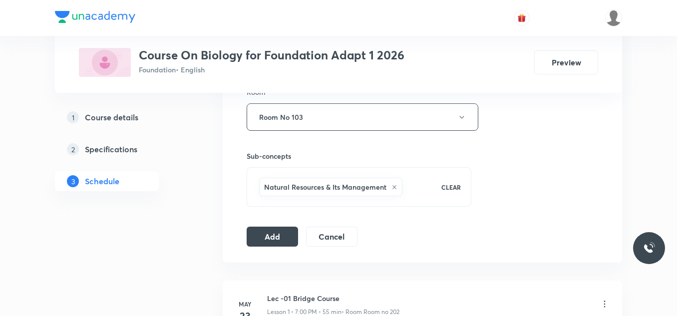
click at [281, 221] on div "Session 25 Live class Session title 14/99 Lec -14 Tissue ​ Schedule for Oct 4, …" at bounding box center [422, 6] width 351 height 480
click at [284, 236] on button "Add" at bounding box center [272, 236] width 51 height 20
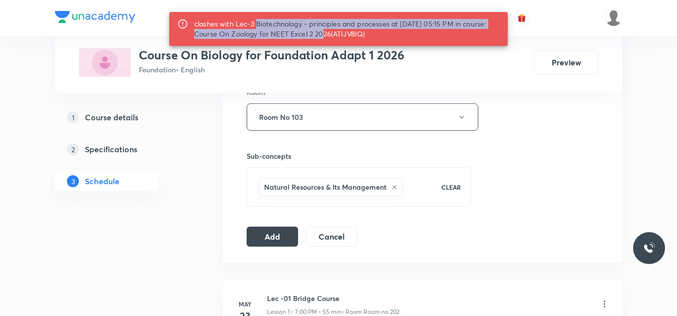
drag, startPoint x: 254, startPoint y: 22, endPoint x: 330, endPoint y: 31, distance: 76.5
click at [330, 31] on div "clashes with Lec-3 Biotechnology - principles and processes at 04 Oct 2025 05:1…" at bounding box center [347, 29] width 306 height 28
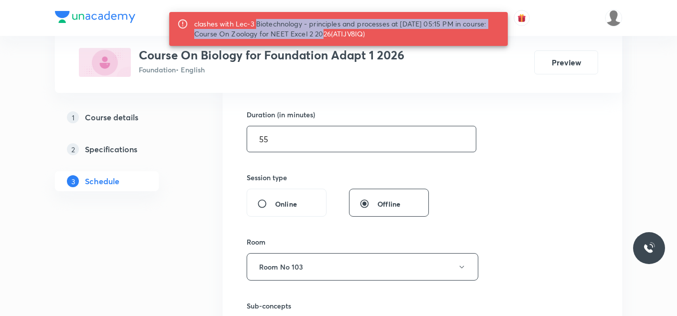
scroll to position [200, 0]
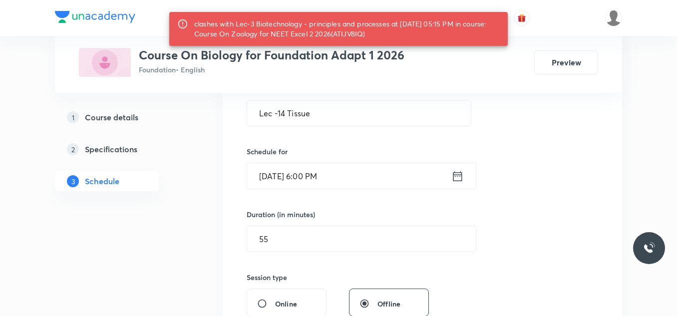
click at [457, 180] on icon at bounding box center [457, 176] width 12 height 14
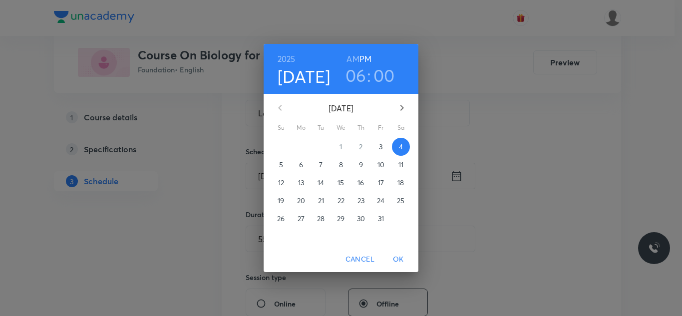
click at [380, 71] on h3 "00" at bounding box center [383, 75] width 21 height 21
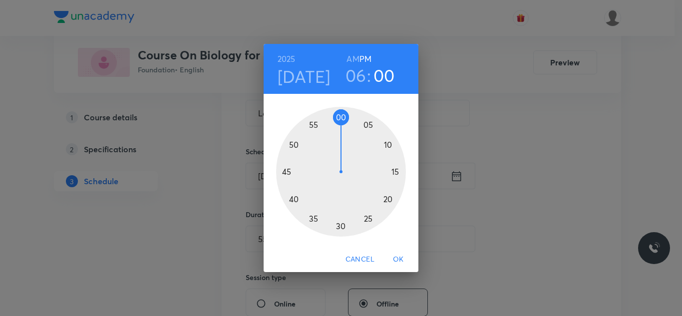
click at [391, 146] on div at bounding box center [341, 172] width 130 height 130
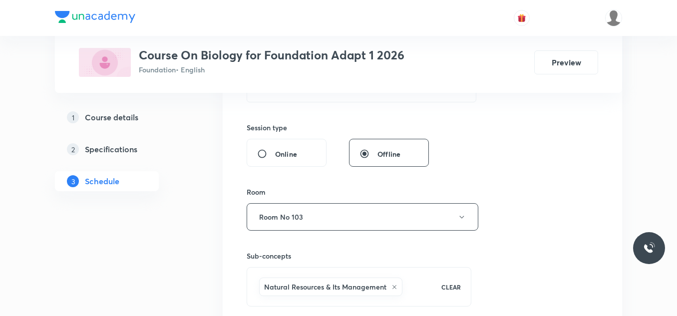
scroll to position [449, 0]
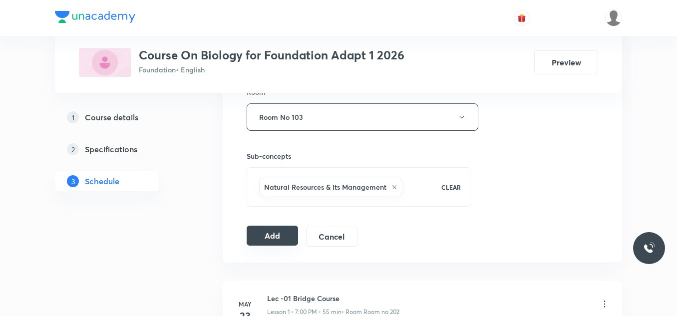
click at [289, 232] on button "Add" at bounding box center [272, 236] width 51 height 20
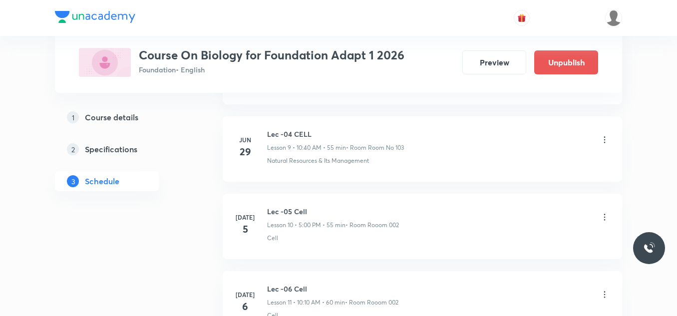
scroll to position [1960, 0]
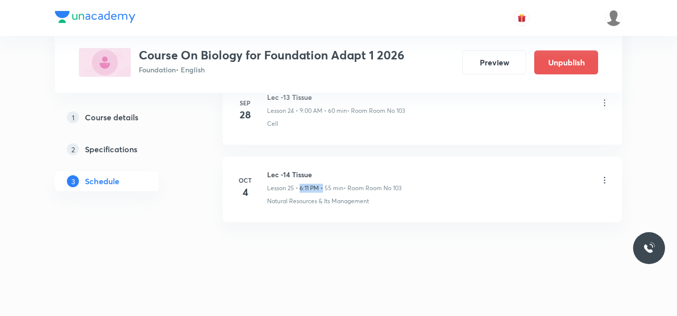
drag, startPoint x: 300, startPoint y: 185, endPoint x: 323, endPoint y: 188, distance: 23.1
click at [323, 188] on p "Lesson 25 • 6:11 PM • 55 min" at bounding box center [305, 188] width 76 height 9
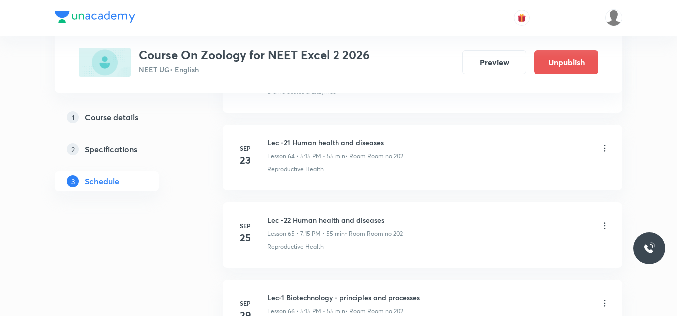
scroll to position [5746, 0]
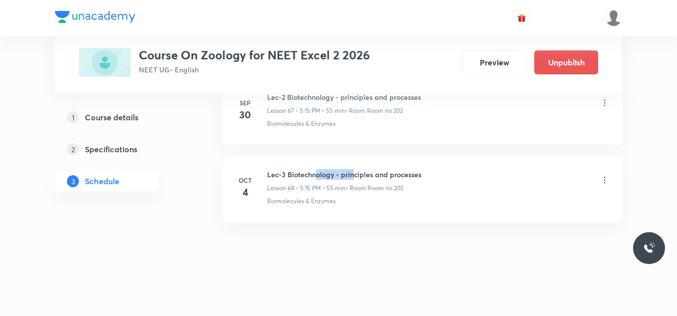
drag, startPoint x: 315, startPoint y: 174, endPoint x: 355, endPoint y: 173, distance: 40.0
click at [355, 173] on h6 "Lec-3 Biotechnology - principles and processes" at bounding box center [344, 174] width 154 height 10
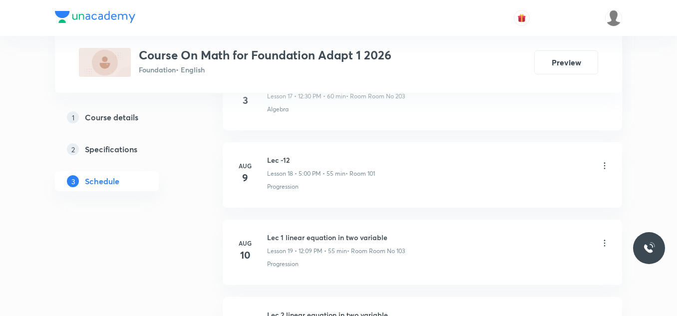
scroll to position [2883, 0]
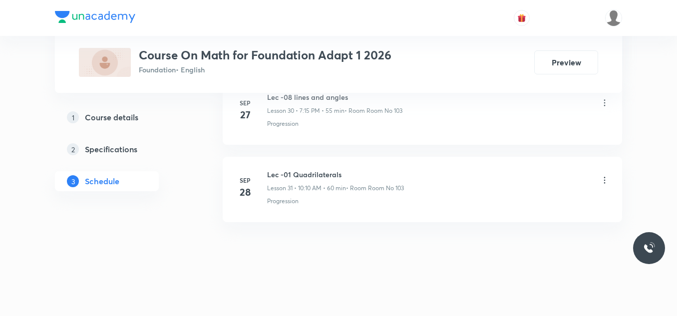
click at [290, 173] on h6 "Lec -01 Quadrilaterals" at bounding box center [335, 174] width 137 height 10
copy h6 "Lec -01 Quadrilaterals"
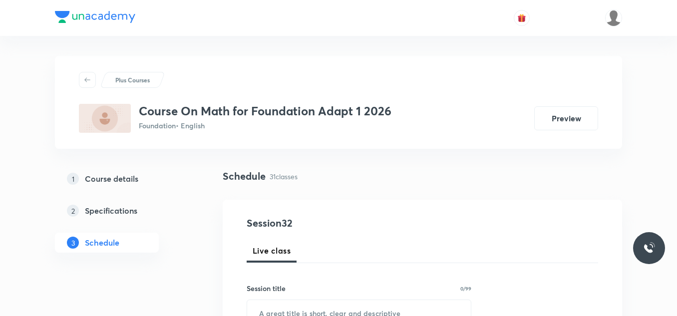
scroll to position [100, 0]
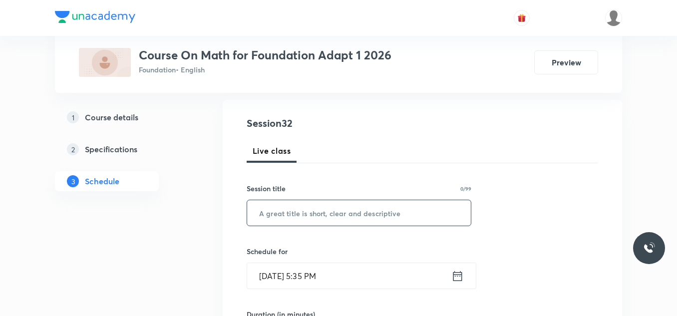
click at [322, 211] on input "text" at bounding box center [359, 212] width 224 height 25
paste input "Lec -01 Quadrilaterals"
click at [287, 214] on input "Lec -01 Quadrilaterals" at bounding box center [359, 212] width 224 height 25
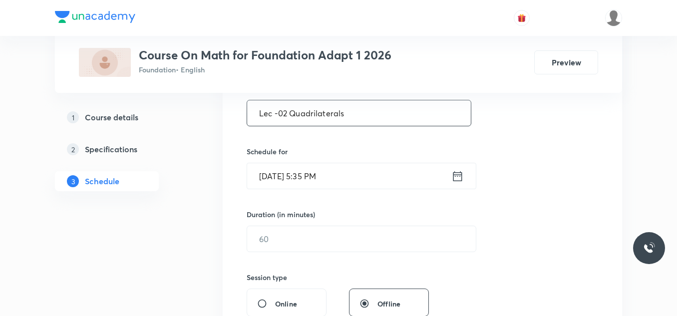
type input "Lec -02 Quadrilaterals"
click at [462, 174] on icon at bounding box center [457, 176] width 12 height 14
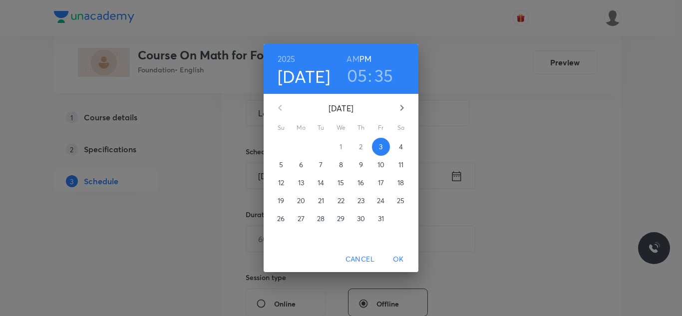
click at [401, 145] on p "4" at bounding box center [401, 147] width 4 height 10
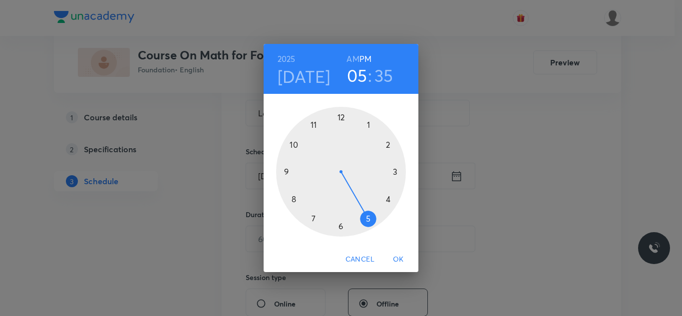
click at [313, 216] on div at bounding box center [341, 172] width 130 height 130
click at [342, 119] on div at bounding box center [341, 172] width 130 height 130
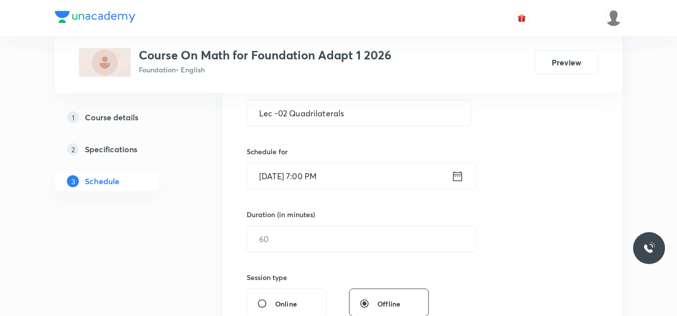
click at [458, 179] on icon at bounding box center [457, 176] width 12 height 14
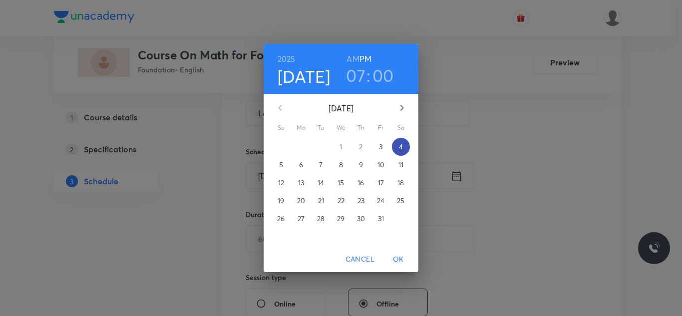
click at [401, 151] on p "4" at bounding box center [401, 147] width 4 height 10
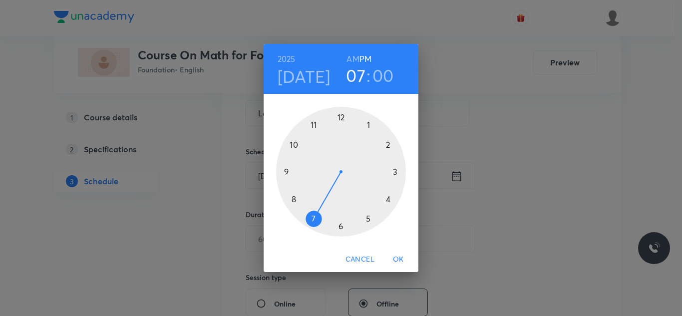
click at [312, 220] on div at bounding box center [341, 172] width 130 height 130
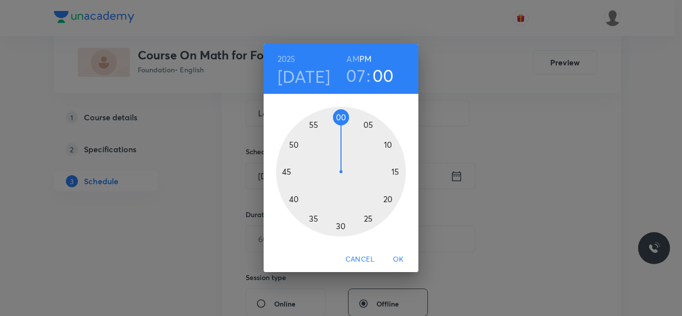
click at [343, 119] on div at bounding box center [341, 172] width 130 height 130
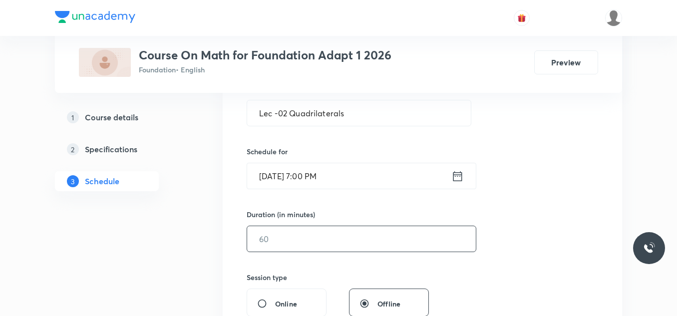
click at [318, 244] on input "text" at bounding box center [361, 238] width 229 height 25
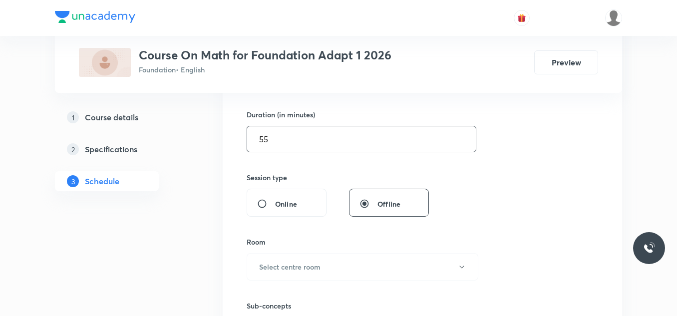
scroll to position [349, 0]
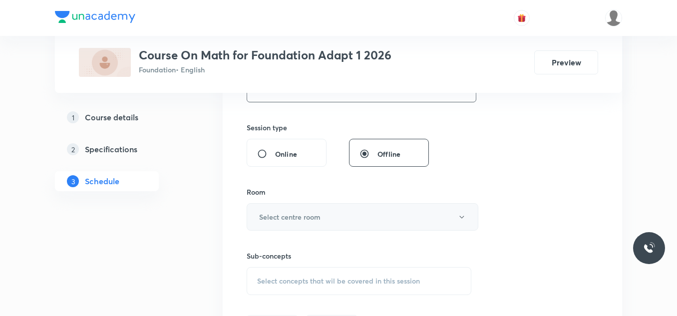
type input "55"
click at [317, 215] on h6 "Select centre room" at bounding box center [289, 217] width 61 height 10
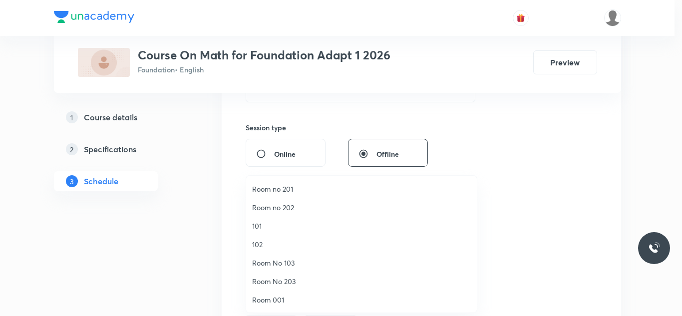
click at [290, 262] on span "Room No 103" at bounding box center [361, 263] width 219 height 10
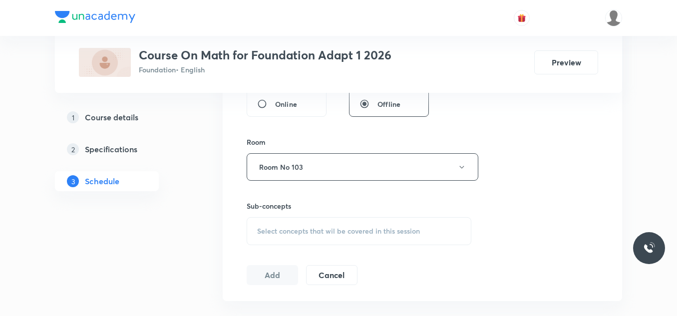
click at [292, 242] on div "Select concepts that wil be covered in this session" at bounding box center [359, 231] width 225 height 28
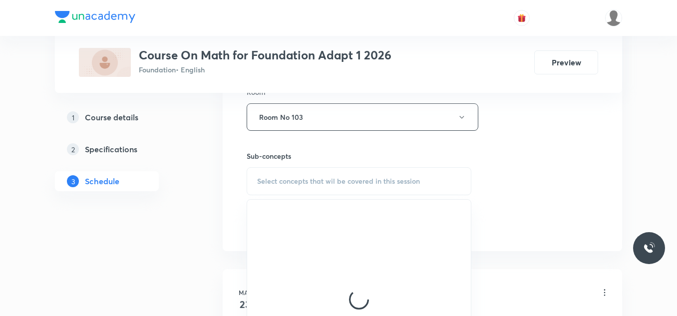
scroll to position [499, 0]
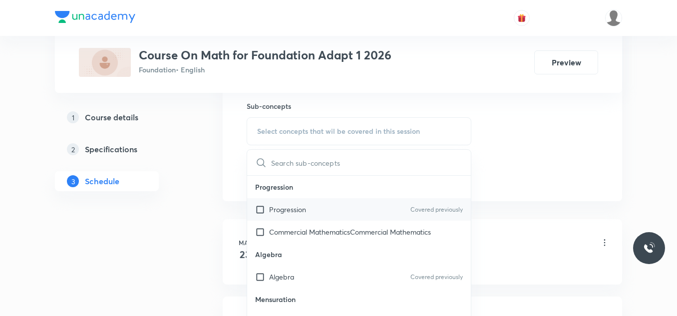
click at [329, 211] on div "Progression Covered previously" at bounding box center [359, 209] width 224 height 22
checkbox input "true"
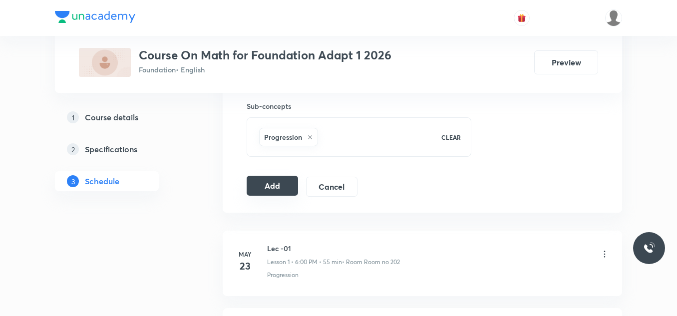
click at [283, 196] on button "Add" at bounding box center [272, 186] width 51 height 20
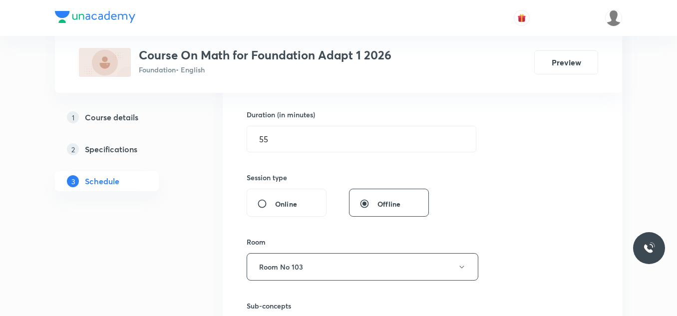
scroll to position [399, 0]
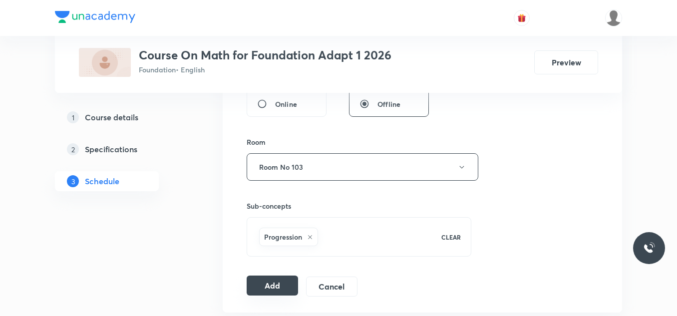
click at [285, 283] on button "Add" at bounding box center [272, 286] width 51 height 20
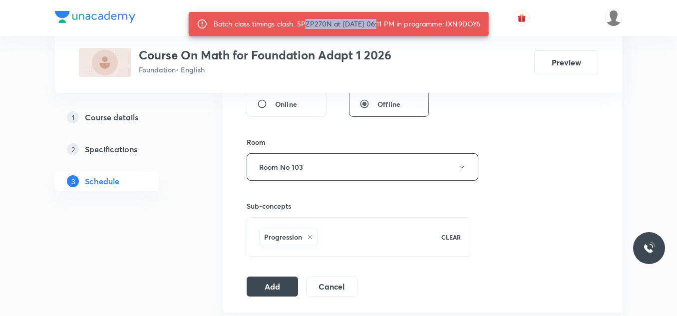
drag, startPoint x: 298, startPoint y: 22, endPoint x: 371, endPoint y: 21, distance: 73.4
click at [371, 21] on div "Batch class timings clash. 5PZP270N at 04 Oct 2025 06:11 PM in programme: IXN9D…" at bounding box center [347, 24] width 267 height 18
click at [314, 23] on div "Batch class timings clash. 5PZP270N at 04 Oct 2025 06:11 PM in programme: IXN9D…" at bounding box center [347, 24] width 267 height 18
drag, startPoint x: 292, startPoint y: 23, endPoint x: 314, endPoint y: 24, distance: 22.0
click at [314, 24] on div "Batch class timings clash. 5PZP270N at 04 Oct 2025 06:11 PM in programme: IXN9D…" at bounding box center [347, 24] width 267 height 18
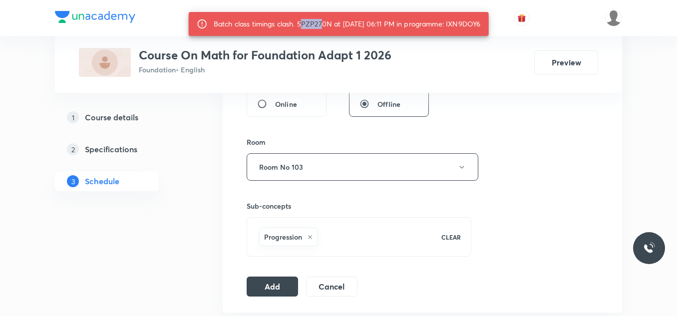
copy div "PZP27"
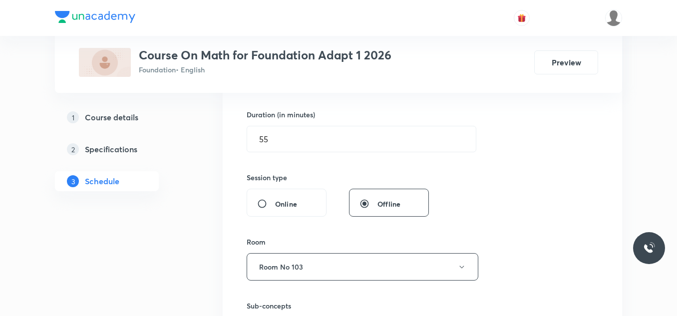
scroll to position [250, 0]
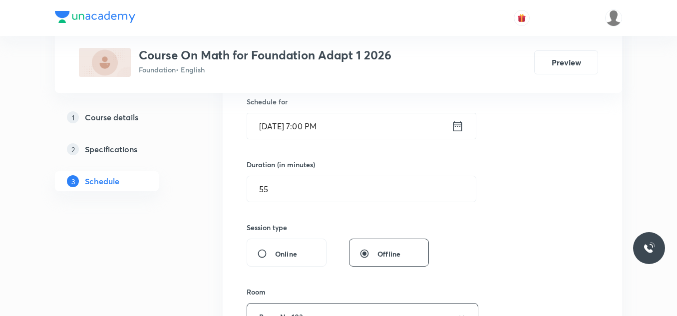
click at [459, 125] on icon at bounding box center [457, 126] width 9 height 10
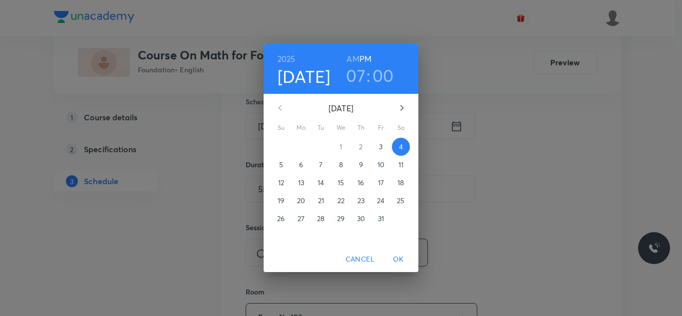
click at [383, 86] on h3 "00" at bounding box center [382, 75] width 21 height 21
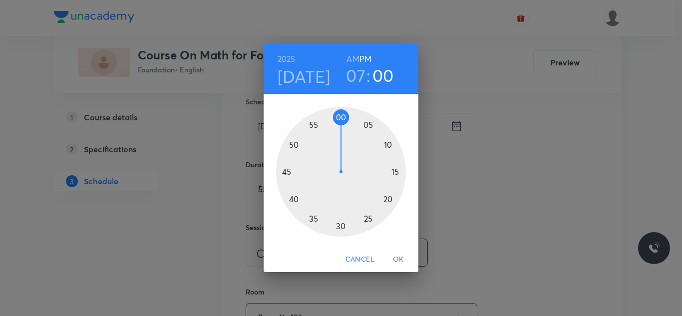
click at [391, 146] on div at bounding box center [341, 172] width 130 height 130
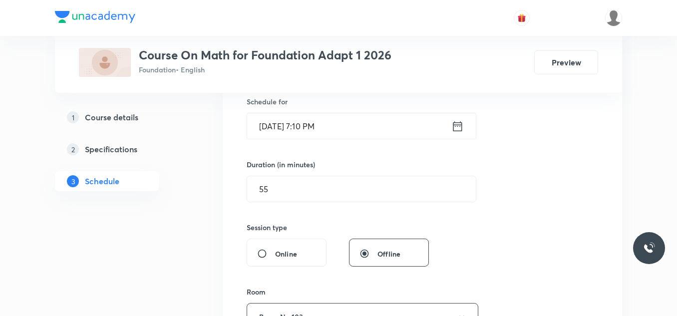
scroll to position [399, 0]
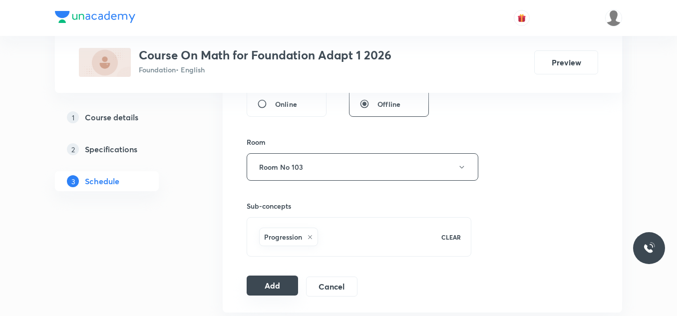
click at [290, 294] on button "Add" at bounding box center [272, 286] width 51 height 20
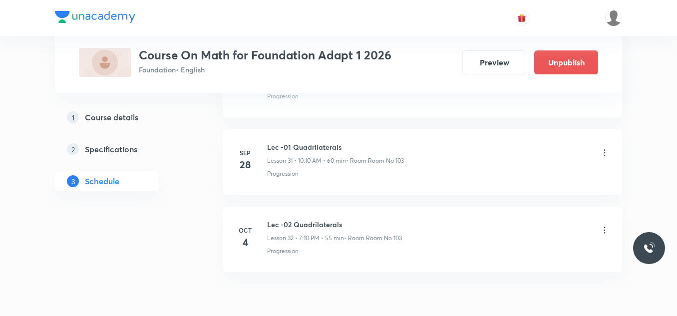
scroll to position [2502, 0]
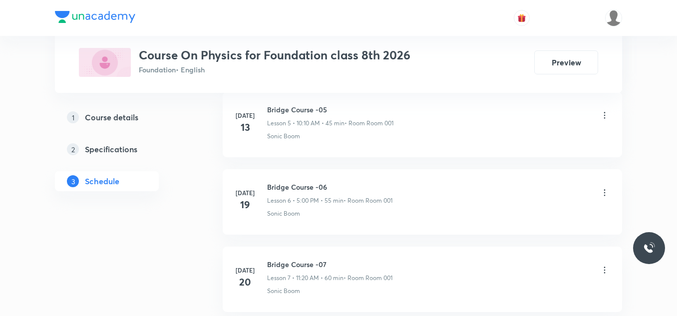
scroll to position [2341, 0]
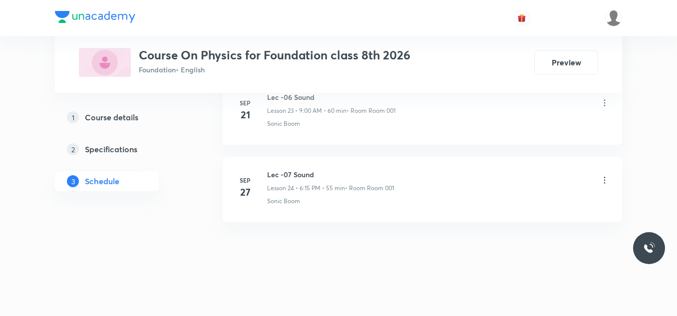
click at [276, 169] on h6 "Lec -07 Sound" at bounding box center [330, 174] width 127 height 10
click at [285, 175] on h6 "Lec -07 Sound" at bounding box center [330, 174] width 127 height 10
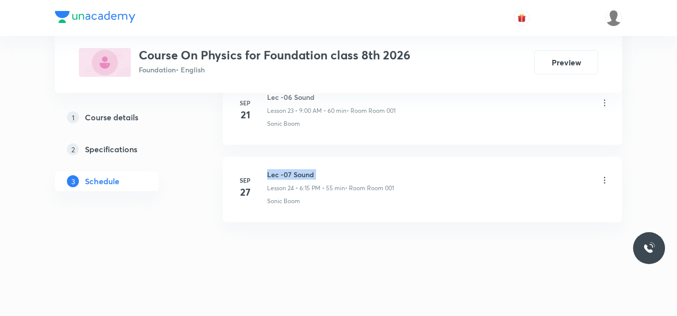
copy h6 "Lec -07 Sound"
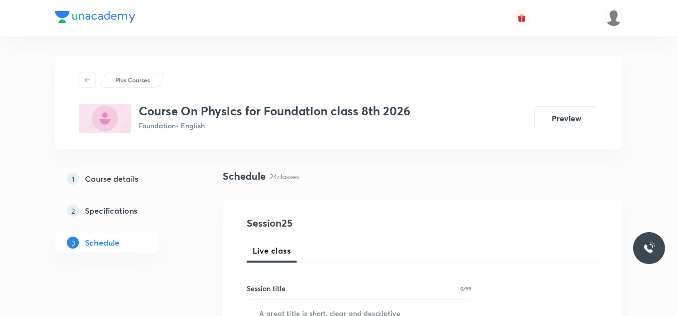
scroll to position [150, 0]
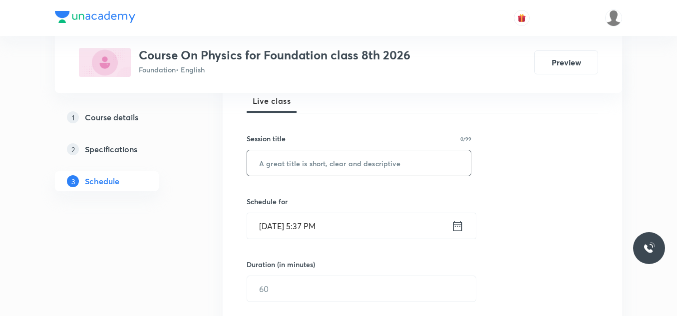
click at [313, 162] on input "text" at bounding box center [359, 162] width 224 height 25
paste input "Lec -07 Sound"
click at [286, 165] on input "Lec -07 Sound" at bounding box center [359, 162] width 224 height 25
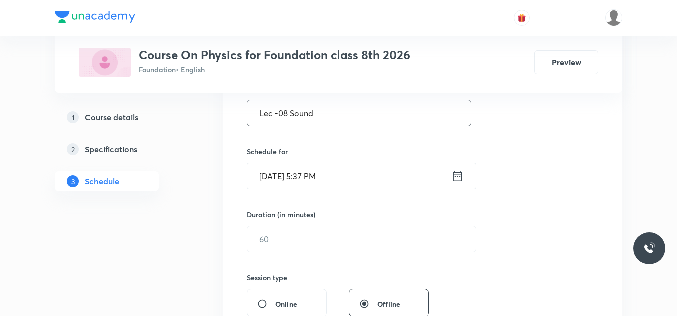
type input "Lec -08 Sound"
click at [456, 182] on icon at bounding box center [457, 176] width 12 height 14
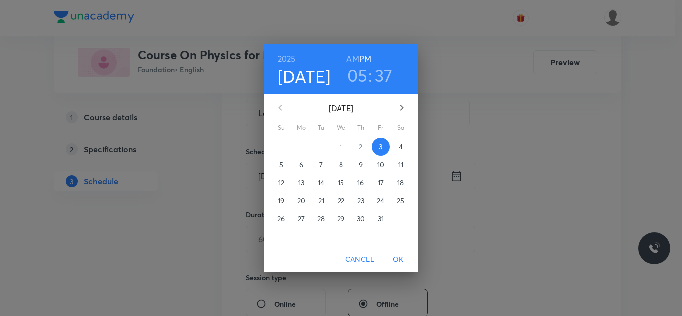
click at [361, 75] on h3 "05" at bounding box center [357, 75] width 20 height 21
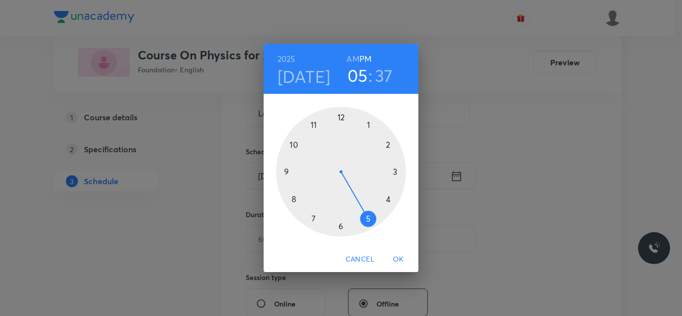
drag, startPoint x: 369, startPoint y: 219, endPoint x: 381, endPoint y: 153, distance: 67.1
click at [369, 217] on div at bounding box center [341, 172] width 130 height 130
click at [339, 114] on div at bounding box center [341, 172] width 130 height 130
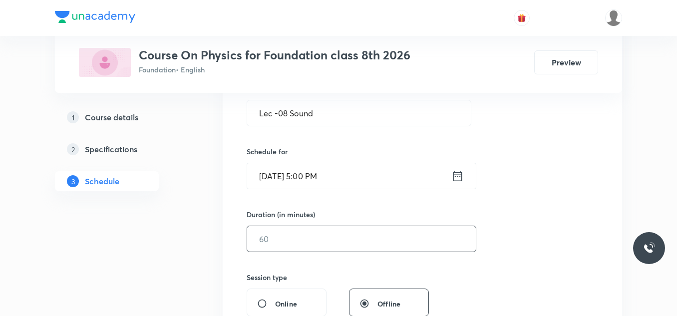
click at [335, 233] on input "text" at bounding box center [361, 238] width 229 height 25
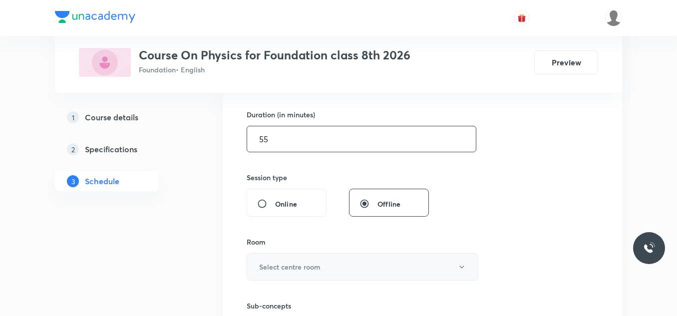
type input "55"
click at [342, 255] on button "Select centre room" at bounding box center [363, 266] width 232 height 27
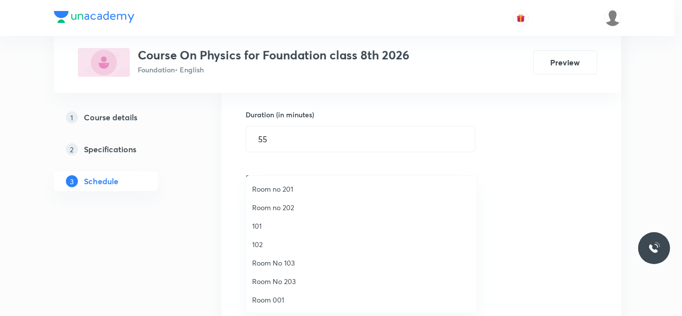
click at [297, 277] on span "Room No 203" at bounding box center [361, 281] width 219 height 10
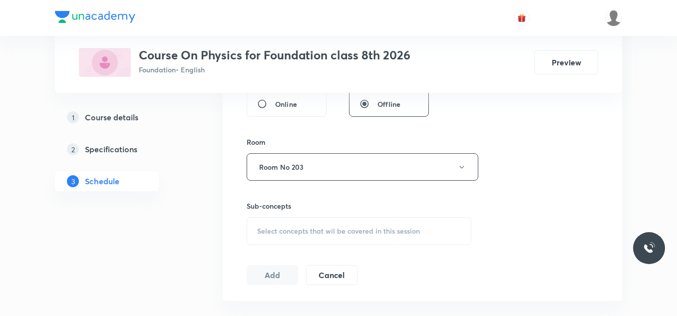
scroll to position [449, 0]
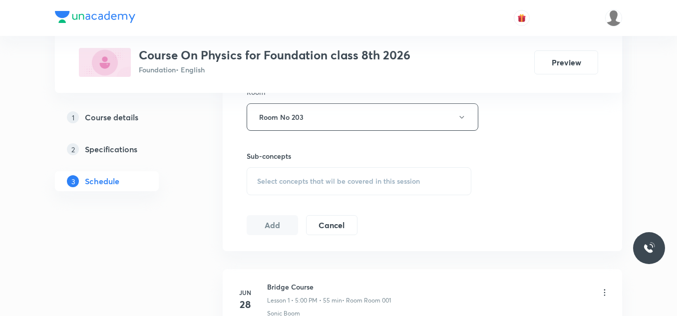
click at [325, 179] on span "Select concepts that wil be covered in this session" at bounding box center [338, 181] width 163 height 8
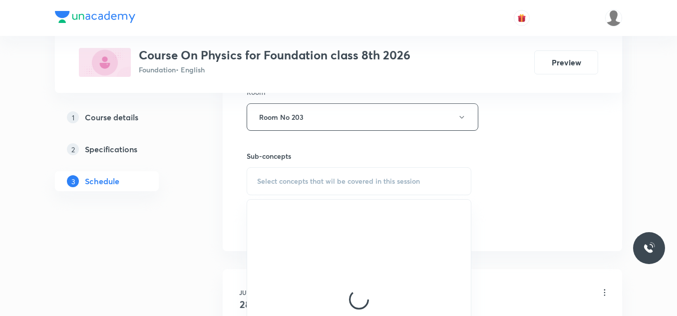
scroll to position [499, 0]
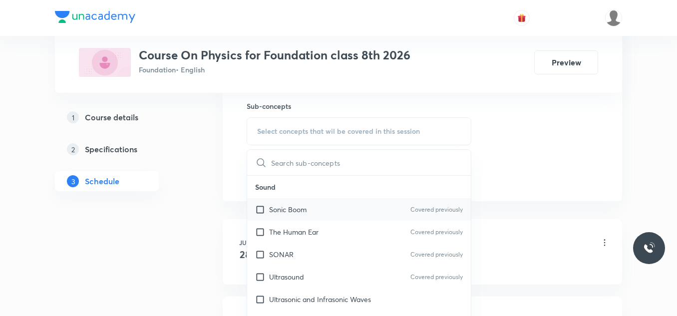
click at [329, 205] on div "Sonic Boom Covered previously" at bounding box center [359, 209] width 224 height 22
checkbox input "true"
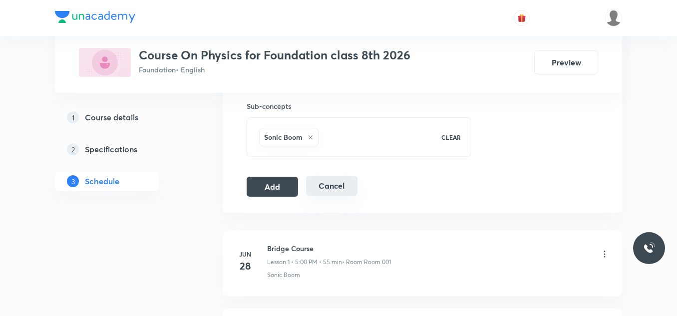
scroll to position [399, 0]
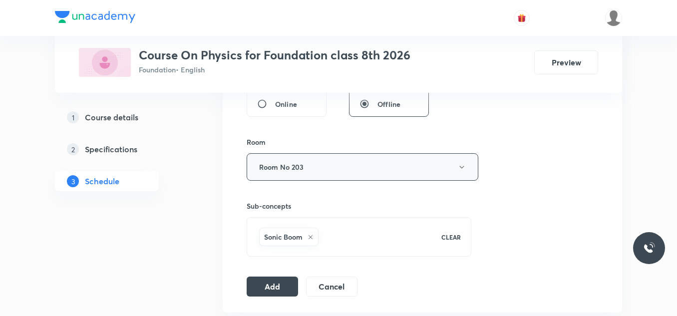
click at [366, 166] on button "Room No 203" at bounding box center [363, 166] width 232 height 27
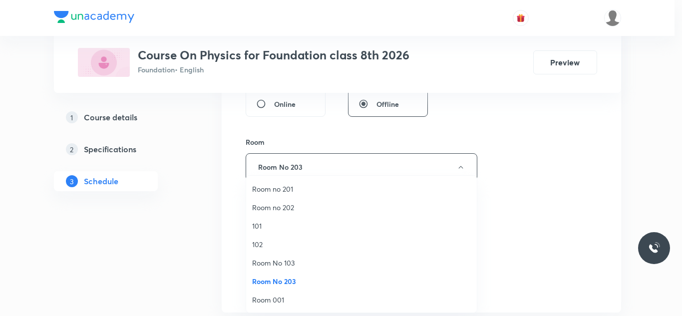
click at [292, 298] on span "Room 001" at bounding box center [361, 300] width 219 height 10
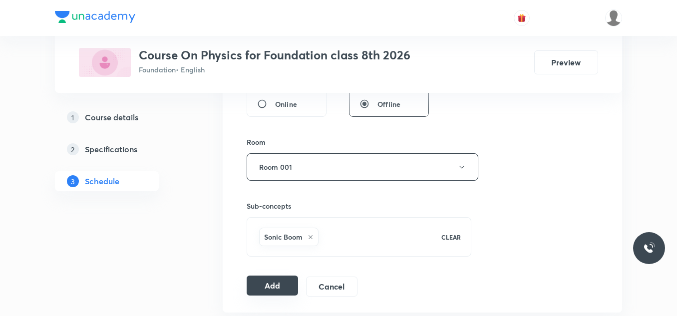
click at [269, 292] on button "Add" at bounding box center [272, 286] width 51 height 20
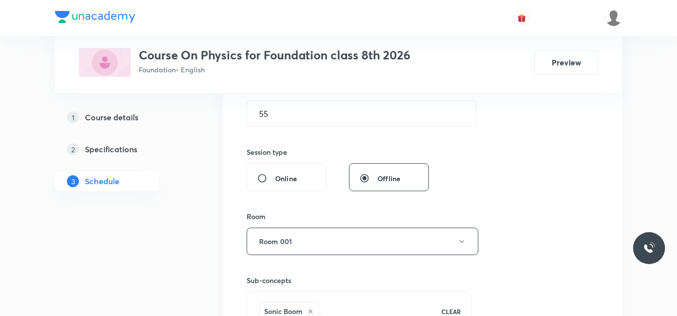
scroll to position [275, 0]
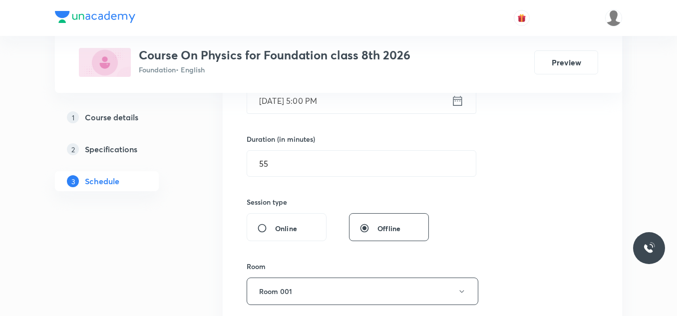
click at [456, 99] on icon at bounding box center [457, 100] width 9 height 10
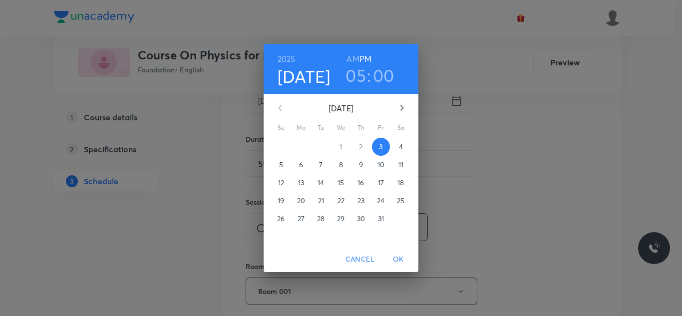
click at [400, 145] on p "4" at bounding box center [401, 147] width 4 height 10
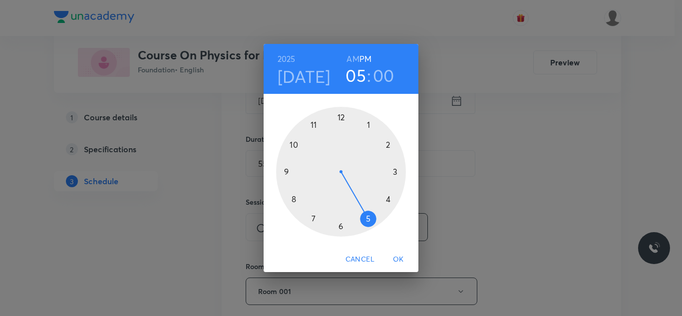
click at [399, 260] on span "OK" at bounding box center [398, 259] width 24 height 12
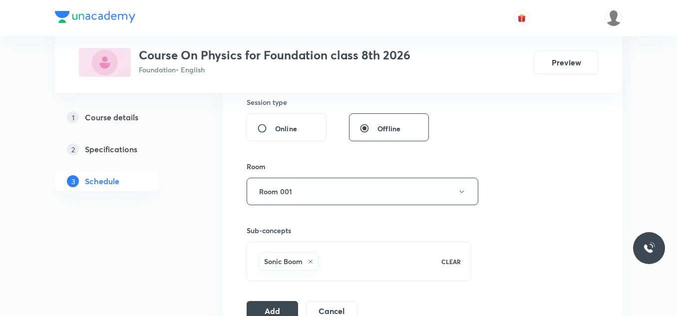
scroll to position [425, 0]
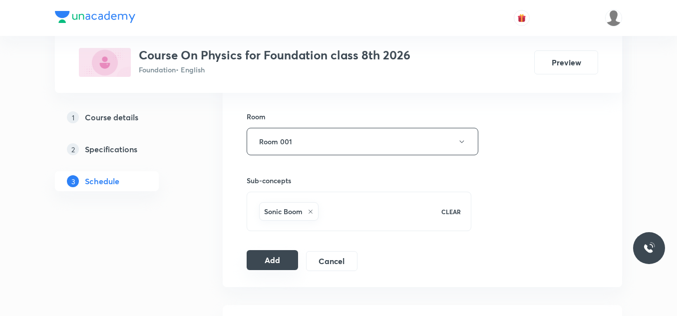
click at [283, 256] on button "Add" at bounding box center [272, 260] width 51 height 20
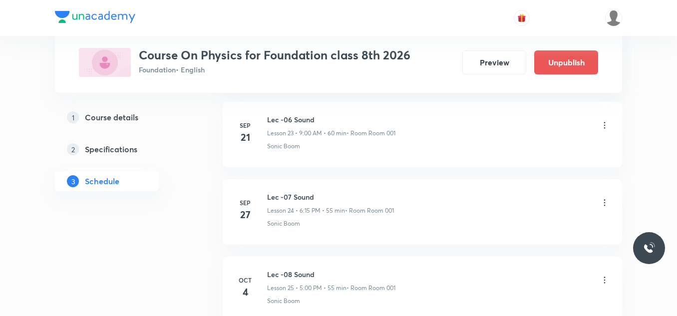
scroll to position [1960, 0]
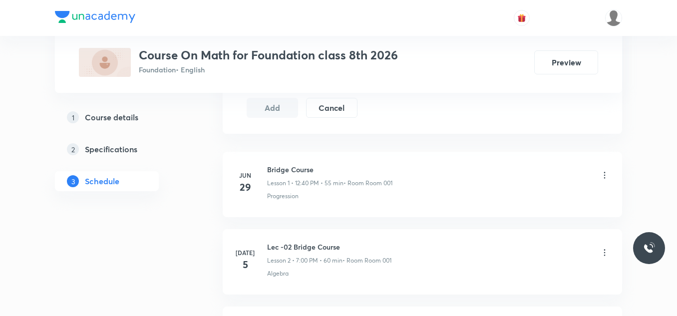
scroll to position [2341, 0]
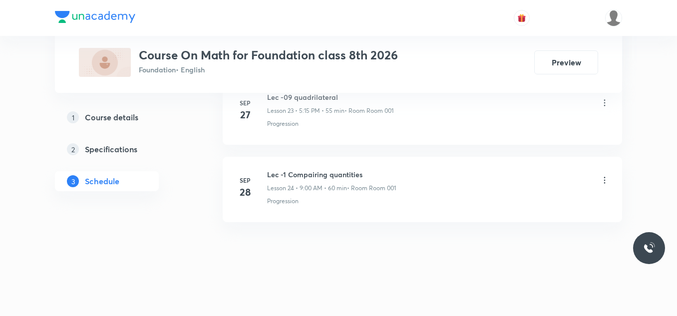
click at [319, 166] on li "Sep 28 Lec -1 Compairing quantities Lesson 24 • 9:00 AM • 60 min • Room Room 00…" at bounding box center [422, 189] width 399 height 65
click at [319, 172] on h6 "Lec -1 Compairing quantities" at bounding box center [331, 174] width 129 height 10
copy h6 "Lec -1 Compairing quantities"
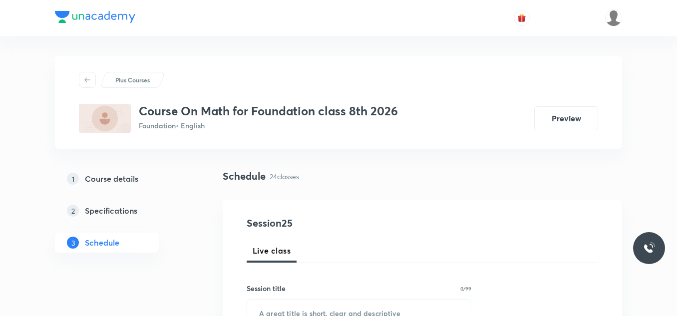
scroll to position [150, 0]
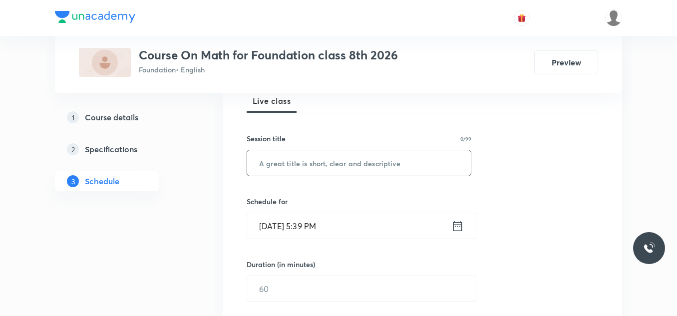
click at [338, 167] on input "text" at bounding box center [359, 162] width 224 height 25
paste input "Lec -1 Compairing quantities"
click at [282, 160] on input "Lec -1 Compairing quantities" at bounding box center [359, 162] width 224 height 25
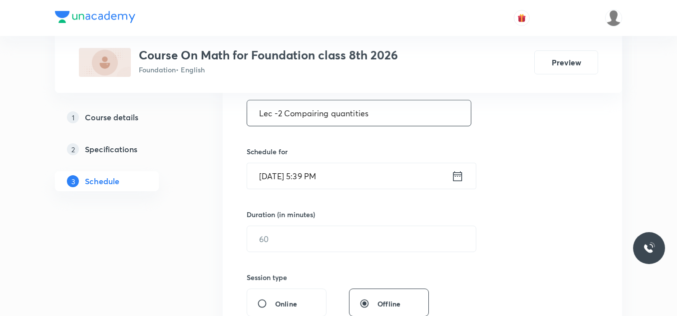
type input "Lec -2 Compairing quantities"
click at [459, 172] on icon at bounding box center [457, 176] width 12 height 14
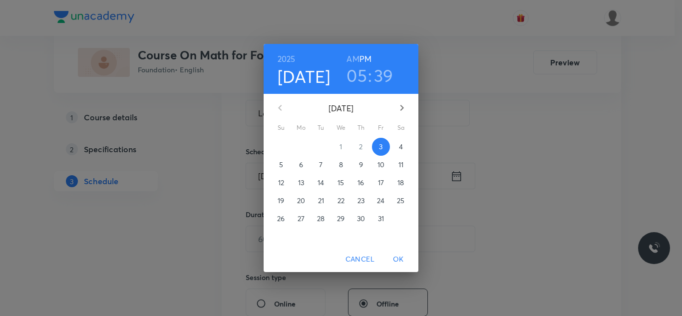
click at [401, 150] on p "4" at bounding box center [401, 147] width 4 height 10
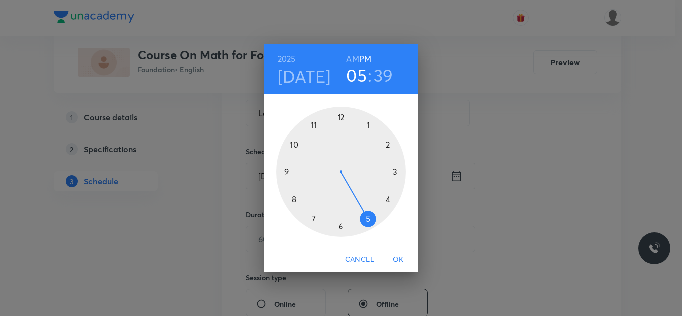
click at [341, 225] on div at bounding box center [341, 172] width 130 height 130
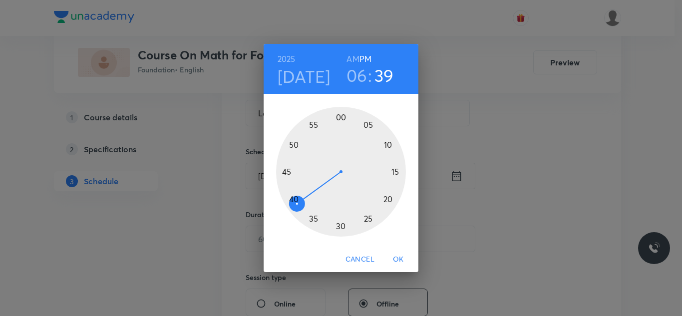
click at [342, 114] on div at bounding box center [341, 172] width 130 height 130
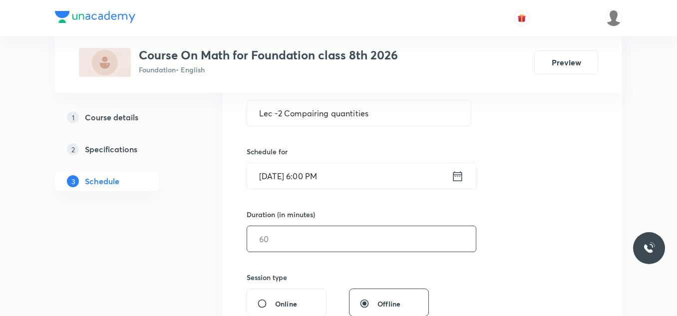
click at [353, 226] on div "​" at bounding box center [362, 239] width 230 height 26
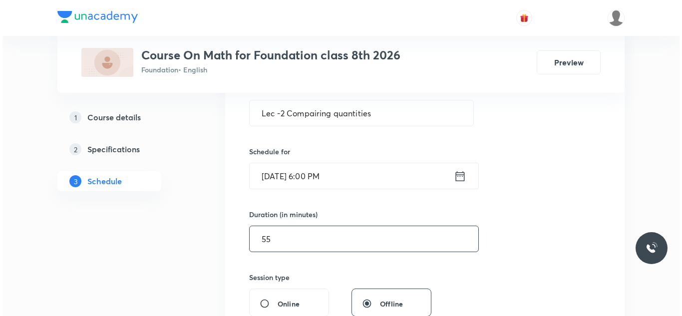
scroll to position [399, 0]
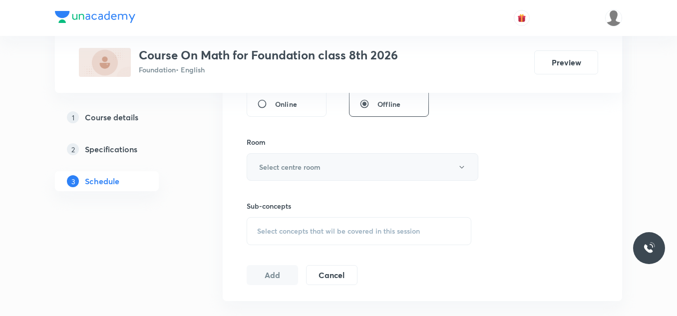
type input "55"
click at [340, 171] on button "Select centre room" at bounding box center [363, 166] width 232 height 27
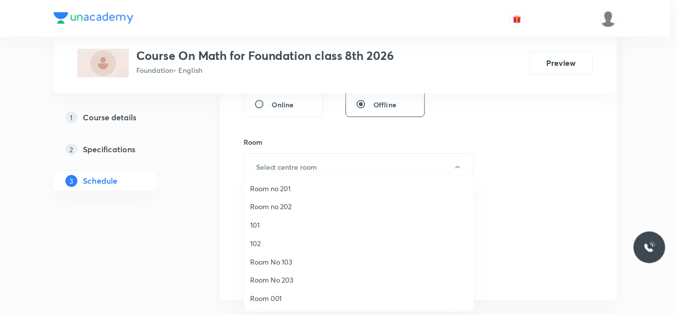
scroll to position [37, 0]
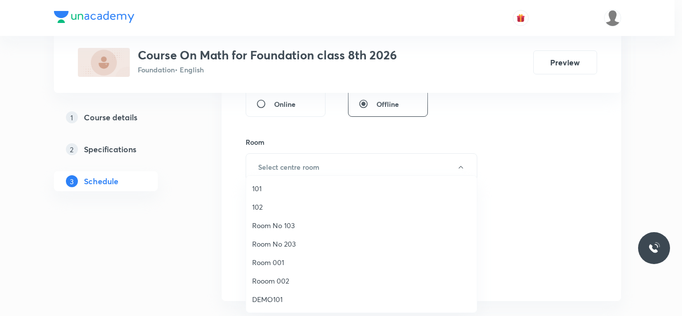
click at [286, 261] on span "Room 001" at bounding box center [361, 262] width 219 height 10
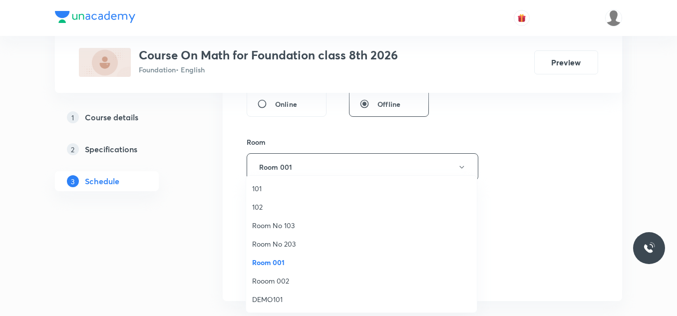
click at [237, 265] on div "Session 25 Live class Session title 28/99 Lec -2 Compairing quantities ​ Schedu…" at bounding box center [422, 50] width 399 height 501
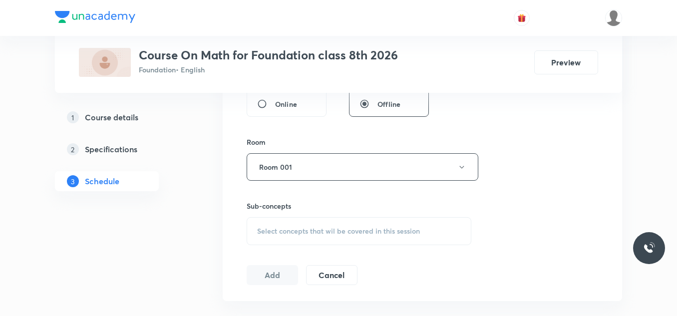
click at [280, 235] on span "Select concepts that wil be covered in this session" at bounding box center [338, 231] width 163 height 8
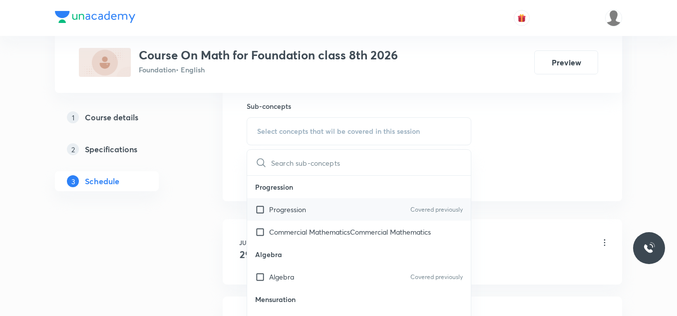
click at [334, 213] on div "Progression Covered previously" at bounding box center [359, 209] width 224 height 22
checkbox input "true"
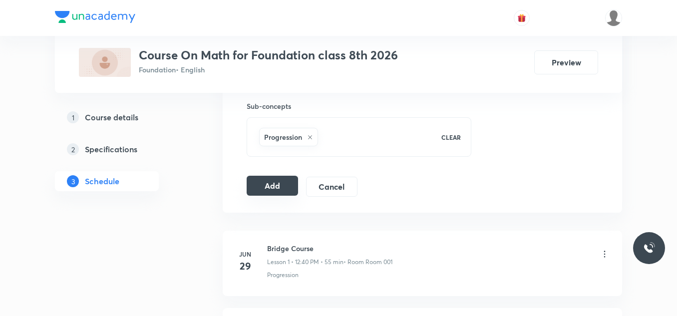
click at [268, 186] on button "Add" at bounding box center [272, 186] width 51 height 20
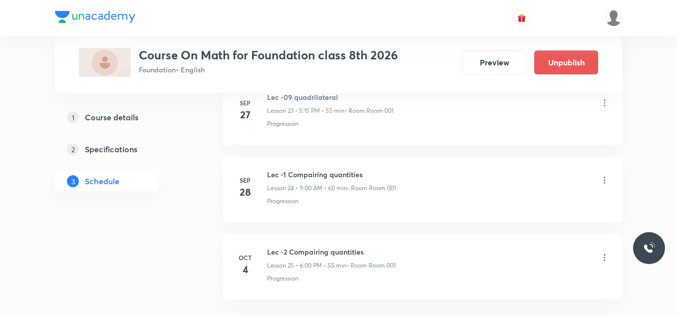
scroll to position [1960, 0]
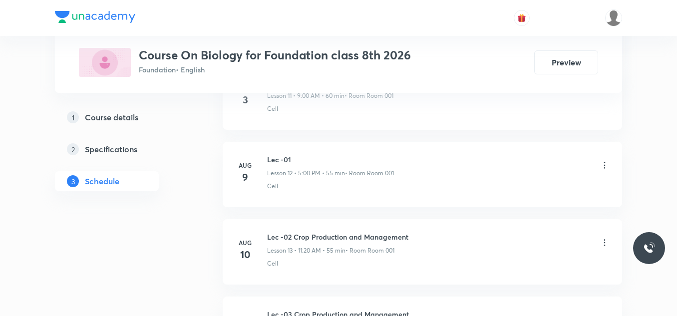
scroll to position [2264, 0]
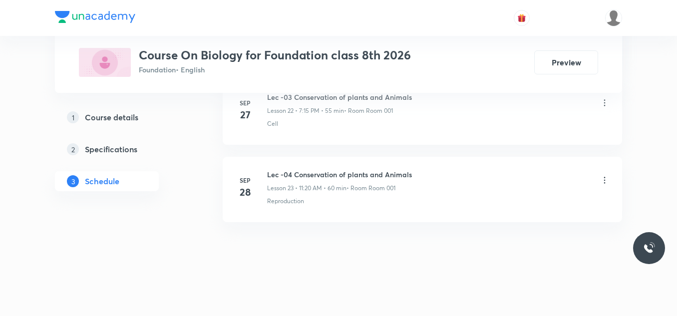
click at [337, 172] on h6 "Lec -04 Conservation of plants and Animals" at bounding box center [339, 174] width 145 height 10
copy h6 "Lec -04 Conservation of plants and Animals"
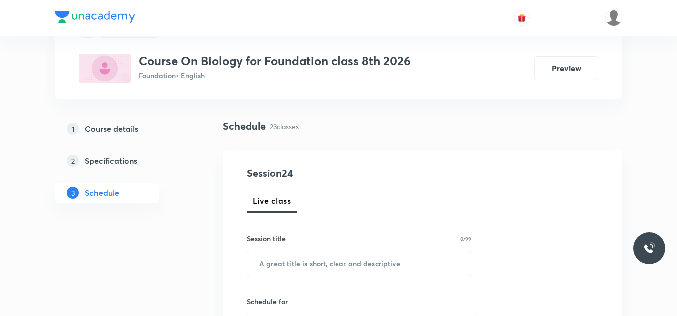
scroll to position [100, 0]
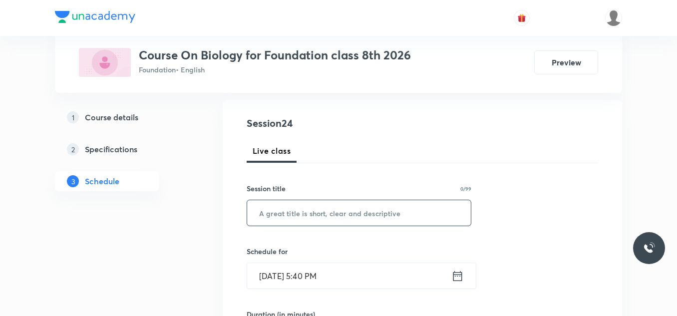
click at [304, 218] on input "text" at bounding box center [359, 212] width 224 height 25
paste input "Lec -04 Conservation of plants and Animals"
drag, startPoint x: 293, startPoint y: 208, endPoint x: 290, endPoint y: 215, distance: 8.1
click at [292, 208] on input "Lec -04 Conservation of plants and Animals" at bounding box center [359, 212] width 224 height 25
click at [287, 217] on input "Lec -04 Conservation of plants and Animals" at bounding box center [359, 212] width 224 height 25
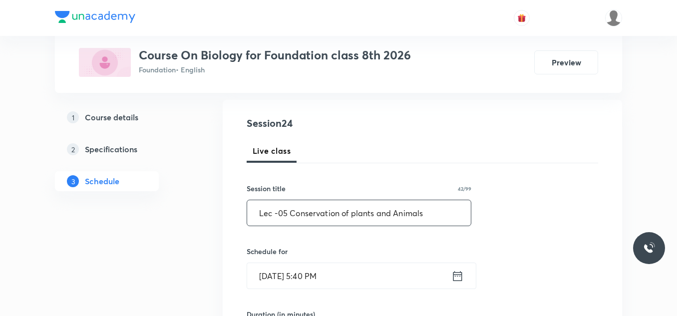
scroll to position [200, 0]
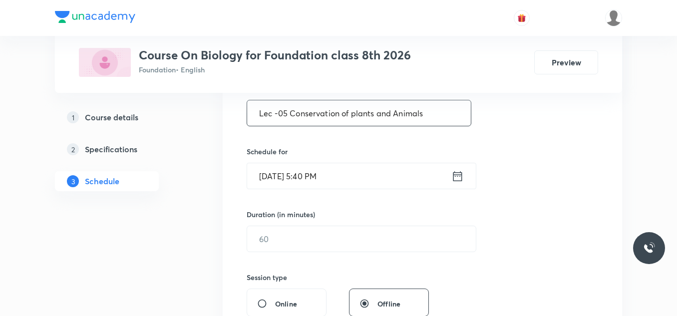
type input "Lec -05 Conservation of plants and Animals"
click at [452, 176] on icon at bounding box center [457, 176] width 12 height 14
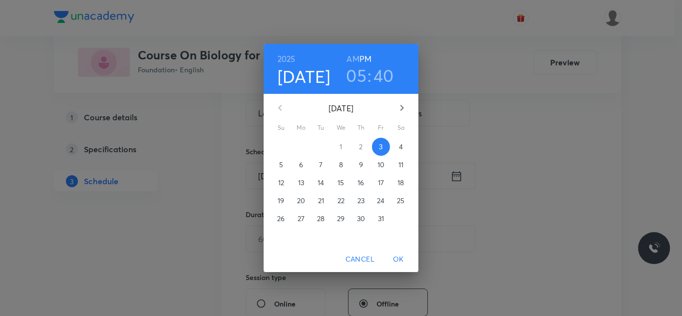
click at [359, 73] on h3 "05" at bounding box center [356, 75] width 20 height 21
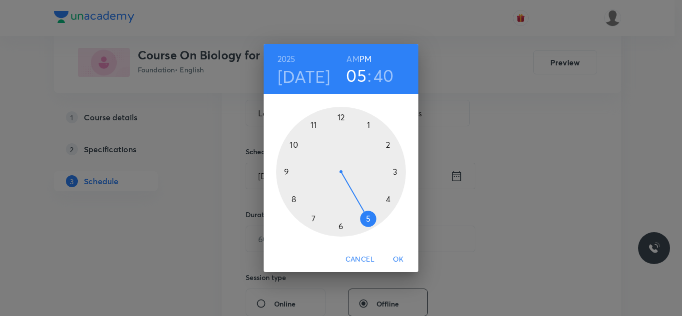
drag, startPoint x: 395, startPoint y: 253, endPoint x: 409, endPoint y: 205, distance: 50.1
click at [396, 253] on span "OK" at bounding box center [398, 259] width 24 height 12
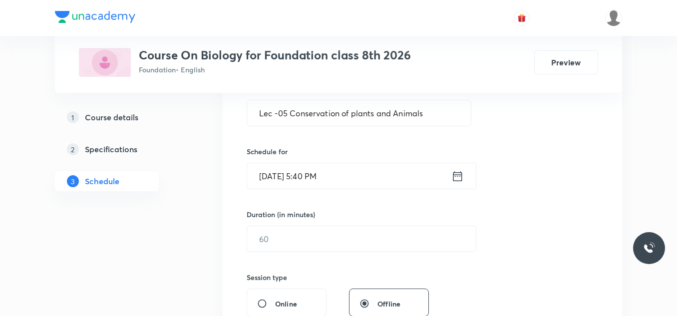
click at [458, 180] on icon at bounding box center [457, 176] width 12 height 14
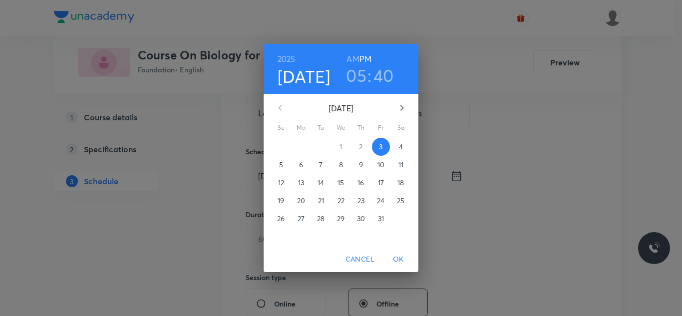
click at [401, 140] on button "4" at bounding box center [401, 147] width 18 height 18
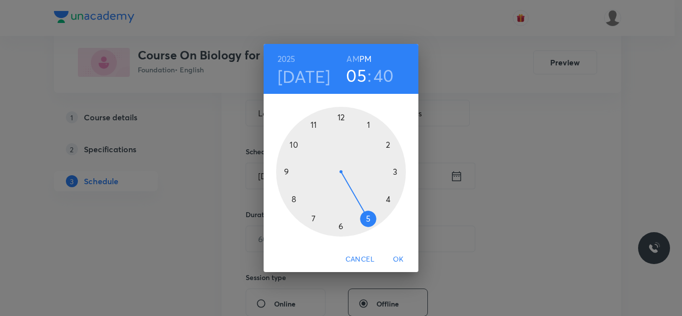
click at [313, 216] on div at bounding box center [341, 172] width 130 height 130
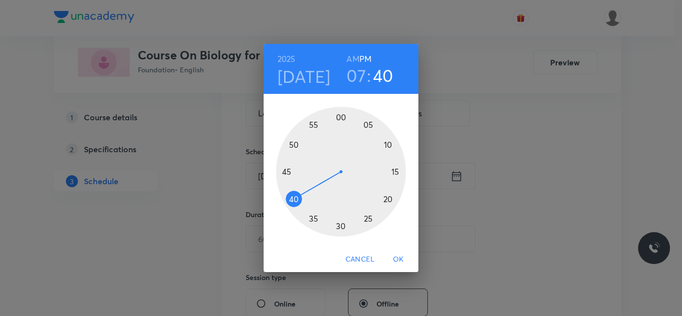
click at [341, 119] on div at bounding box center [341, 172] width 130 height 130
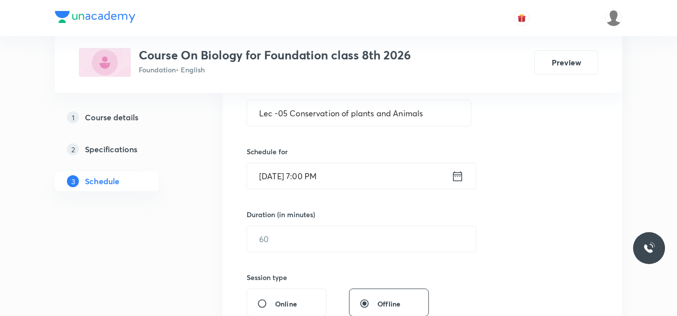
scroll to position [250, 0]
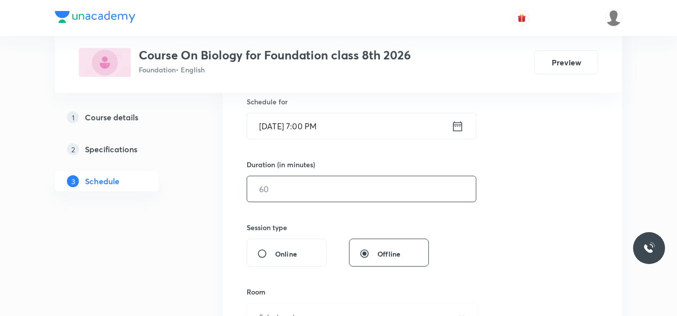
click at [314, 189] on input "text" at bounding box center [361, 188] width 229 height 25
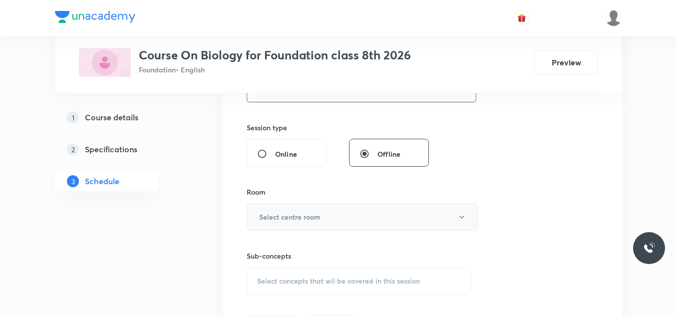
type input "60"
click at [309, 217] on h6 "Select centre room" at bounding box center [289, 217] width 61 height 10
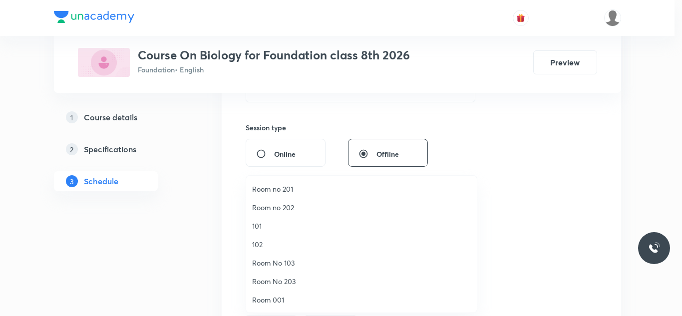
click at [284, 306] on li "Room 001" at bounding box center [361, 300] width 231 height 18
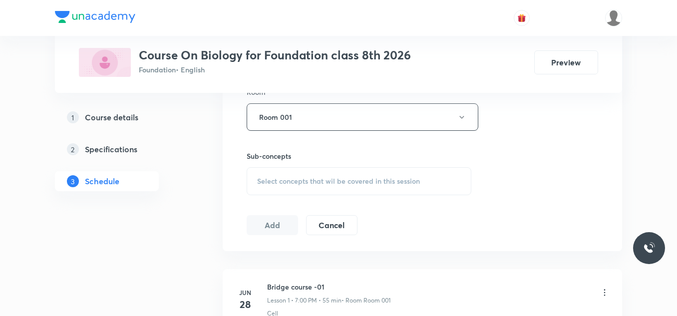
scroll to position [499, 0]
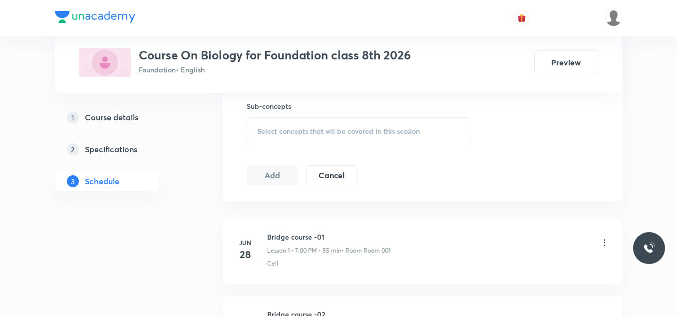
click at [332, 127] on span "Select concepts that wil be covered in this session" at bounding box center [338, 131] width 163 height 8
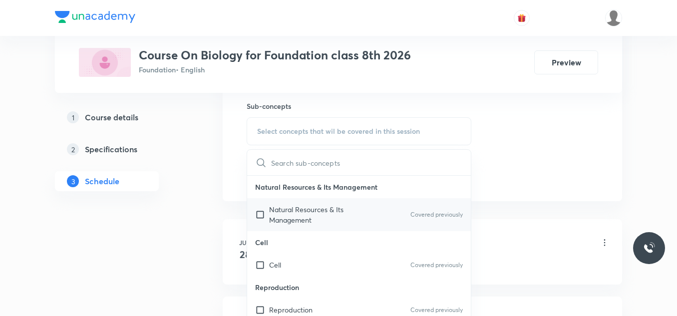
click at [257, 215] on input "checkbox" at bounding box center [262, 214] width 14 height 21
checkbox input "true"
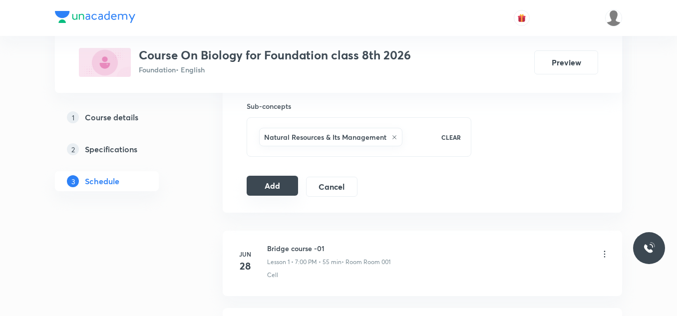
click at [281, 193] on button "Add" at bounding box center [272, 186] width 51 height 20
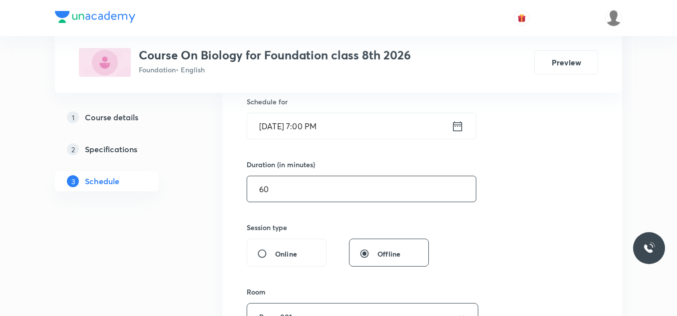
scroll to position [449, 0]
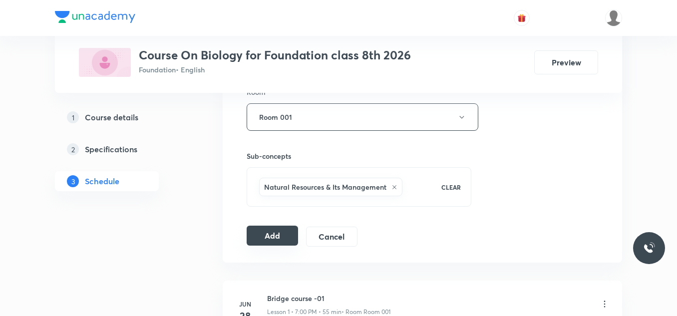
click at [272, 234] on button "Add" at bounding box center [272, 236] width 51 height 20
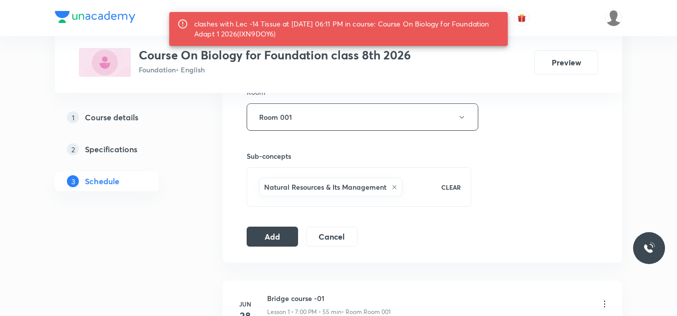
drag, startPoint x: 254, startPoint y: 23, endPoint x: 417, endPoint y: 32, distance: 164.0
click at [417, 32] on div "clashes with Lec -14 Tissue at [DATE] 06:11 PM in course: Course On Biology for…" at bounding box center [347, 29] width 306 height 28
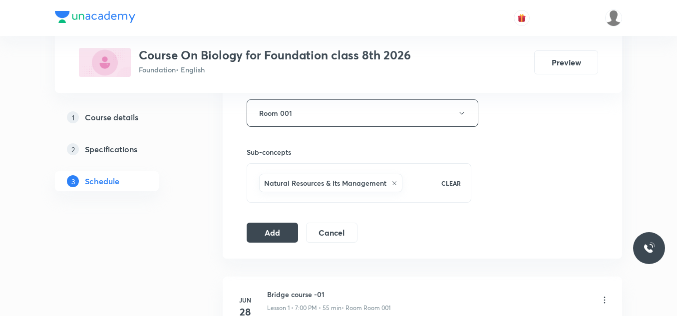
scroll to position [403, 0]
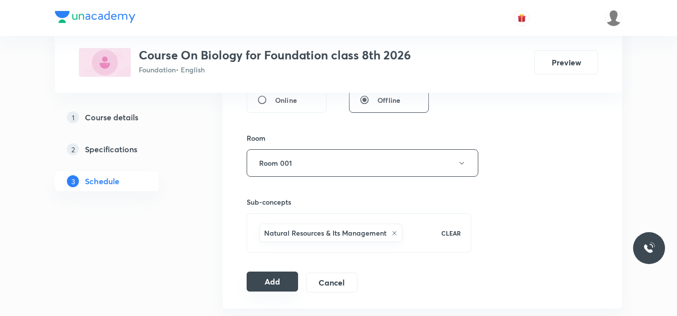
click at [259, 288] on button "Add" at bounding box center [272, 282] width 51 height 20
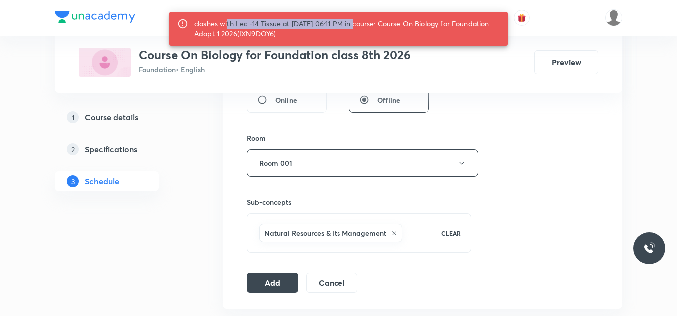
drag, startPoint x: 226, startPoint y: 25, endPoint x: 351, endPoint y: 22, distance: 125.3
click at [351, 22] on div "clashes with Lec -14 Tissue at [DATE] 06:11 PM in course: Course On Biology for…" at bounding box center [347, 29] width 306 height 28
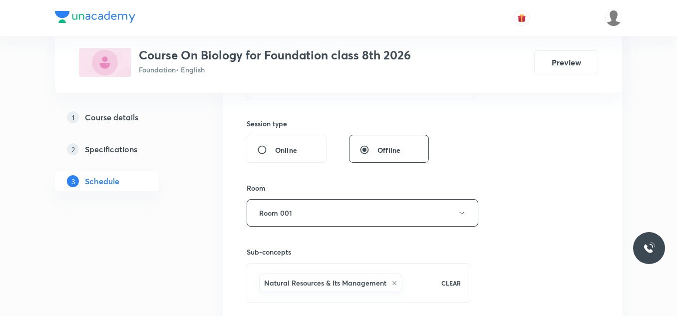
scroll to position [254, 0]
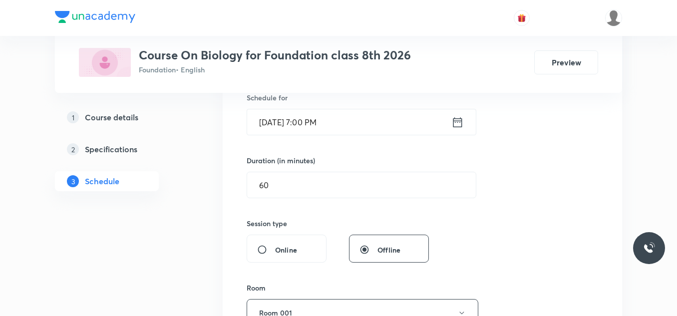
click at [457, 123] on icon at bounding box center [457, 122] width 12 height 14
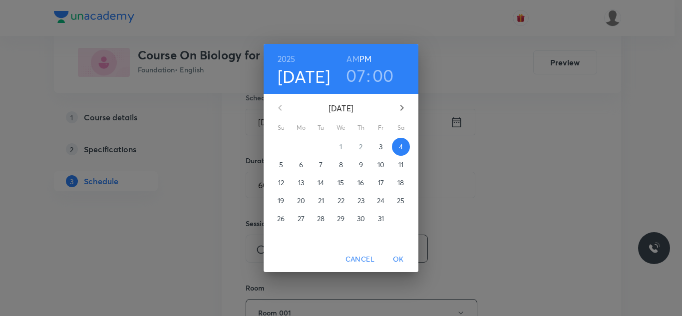
click at [388, 83] on h3 "00" at bounding box center [382, 75] width 21 height 21
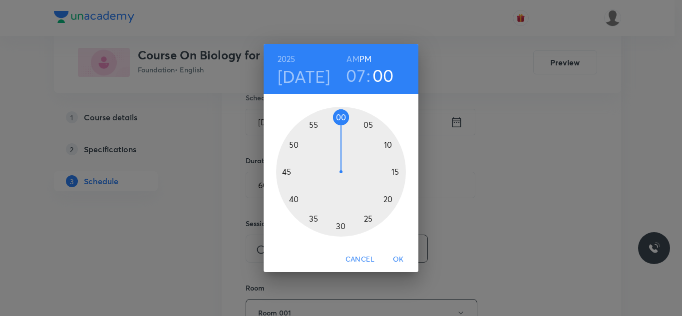
click at [390, 144] on div at bounding box center [341, 172] width 130 height 130
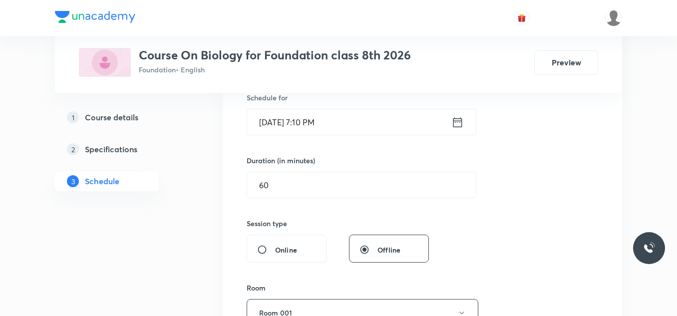
click at [459, 119] on icon at bounding box center [457, 122] width 9 height 10
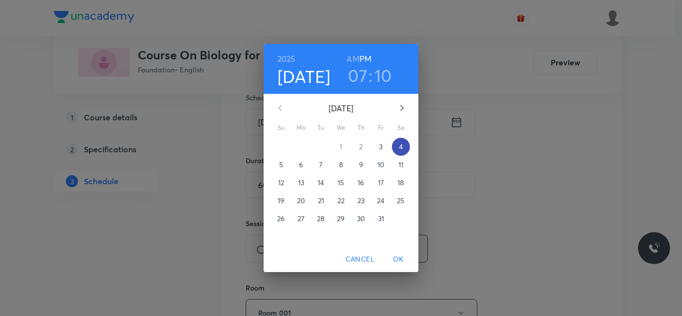
click at [404, 149] on span "4" at bounding box center [401, 147] width 18 height 10
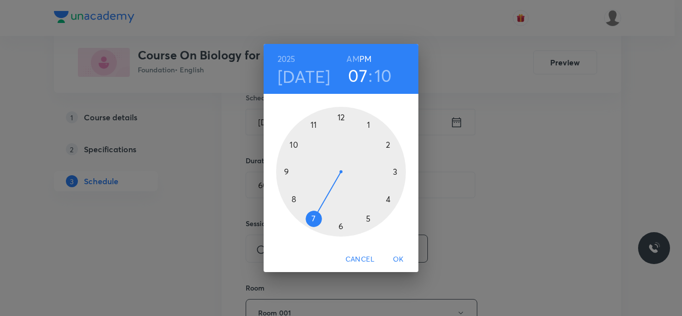
click at [395, 261] on span "OK" at bounding box center [398, 259] width 24 height 12
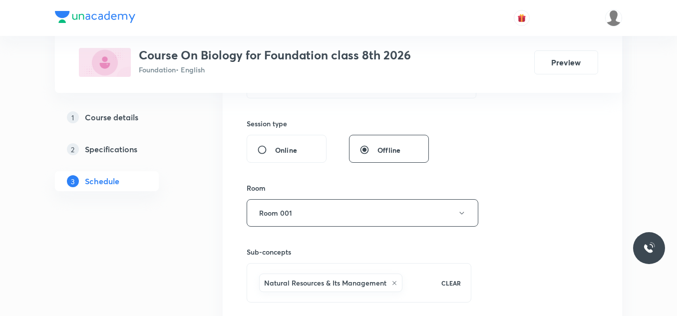
scroll to position [453, 0]
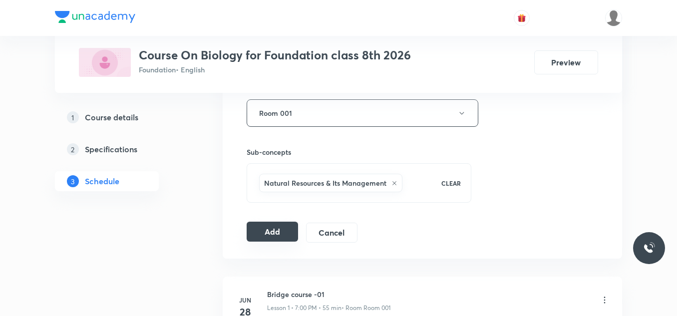
click at [284, 234] on button "Add" at bounding box center [272, 232] width 51 height 20
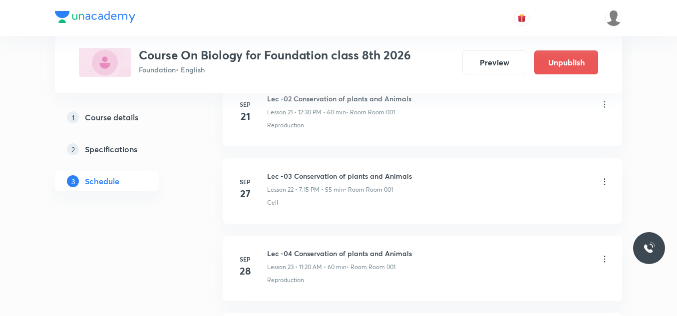
scroll to position [1883, 0]
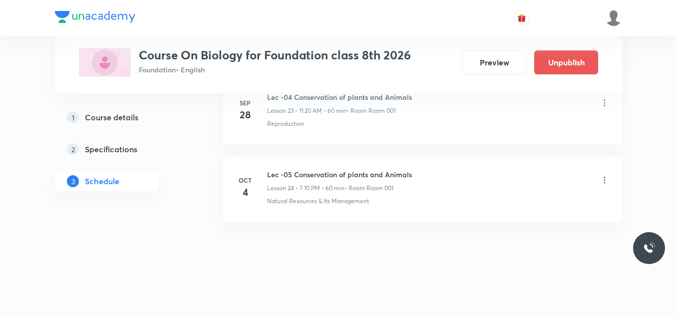
click at [281, 174] on h6 "Lec -05 Conservation of plants and Animals" at bounding box center [339, 174] width 145 height 10
click at [333, 216] on li "[DATE] Lec -05 Conservation of plants and Animals Lesson 24 • 7:10 PM • 60 min …" at bounding box center [422, 189] width 399 height 65
